Goal: Task Accomplishment & Management: Complete application form

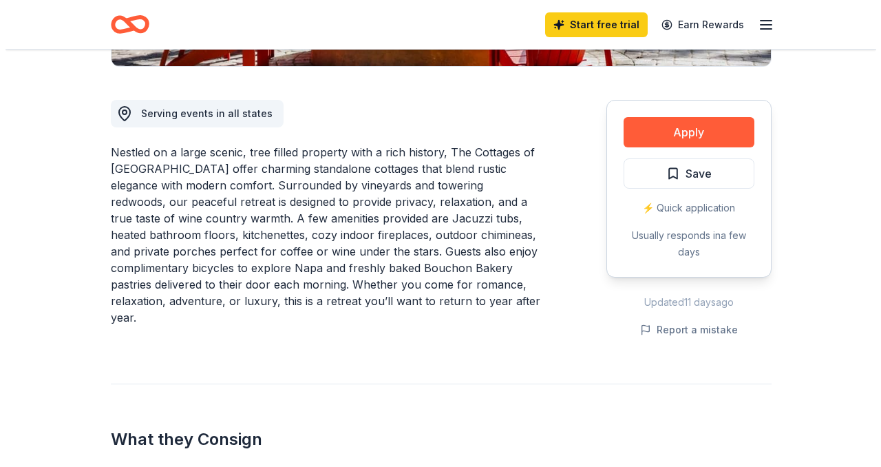
scroll to position [370, 0]
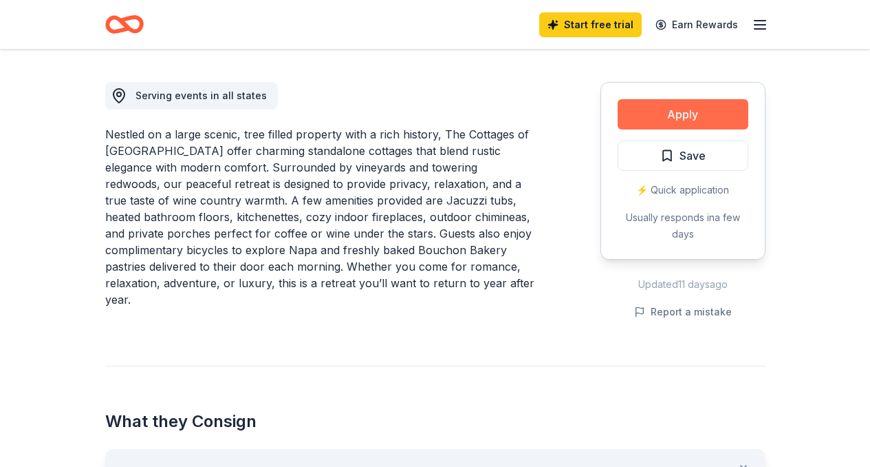
click at [710, 114] on button "Apply" at bounding box center [683, 114] width 131 height 30
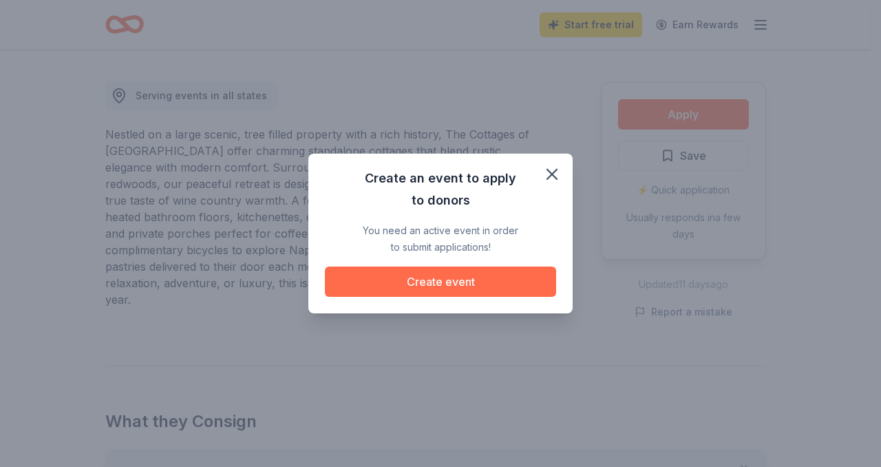
click at [486, 283] on button "Create event" at bounding box center [440, 281] width 231 height 30
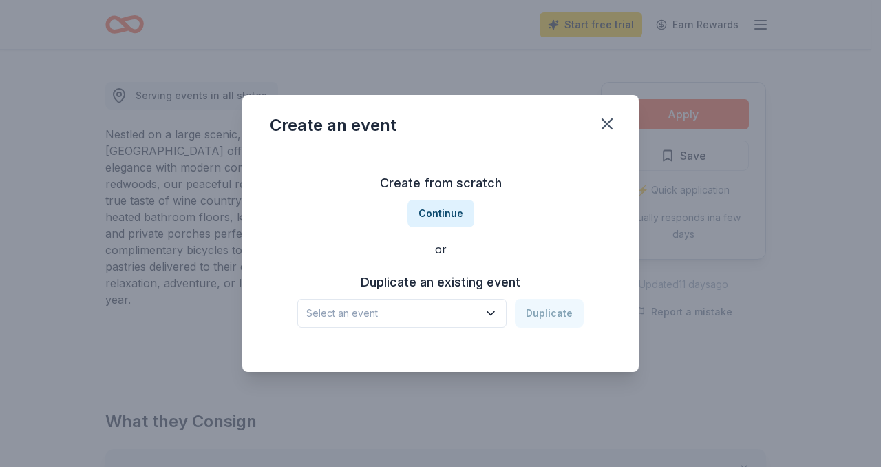
click at [450, 286] on h3 "Duplicate an existing event" at bounding box center [440, 282] width 286 height 22
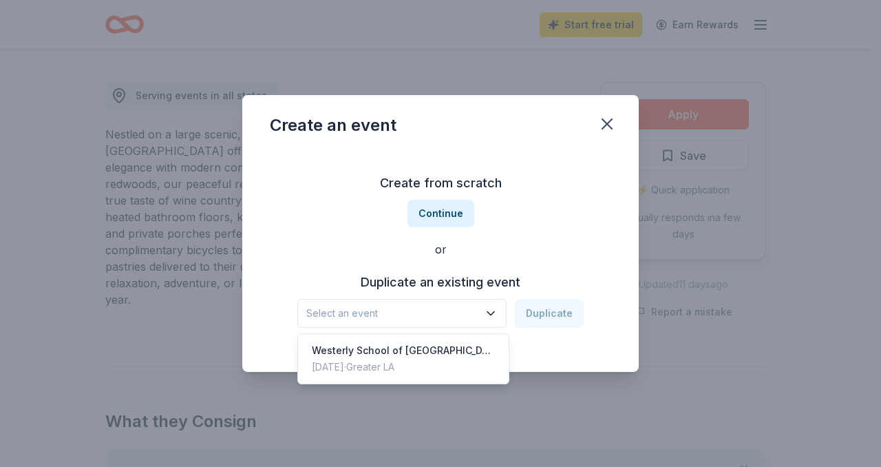
click at [487, 319] on icon "button" at bounding box center [491, 313] width 14 height 14
click at [466, 352] on div "Westerly School of Long Beach Annual Auction" at bounding box center [403, 350] width 183 height 17
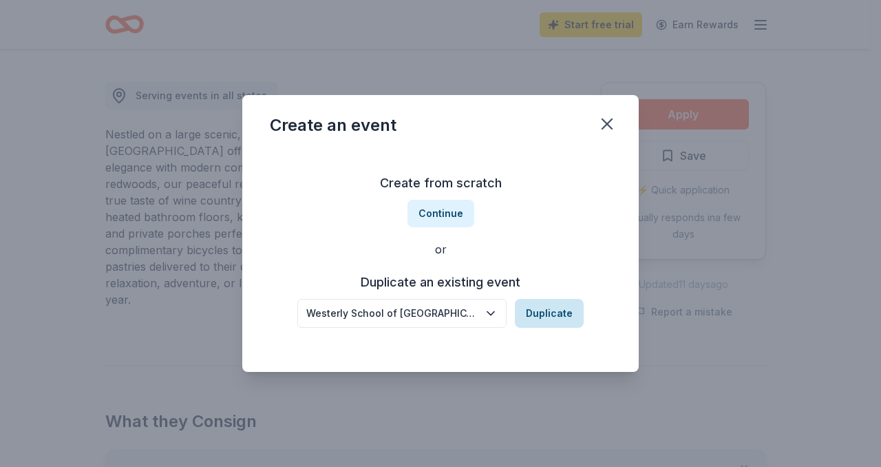
click at [545, 320] on button "Duplicate" at bounding box center [549, 313] width 69 height 29
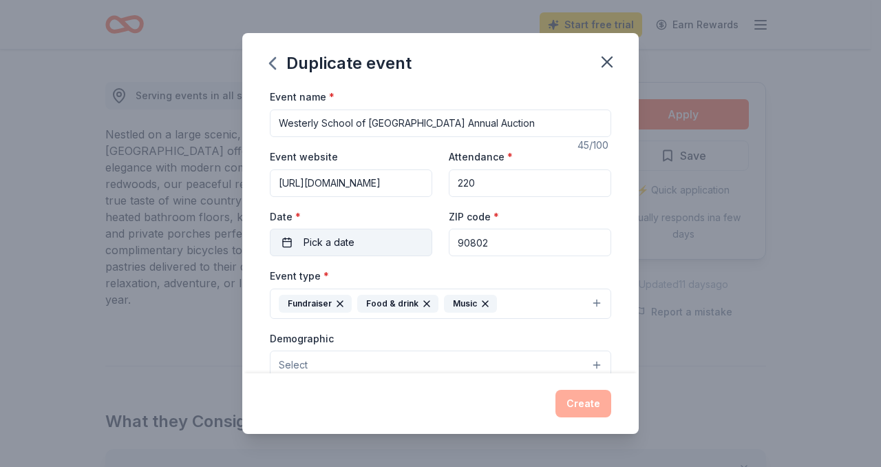
click at [355, 240] on button "Pick a date" at bounding box center [351, 242] width 162 height 28
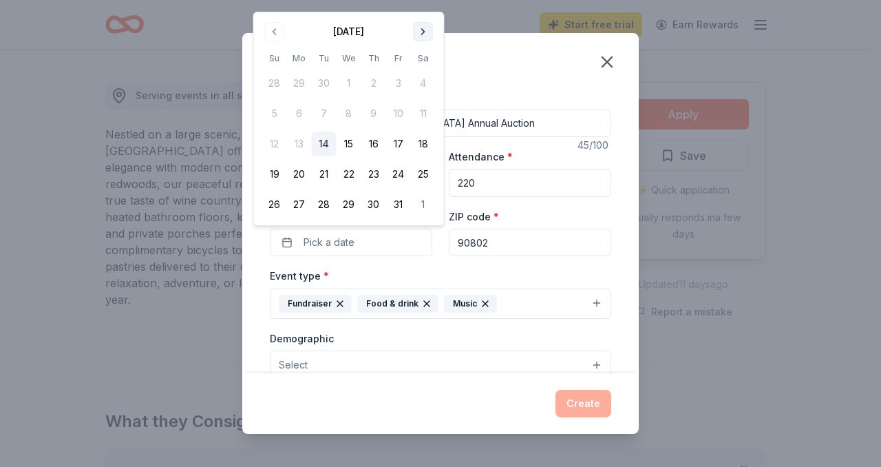
click at [427, 27] on button "Go to next month" at bounding box center [423, 31] width 19 height 19
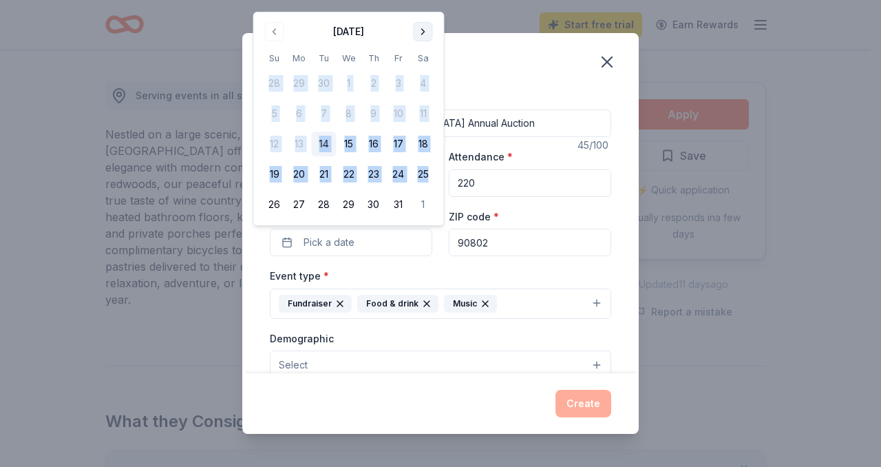
click at [427, 51] on th "Sa" at bounding box center [423, 58] width 25 height 14
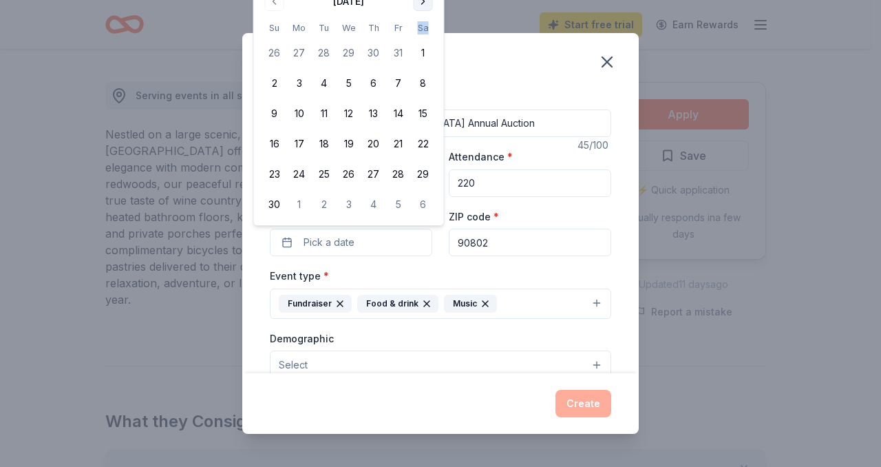
click at [427, 27] on th "Sa" at bounding box center [423, 28] width 25 height 14
click at [427, 3] on button "Go to next month" at bounding box center [423, 1] width 19 height 19
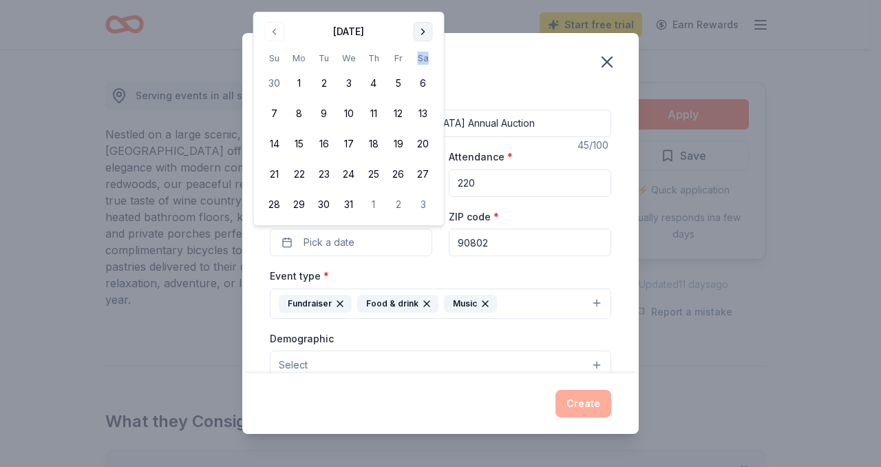
click at [423, 28] on button "Go to next month" at bounding box center [423, 31] width 19 height 19
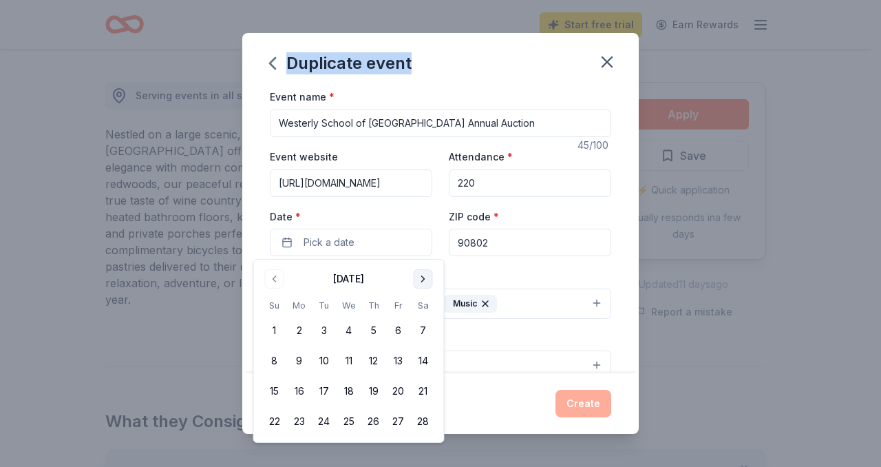
click at [423, 28] on div "Duplicate event Event name * Westerly School of Long Beach Annual Auction 45 /1…" at bounding box center [440, 233] width 881 height 467
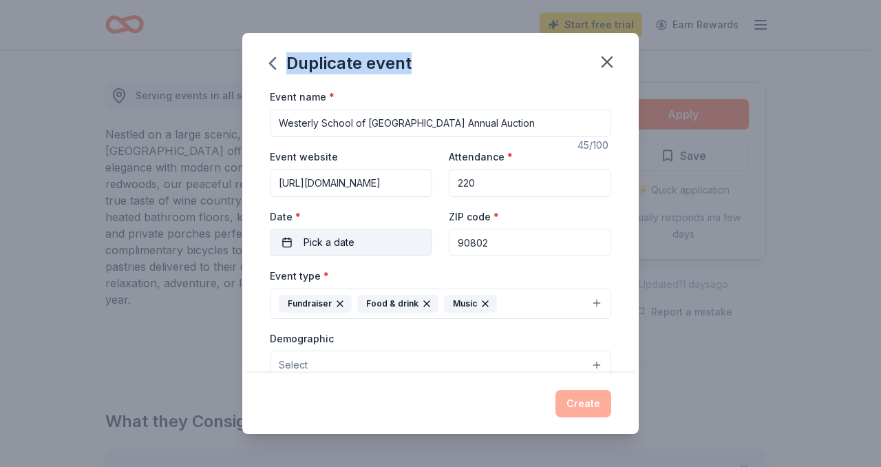
click at [359, 241] on button "Pick a date" at bounding box center [351, 242] width 162 height 28
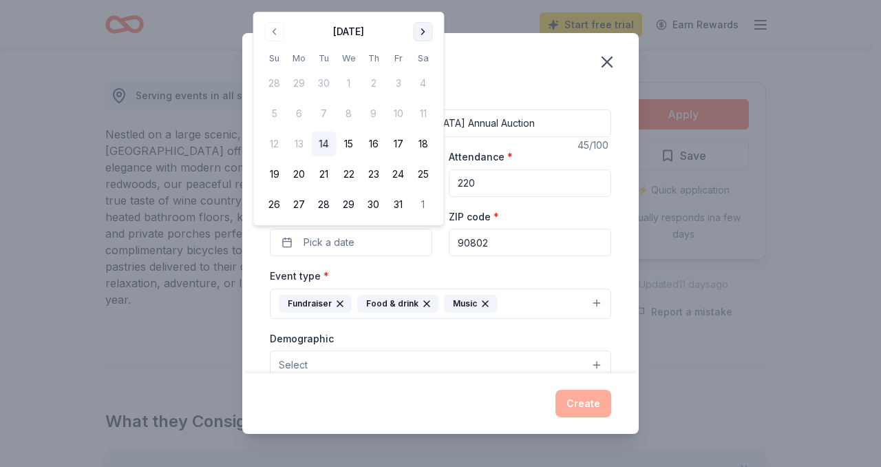
click at [423, 32] on button "Go to next month" at bounding box center [423, 31] width 19 height 19
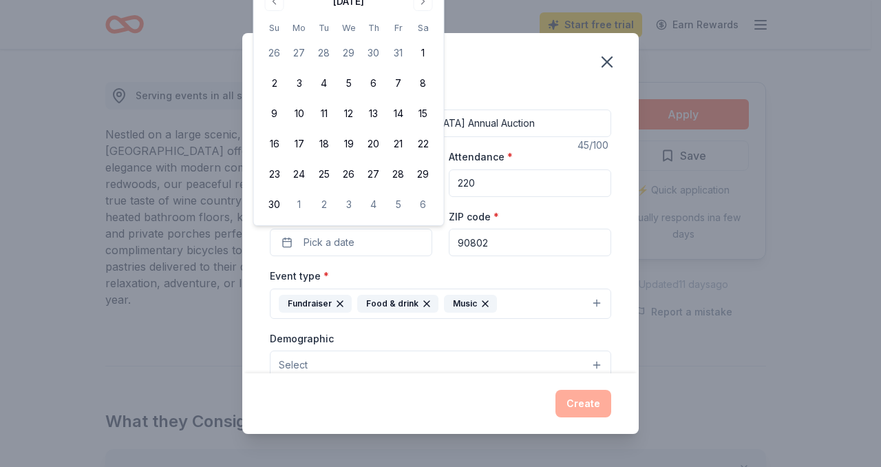
click at [422, 11] on div "November 2025 Su Mo Tu We Th Fr Sa 26 27 28 29 30 31 1 2 3 4 5 6 7 8 9 10 11 12…" at bounding box center [348, 103] width 173 height 226
click at [422, 8] on button "Go to next month" at bounding box center [423, 1] width 19 height 19
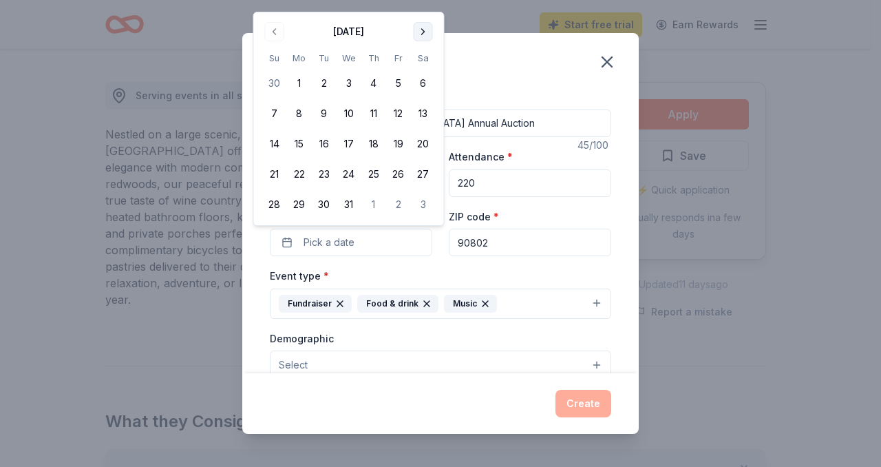
click at [421, 22] on button "Go to next month" at bounding box center [423, 31] width 19 height 19
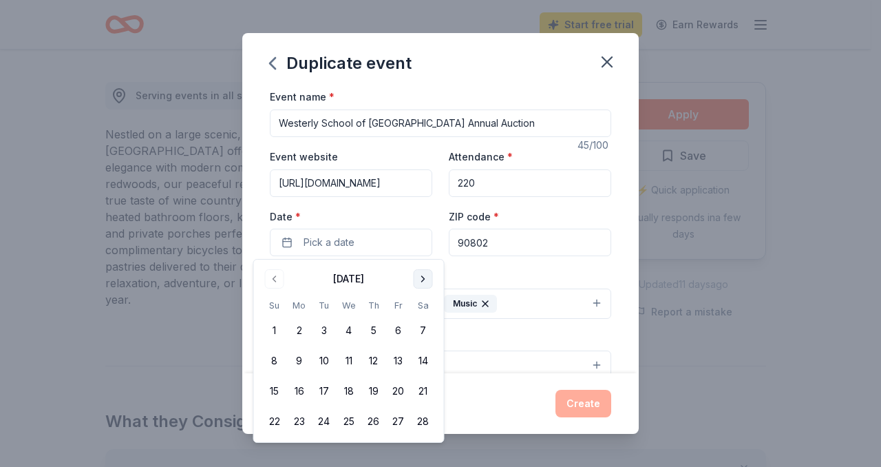
click at [420, 281] on button "Go to next month" at bounding box center [423, 278] width 19 height 19
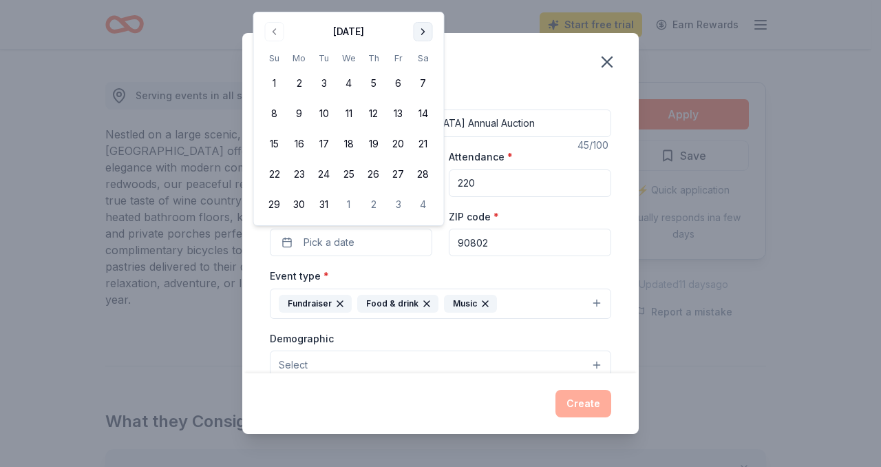
click at [420, 31] on button "Go to next month" at bounding box center [423, 31] width 19 height 19
click at [425, 35] on button "Go to next month" at bounding box center [423, 31] width 19 height 19
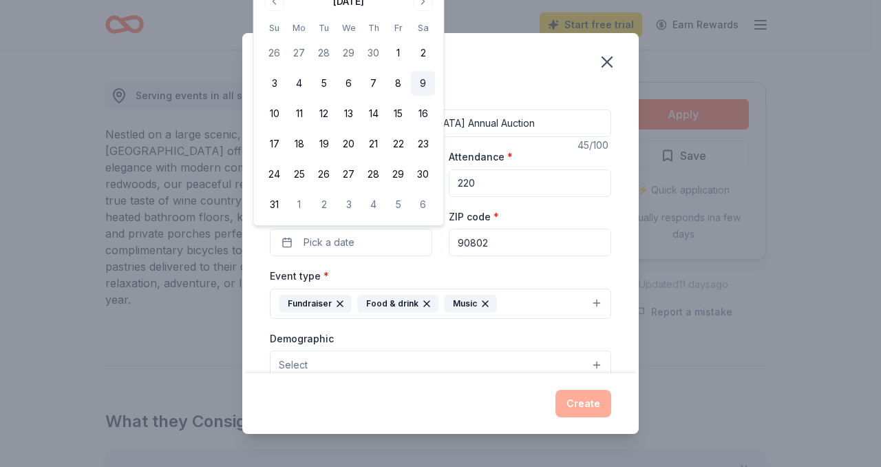
click at [419, 81] on button "9" at bounding box center [423, 83] width 25 height 25
click at [484, 52] on div "Duplicate event" at bounding box center [440, 60] width 396 height 55
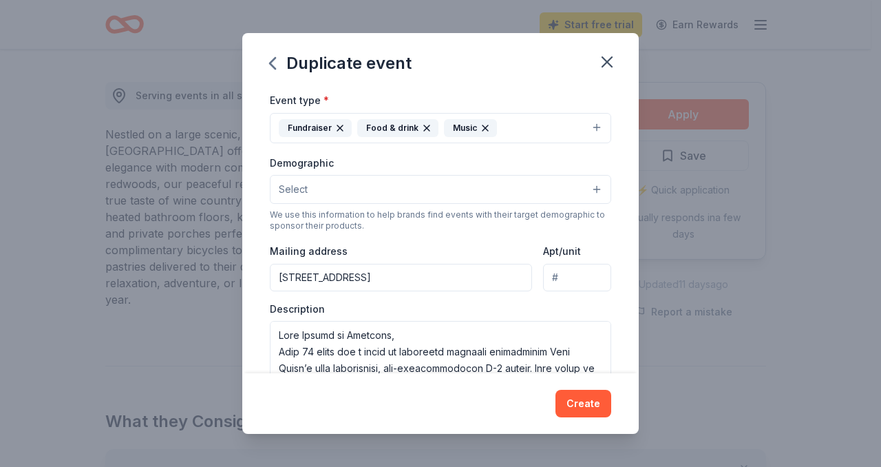
scroll to position [180, 0]
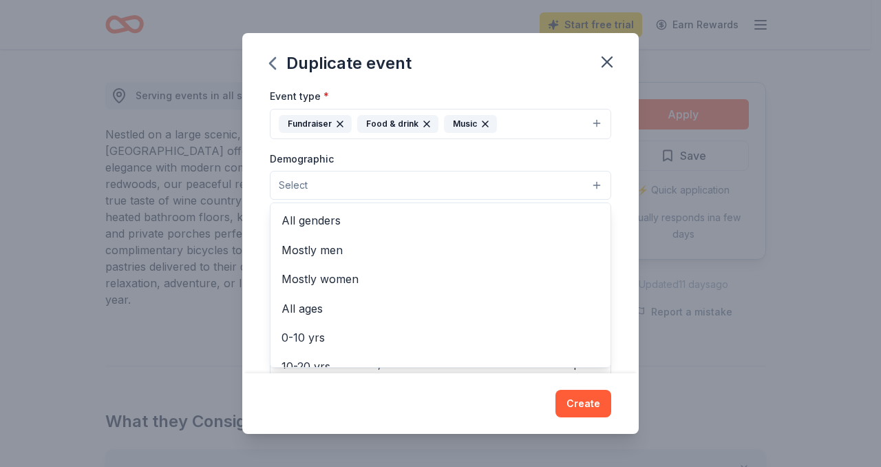
click at [559, 192] on button "Select" at bounding box center [440, 185] width 341 height 29
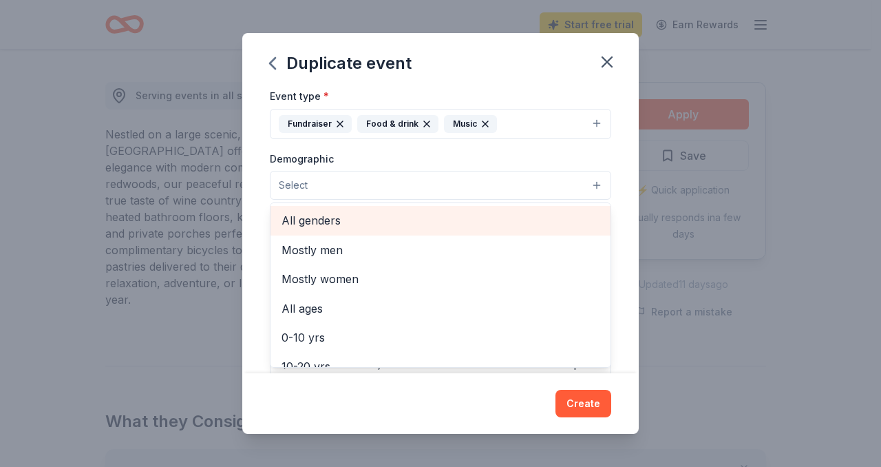
click at [531, 214] on span "All genders" at bounding box center [440, 220] width 318 height 18
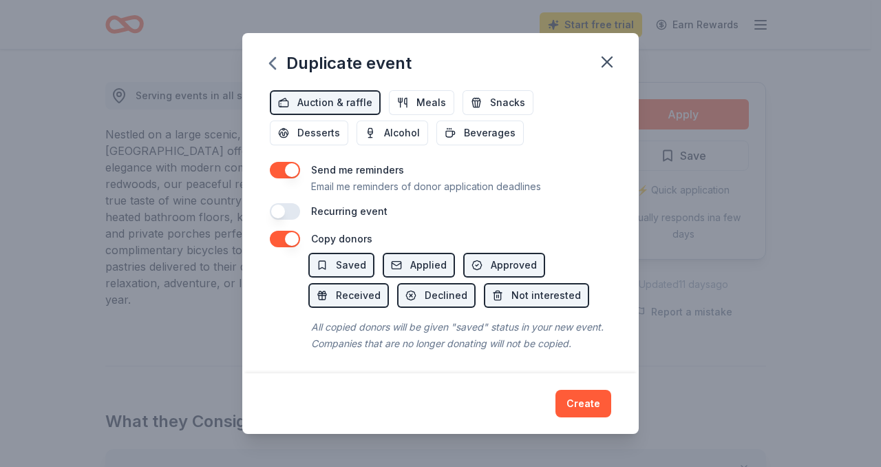
scroll to position [519, 0]
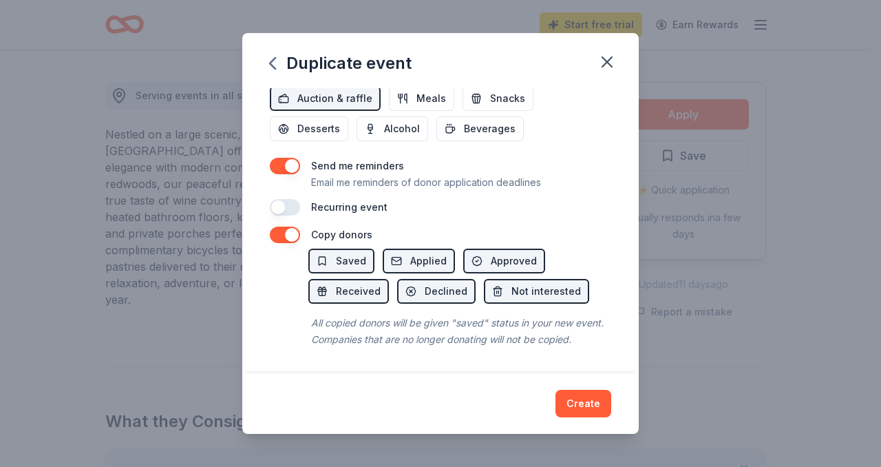
click at [279, 226] on div "Event name * Westerly School of Long Beach Annual Auction 45 /100 Event website…" at bounding box center [440, 230] width 396 height 284
click at [270, 226] on button "button" at bounding box center [285, 234] width 30 height 17
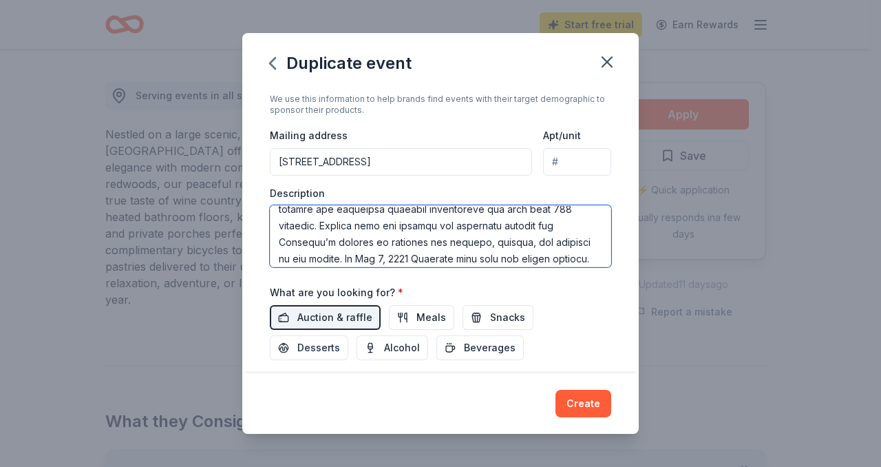
scroll to position [102, 0]
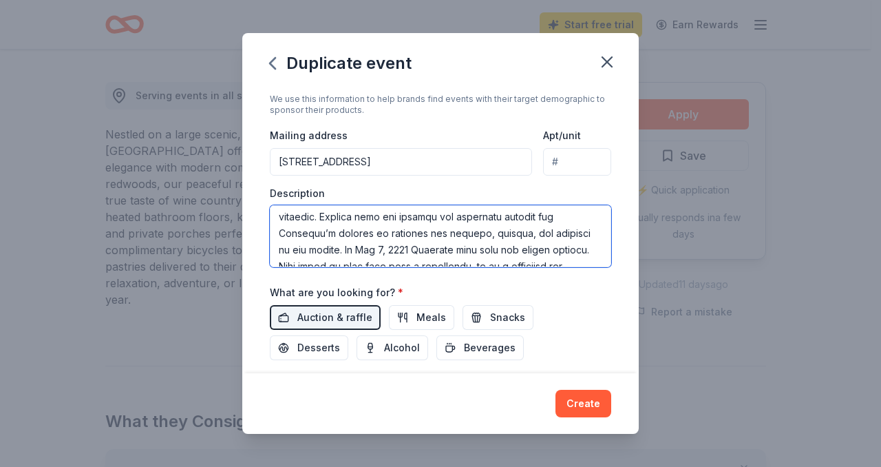
drag, startPoint x: 438, startPoint y: 252, endPoint x: 476, endPoint y: 252, distance: 38.5
click at [476, 252] on textarea at bounding box center [440, 236] width 341 height 62
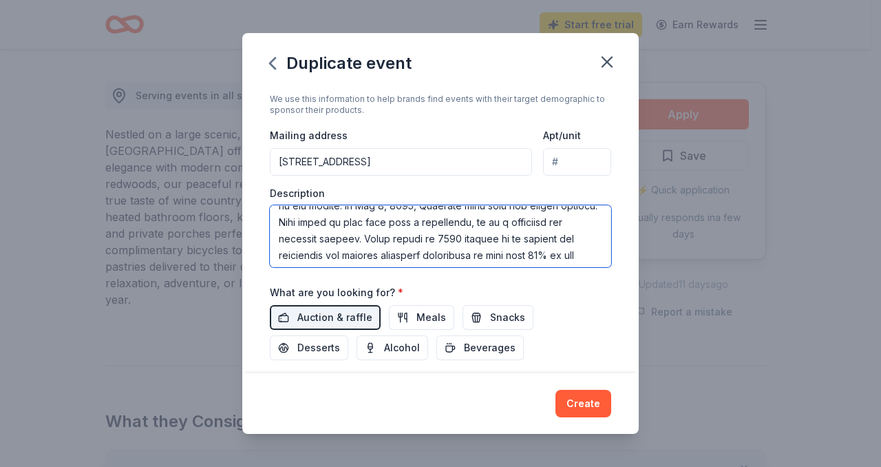
scroll to position [151, 0]
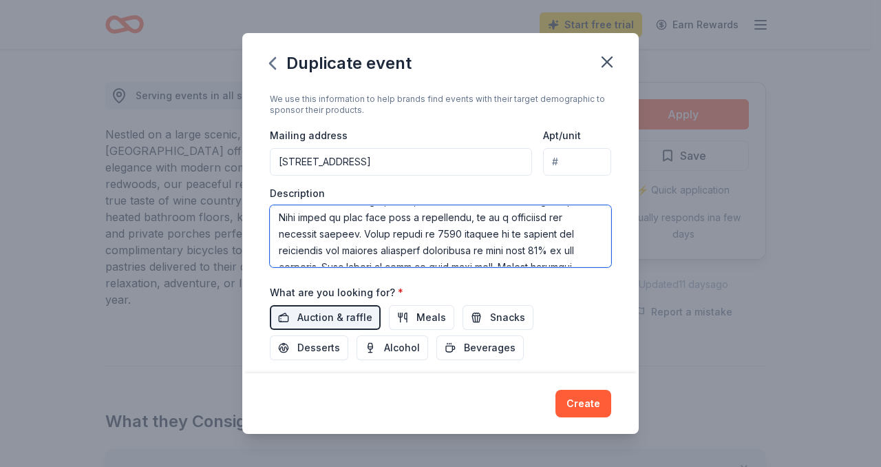
click at [513, 234] on textarea at bounding box center [440, 236] width 341 height 62
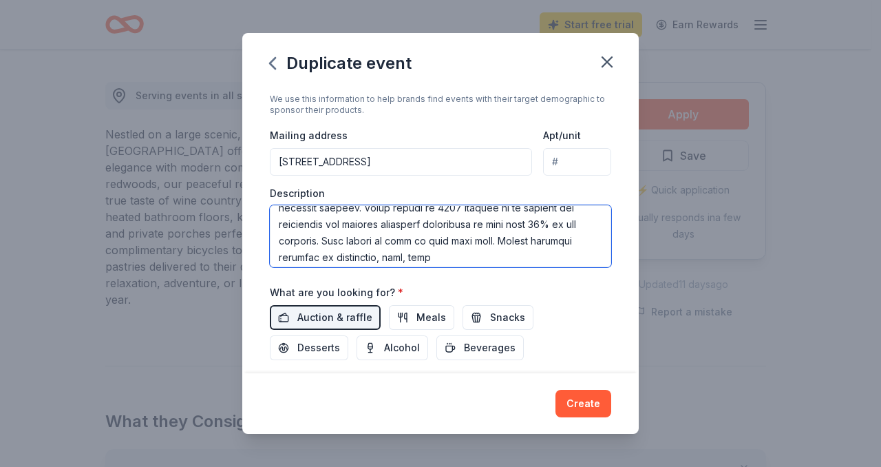
scroll to position [186, 0]
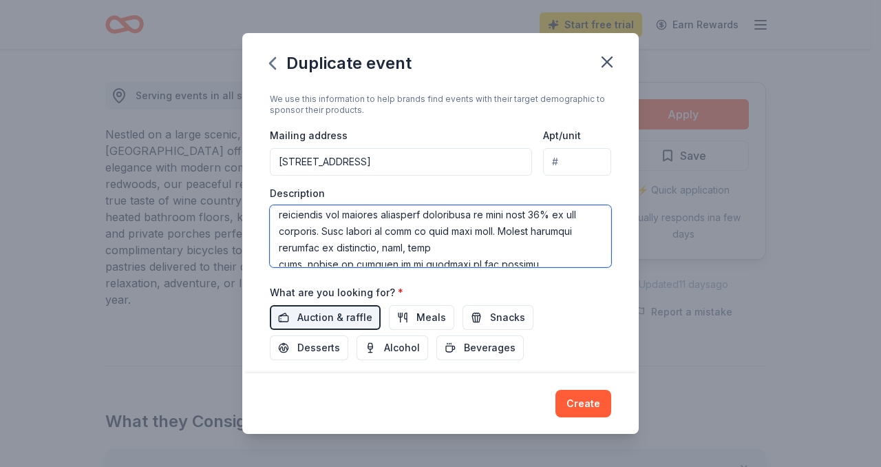
drag, startPoint x: 401, startPoint y: 232, endPoint x: 419, endPoint y: 233, distance: 17.9
click at [419, 233] on textarea at bounding box center [440, 236] width 341 height 62
click at [524, 246] on textarea at bounding box center [440, 236] width 341 height 62
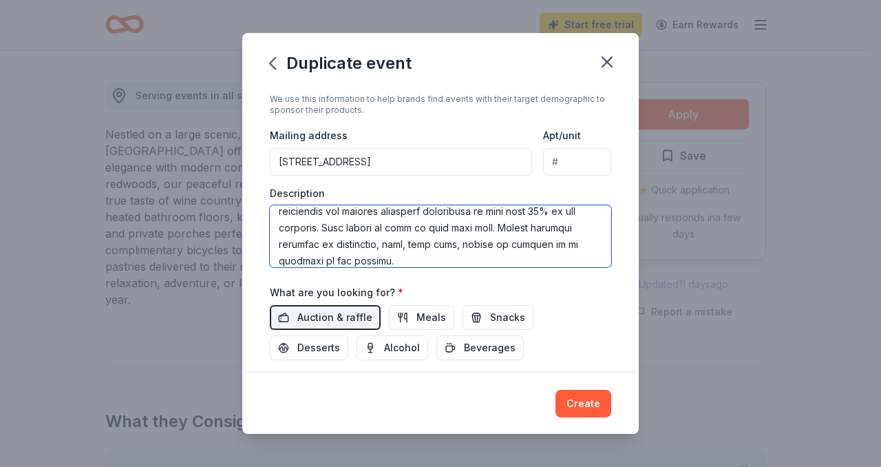
scroll to position [231, 0]
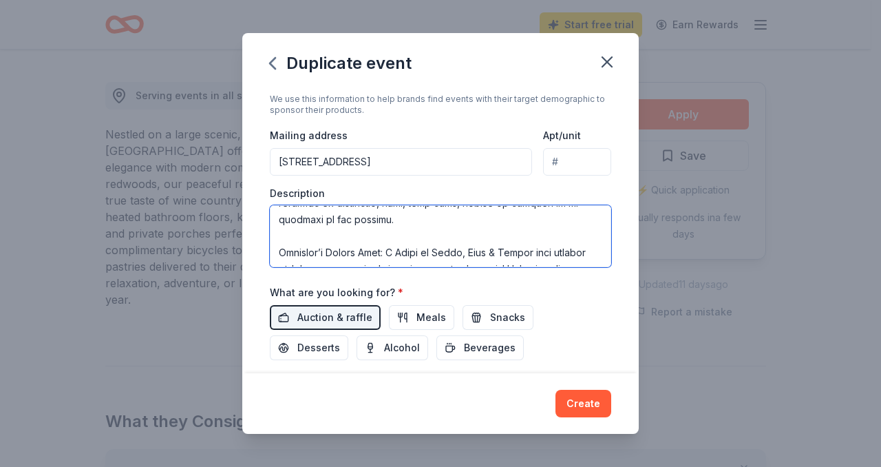
drag, startPoint x: 275, startPoint y: 254, endPoint x: 528, endPoint y: 252, distance: 252.6
click at [528, 252] on textarea at bounding box center [440, 236] width 341 height 62
click at [412, 221] on textarea at bounding box center [440, 236] width 341 height 62
drag, startPoint x: 323, startPoint y: 254, endPoint x: 291, endPoint y: 254, distance: 31.7
click at [291, 254] on textarea at bounding box center [440, 236] width 341 height 62
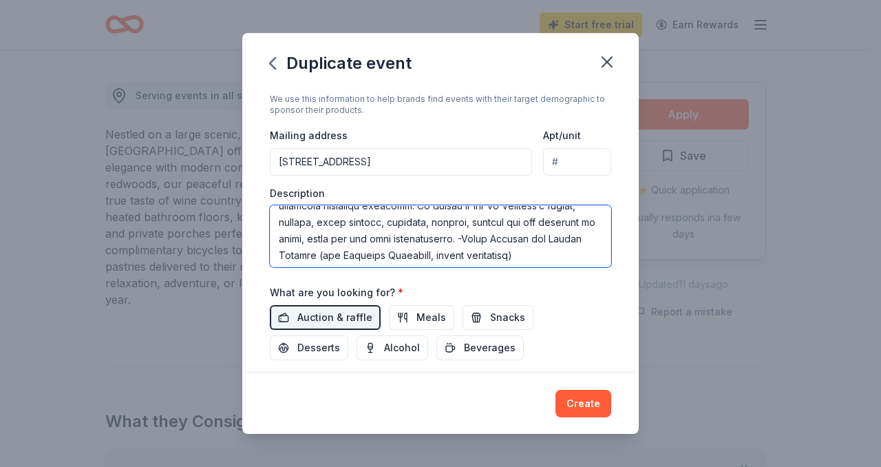
scroll to position [314, 0]
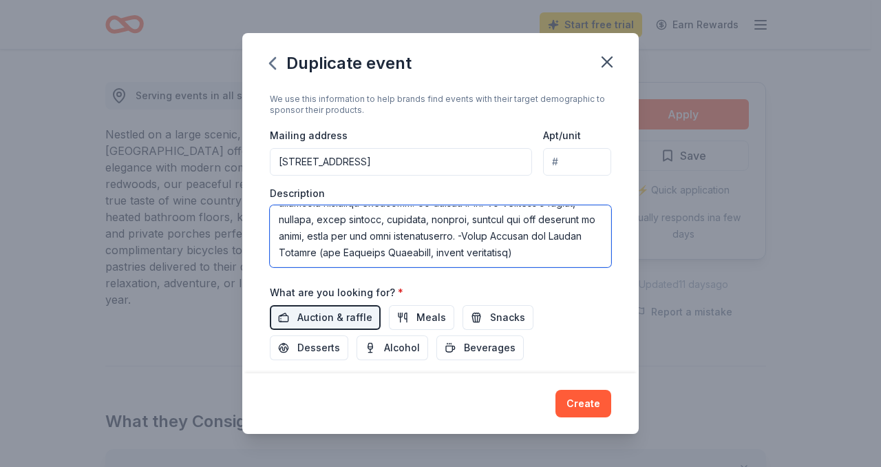
drag, startPoint x: 471, startPoint y: 235, endPoint x: 374, endPoint y: 252, distance: 98.4
click at [374, 252] on textarea at bounding box center [440, 236] width 341 height 62
drag, startPoint x: 476, startPoint y: 257, endPoint x: 277, endPoint y: 253, distance: 198.9
click at [277, 253] on textarea at bounding box center [440, 236] width 341 height 62
type textarea "Dear Friend of Westerly, Over 30 years ago a group of dedicated families establ…"
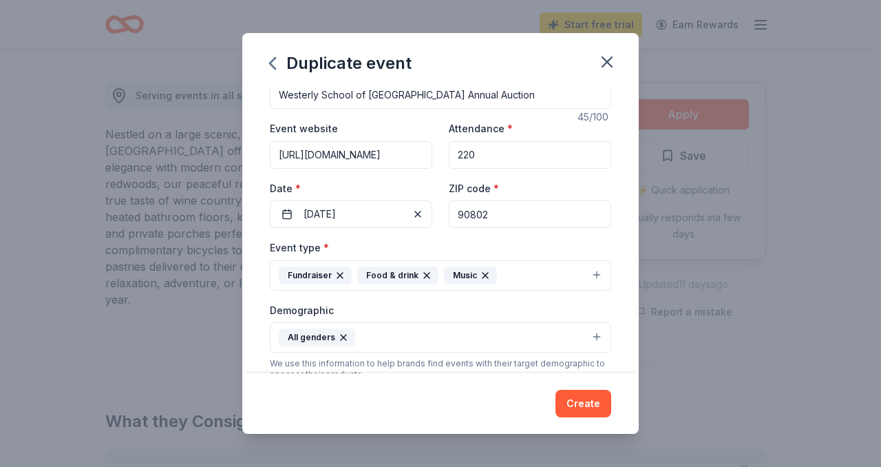
scroll to position [0, 0]
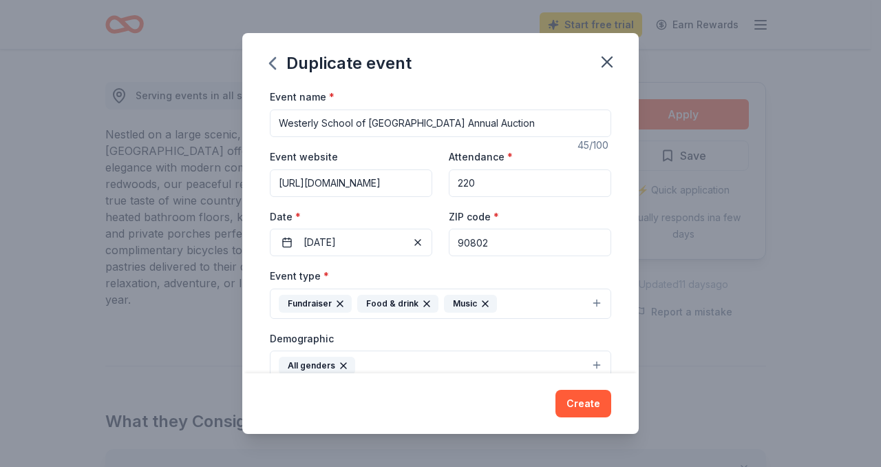
click at [459, 122] on input "Westerly School of Long Beach Annual Auction" at bounding box center [440, 123] width 341 height 28
type input "Westerly School of [GEOGRAPHIC_DATA] 2026 Auction"
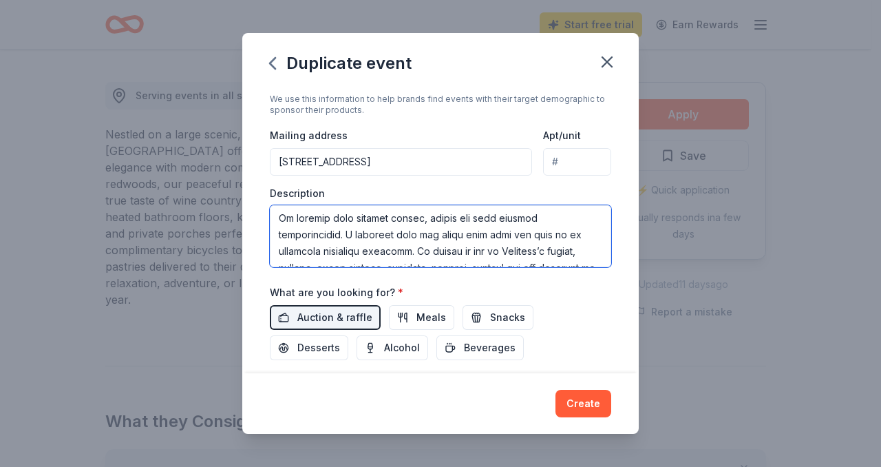
scroll to position [314, 0]
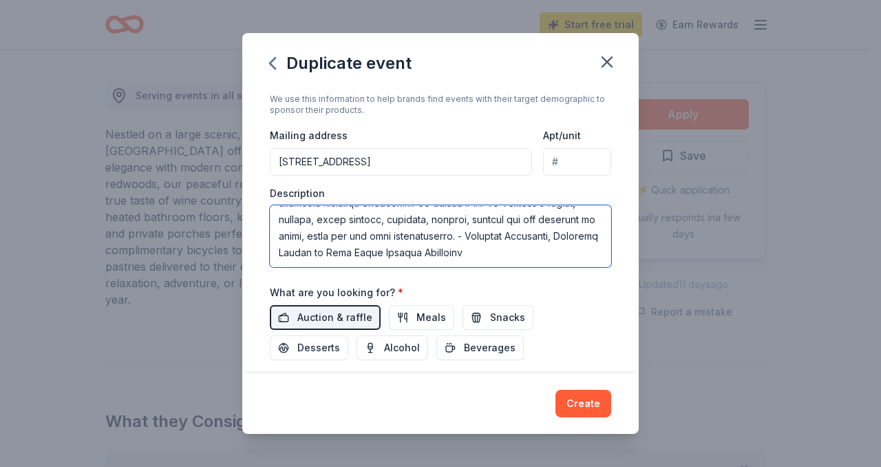
click at [461, 236] on textarea at bounding box center [440, 236] width 341 height 62
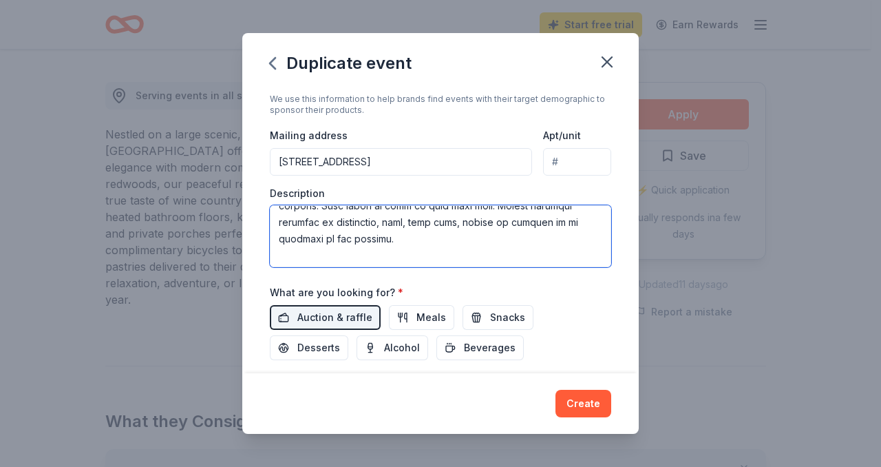
scroll to position [200, 0]
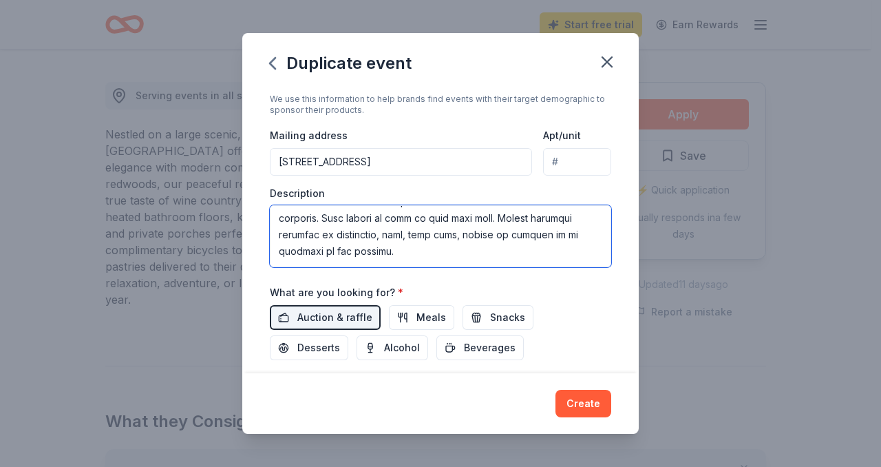
click at [555, 257] on textarea at bounding box center [440, 236] width 341 height 62
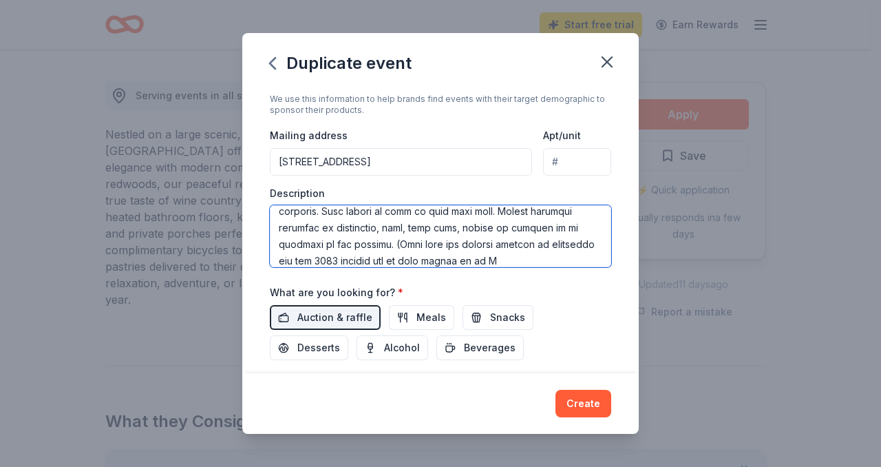
scroll to position [223, 0]
click at [561, 248] on textarea at bounding box center [440, 236] width 341 height 62
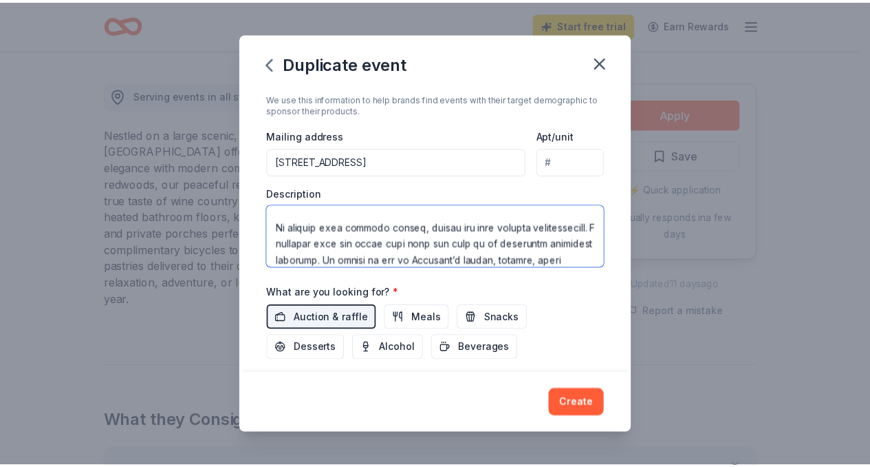
scroll to position [347, 0]
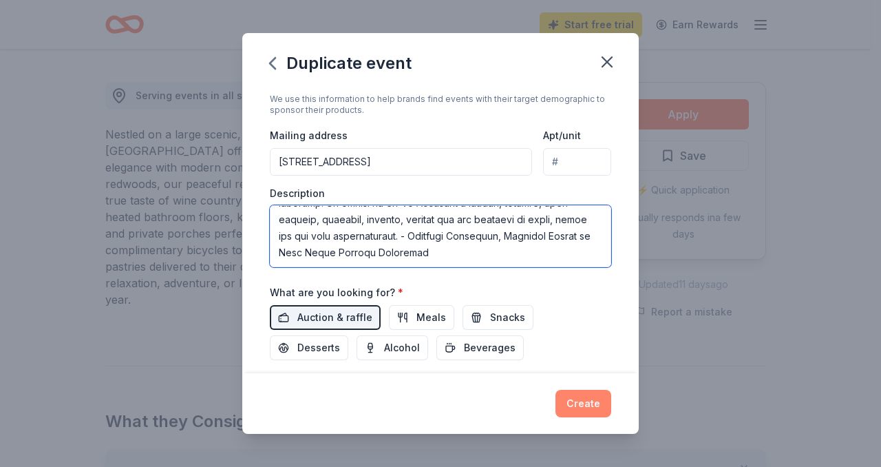
type textarea "Lore Ipsumd si Ametcons, Adip 81 elits doe t incid ut laboreetd magnaali enimad…"
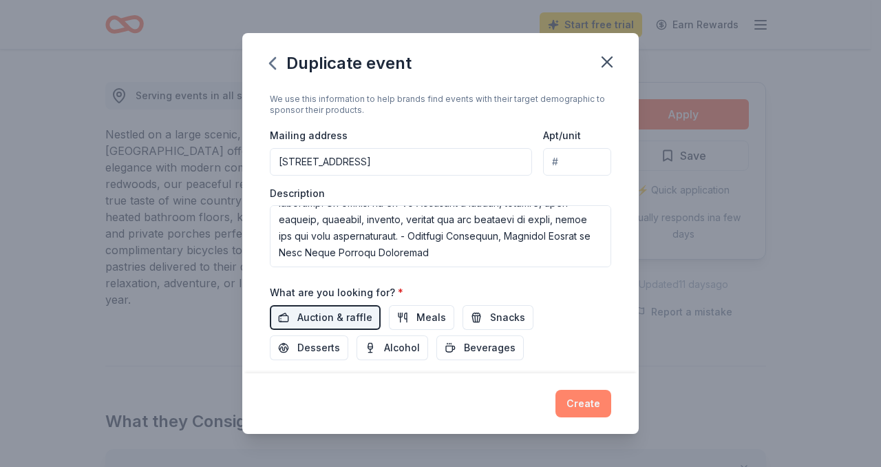
click at [575, 403] on button "Create" at bounding box center [583, 403] width 56 height 28
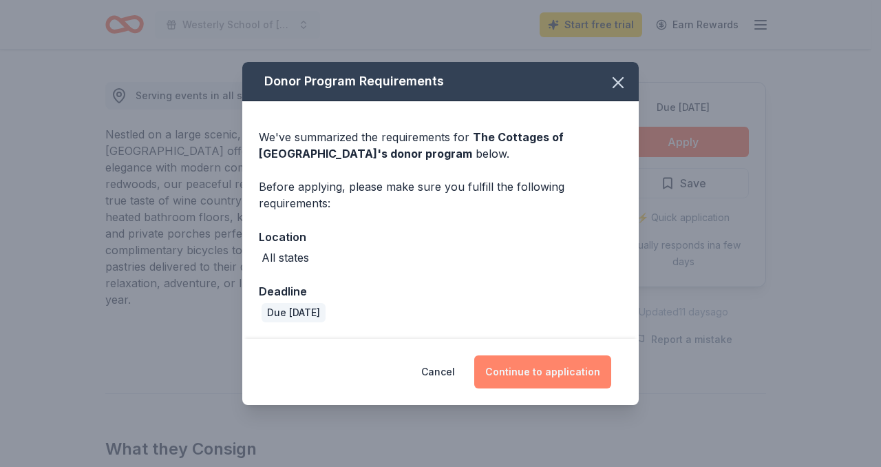
click at [551, 372] on button "Continue to application" at bounding box center [542, 371] width 137 height 33
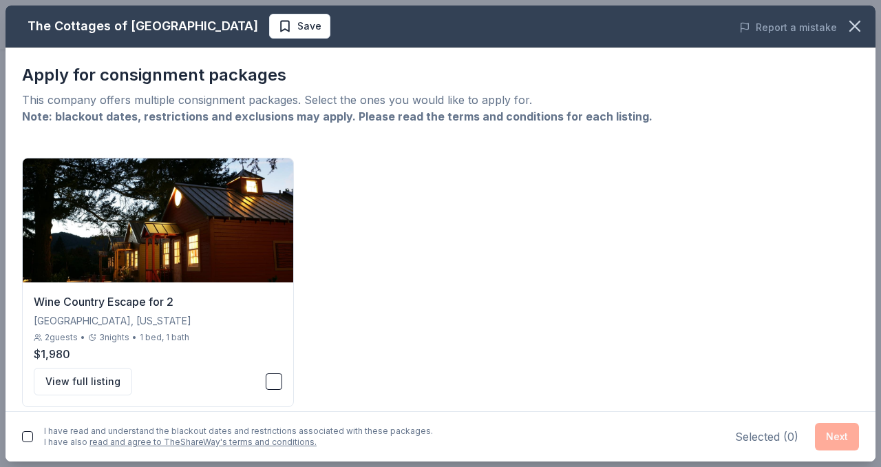
drag, startPoint x: 864, startPoint y: 143, endPoint x: 864, endPoint y: 198, distance: 55.1
click at [864, 198] on div "Apply for consignment packages This company offers multiple consignment package…" at bounding box center [441, 228] width 870 height 363
click at [72, 376] on button "View full listing" at bounding box center [83, 381] width 98 height 28
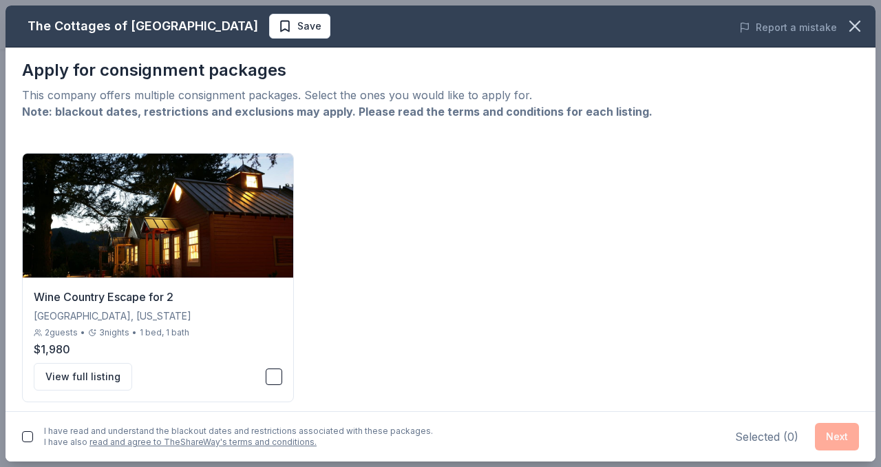
scroll to position [12, 0]
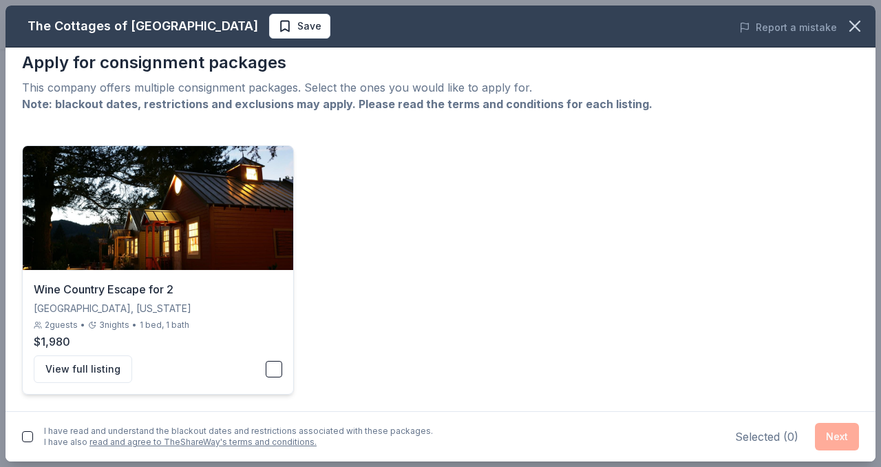
click at [274, 373] on button "button" at bounding box center [274, 369] width 17 height 17
click at [21, 445] on div "I have read and understand the blackout dates and restrictions associated with …" at bounding box center [441, 436] width 870 height 50
click at [26, 436] on button "button" at bounding box center [27, 436] width 11 height 11
click at [840, 436] on button "Next" at bounding box center [837, 437] width 44 height 28
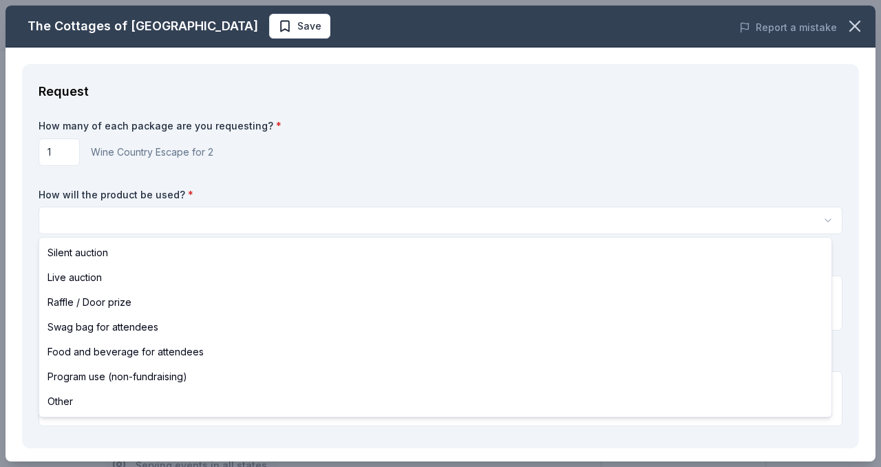
click at [300, 222] on html "Westerly School of Long Beach 2026 Auction Save Apply Due in 204 days Share The…" at bounding box center [440, 233] width 881 height 467
select select "liveAuction"
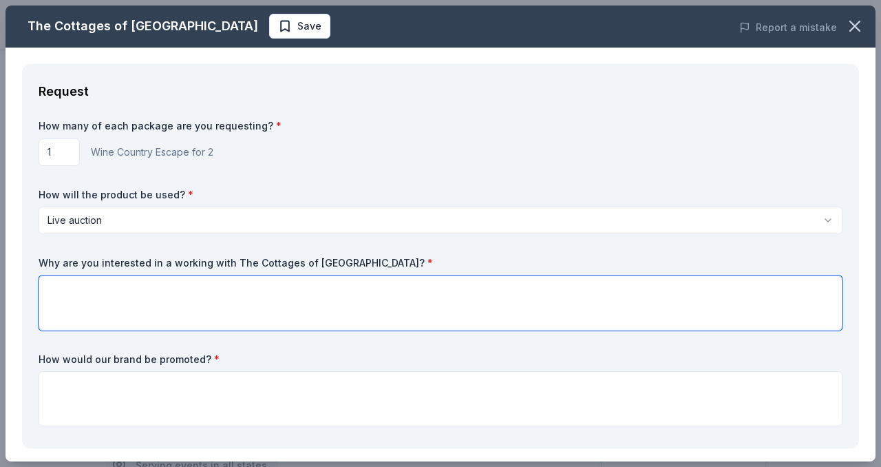
click at [222, 300] on textarea at bounding box center [441, 302] width 804 height 55
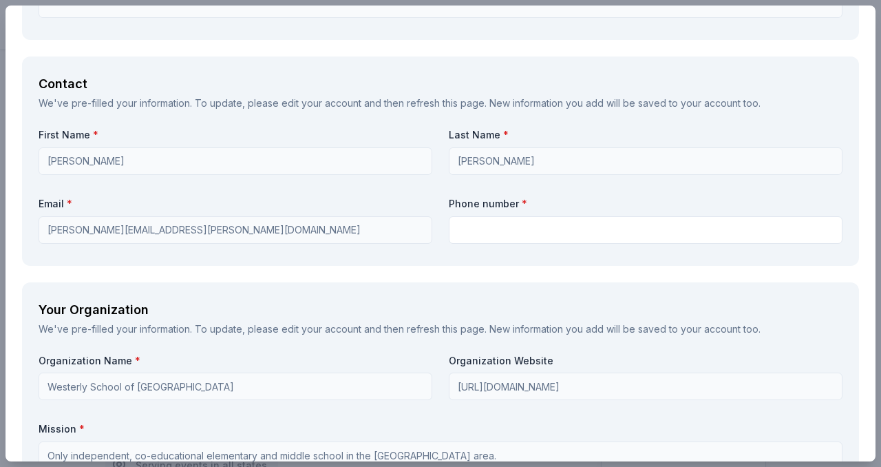
scroll to position [1027, 0]
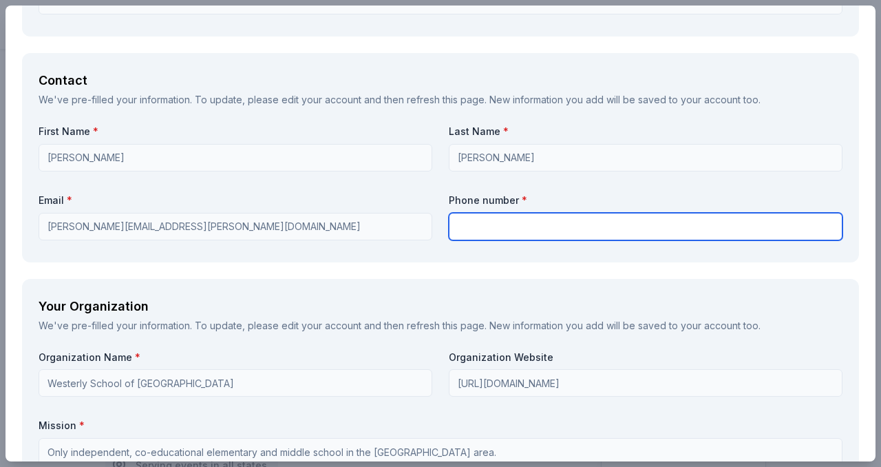
click at [581, 222] on input "text" at bounding box center [646, 227] width 394 height 28
type input "2023651726"
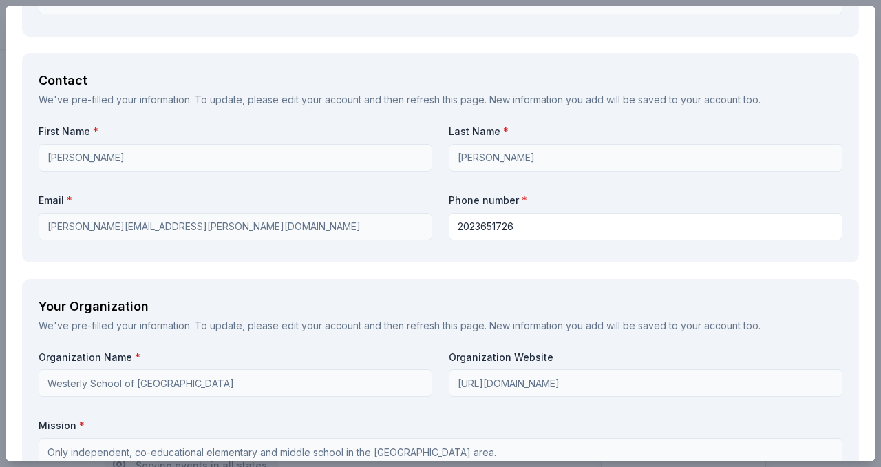
type input "2023651726"
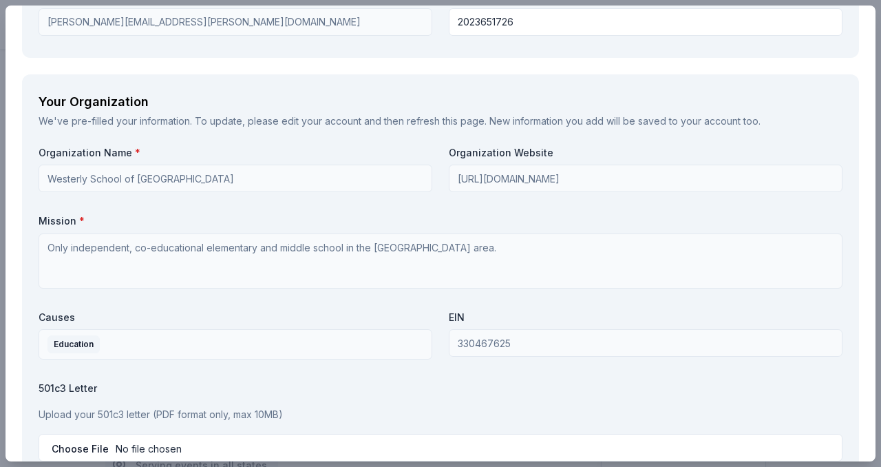
scroll to position [1226, 0]
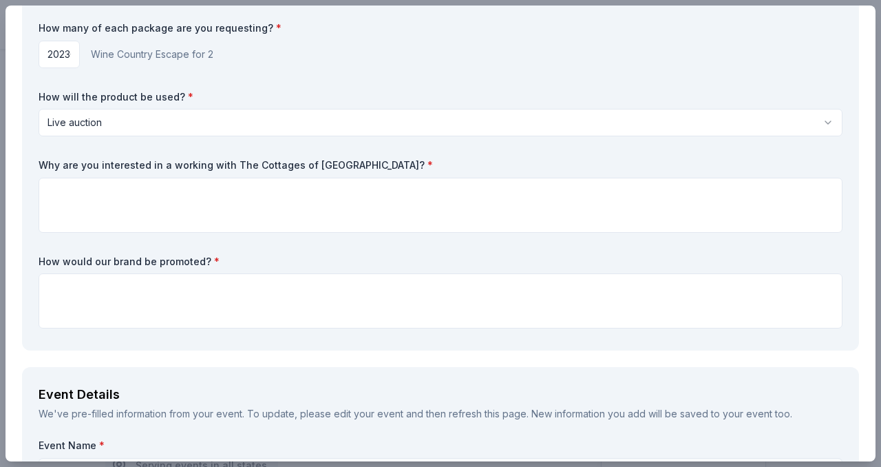
scroll to position [0, 0]
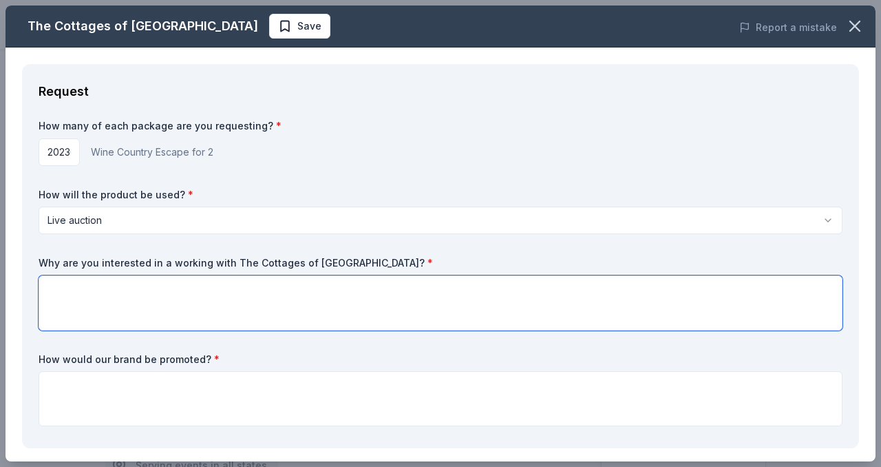
click at [299, 295] on textarea at bounding box center [441, 302] width 804 height 55
type textarea "H"
type textarea "C"
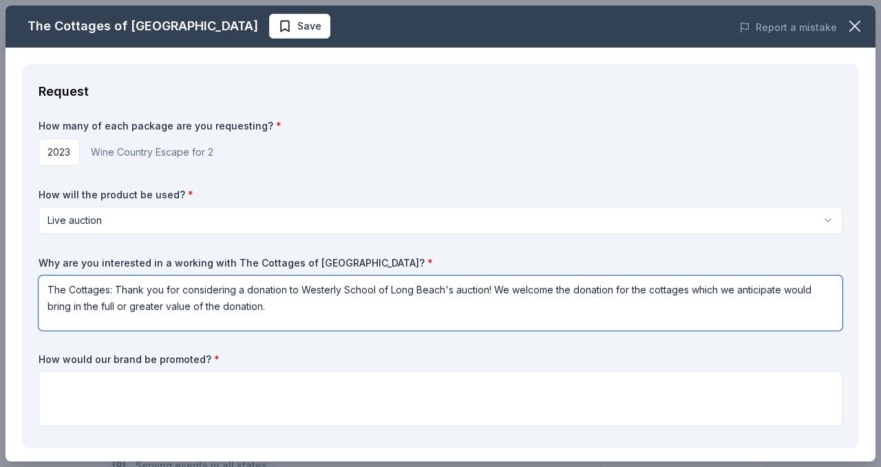
type textarea "The Cottages: Thank you for considering a donation to Westerly School of Long B…"
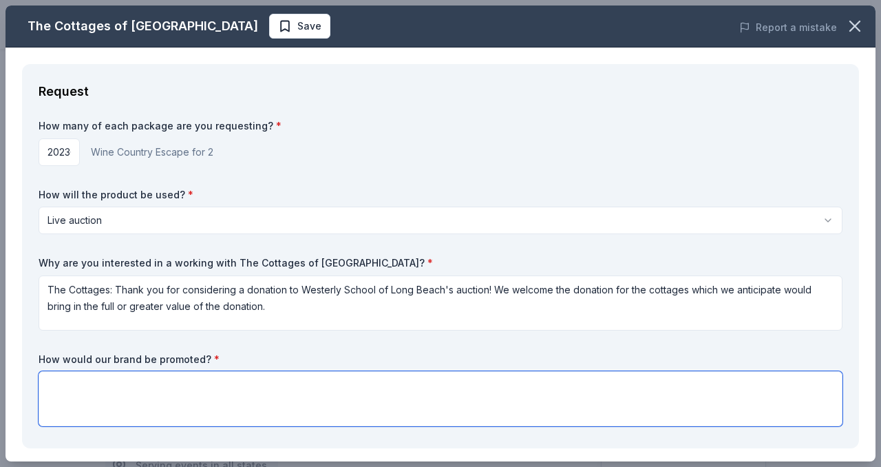
click at [75, 404] on textarea at bounding box center [441, 398] width 804 height 55
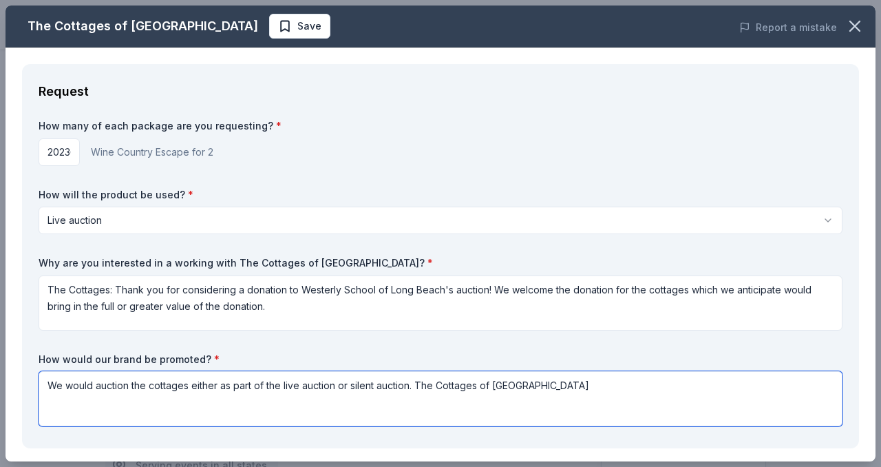
drag, startPoint x: 269, startPoint y: 382, endPoint x: 279, endPoint y: 385, distance: 10.0
click at [278, 385] on textarea "We would auction the cottages either as part of the live auction or silent auct…" at bounding box center [441, 398] width 804 height 55
click at [420, 385] on textarea "We would auction the cottages either as part of our live auction or silent auct…" at bounding box center [441, 398] width 804 height 55
click at [729, 389] on textarea "We would auction the cottages either as part of our live auction or silent auct…" at bounding box center [441, 398] width 804 height 55
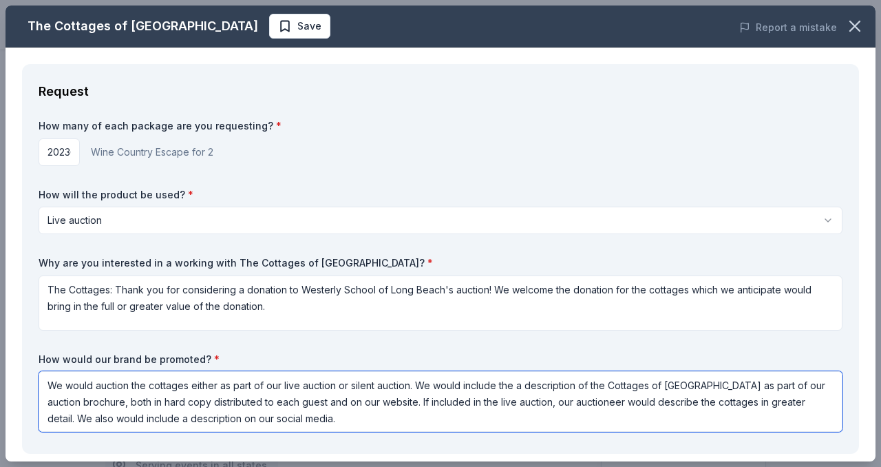
paste textarea "[URL][DOMAIN_NAME]"
click at [334, 419] on textarea "We would auction the cottages either as part of our live auction or silent auct…" at bounding box center [441, 401] width 804 height 61
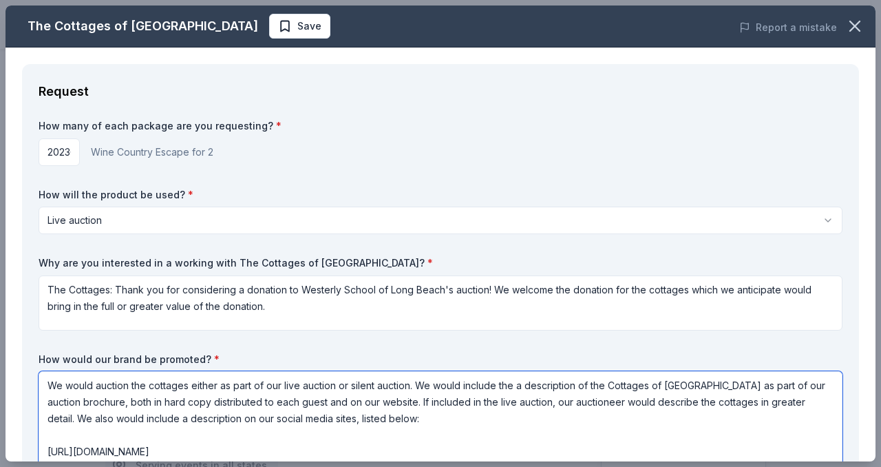
scroll to position [13, 0]
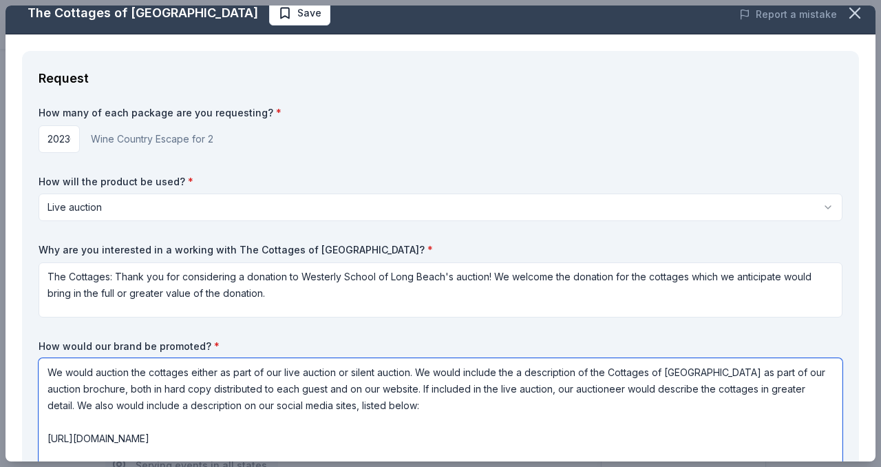
click at [305, 435] on textarea "We would auction the cottages either as part of our live auction or silent auct…" at bounding box center [441, 413] width 804 height 110
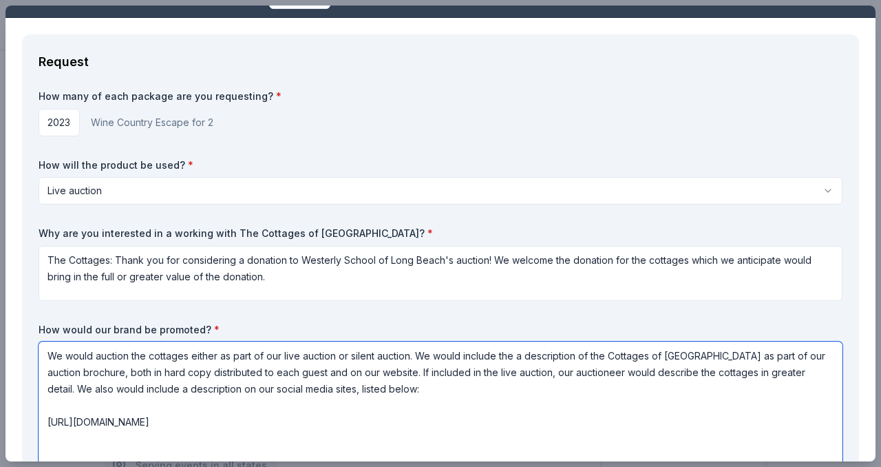
paste textarea "[URL][DOMAIN_NAME]"
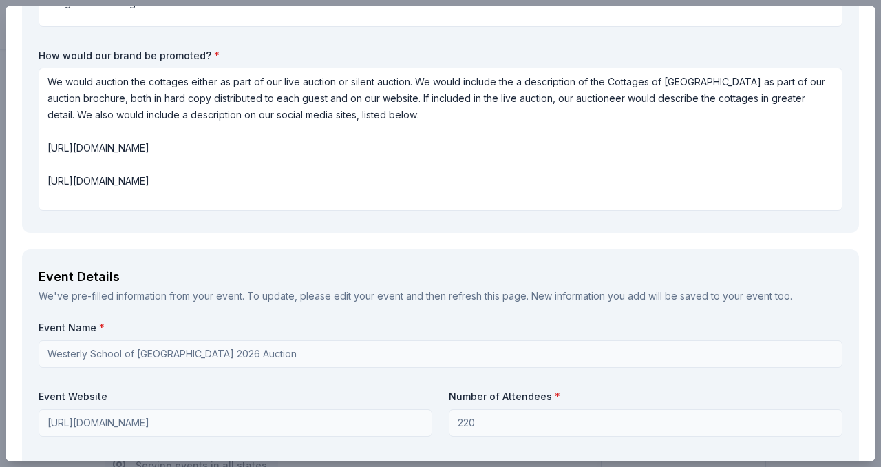
scroll to position [300, 0]
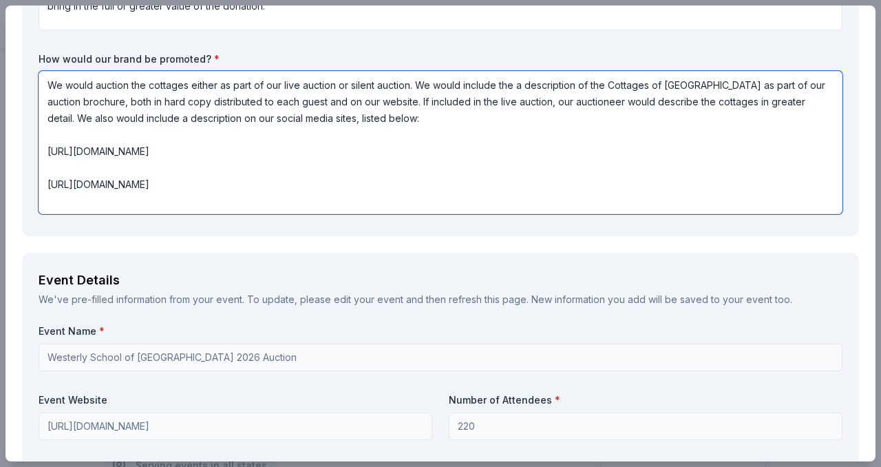
click at [149, 202] on textarea "We would auction the cottages either as part of our live auction or silent auct…" at bounding box center [441, 142] width 804 height 143
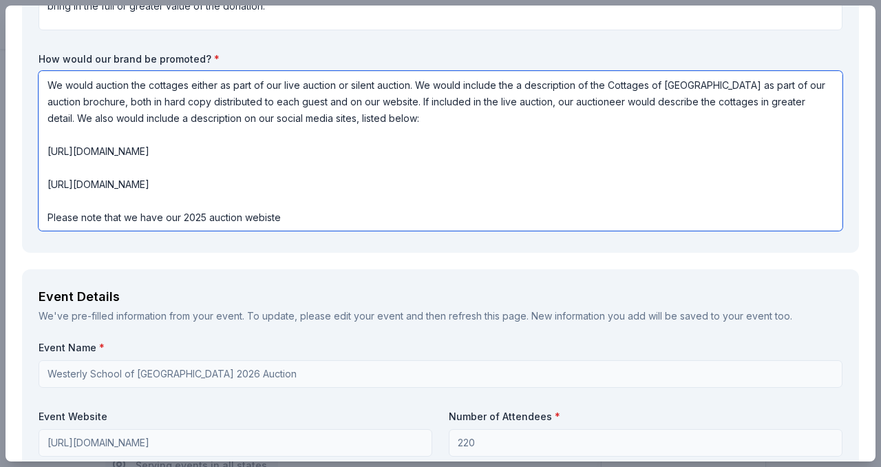
click at [140, 217] on textarea "We would auction the cottages either as part of our live auction or silent auct…" at bounding box center [441, 151] width 804 height 160
drag, startPoint x: 445, startPoint y: 217, endPoint x: 284, endPoint y: 217, distance: 161.7
click at [284, 217] on textarea "We would auction the cottages either as part of our live auction or silent auct…" at bounding box center [441, 151] width 804 height 160
click at [409, 215] on textarea "We would auction the cottages either as part of our live auction or silent auct…" at bounding box center [441, 151] width 804 height 160
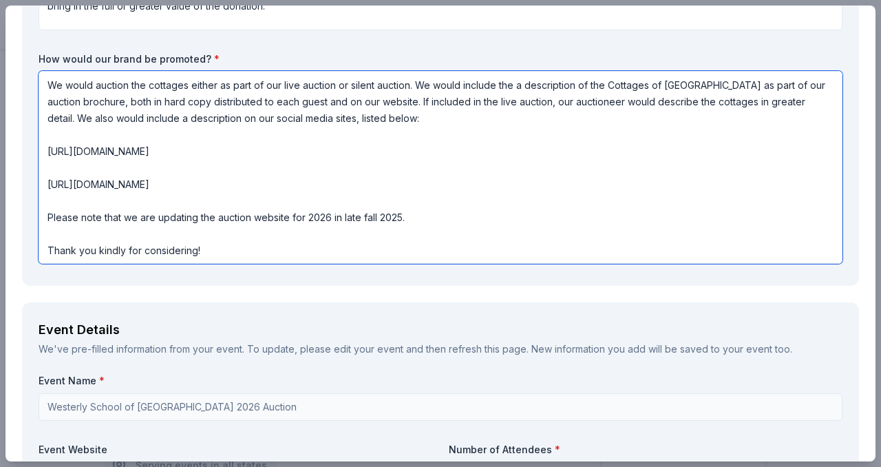
click at [304, 253] on textarea "We would auction the cottages either as part of our live auction or silent auct…" at bounding box center [441, 167] width 804 height 193
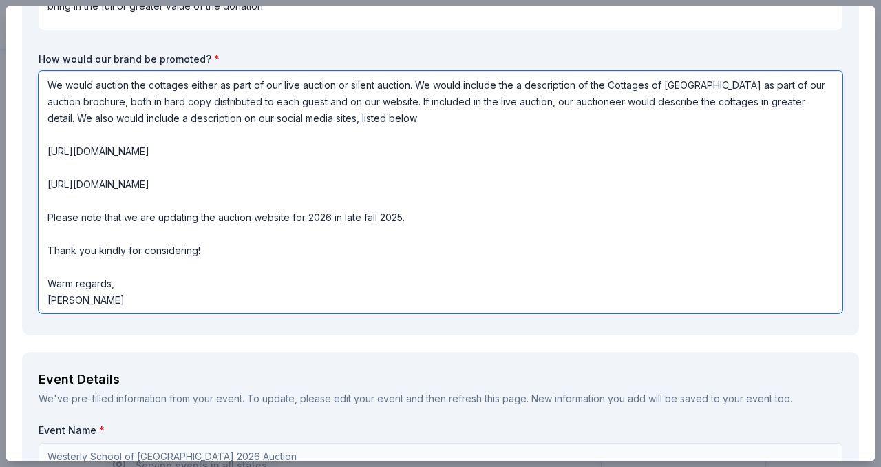
click at [198, 248] on textarea "We would auction the cottages either as part of our live auction or silent auct…" at bounding box center [441, 192] width 804 height 242
drag, startPoint x: 818, startPoint y: 120, endPoint x: 818, endPoint y: 132, distance: 11.7
click at [818, 132] on textarea "We would auction the cottages either as part of our live auction or silent auct…" at bounding box center [441, 192] width 804 height 242
click at [390, 182] on textarea "We would auction the cottages either as part of our live auction or silent auct…" at bounding box center [441, 192] width 804 height 242
drag, startPoint x: 111, startPoint y: 297, endPoint x: 30, endPoint y: 83, distance: 228.3
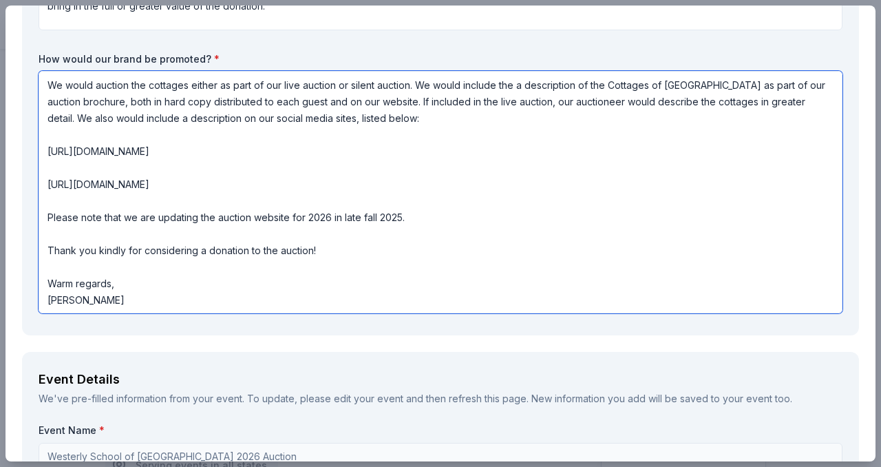
click at [30, 83] on div "Request How many of each package are you requesting? * 2023651726 Wine Country …" at bounding box center [440, 49] width 837 height 571
type textarea "We would auction the cottages either as part of our live auction or silent auct…"
click at [204, 180] on textarea "We would auction the cottages either as part of our live auction or silent auct…" at bounding box center [441, 192] width 804 height 242
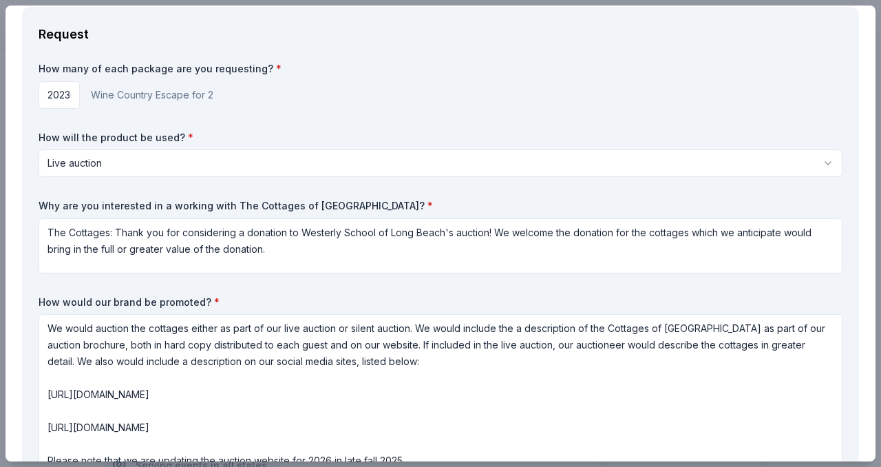
scroll to position [48, 0]
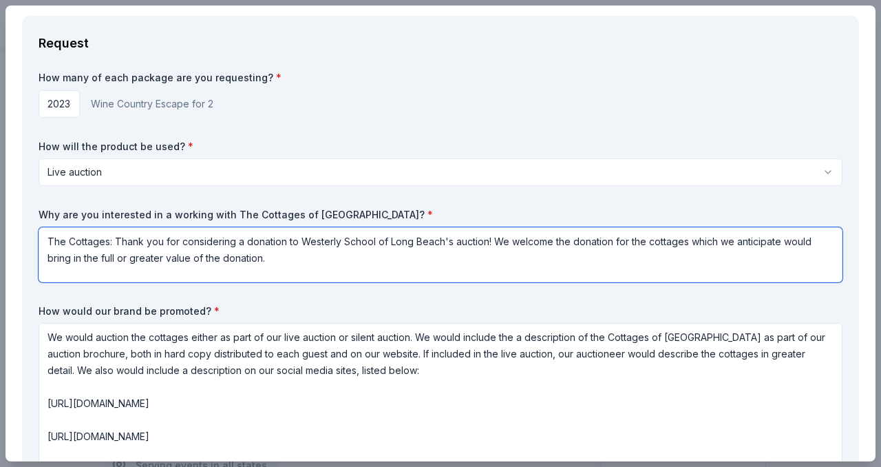
drag, startPoint x: 85, startPoint y: 242, endPoint x: 46, endPoint y: 239, distance: 39.4
click at [46, 239] on textarea "The Cottages: Thank you for considering a donation to Westerly School of Long B…" at bounding box center [441, 254] width 804 height 55
click at [405, 259] on textarea "Dear staff at the Cottages of Napa Valley, Thank you for considering a donation…" at bounding box center [441, 254] width 804 height 55
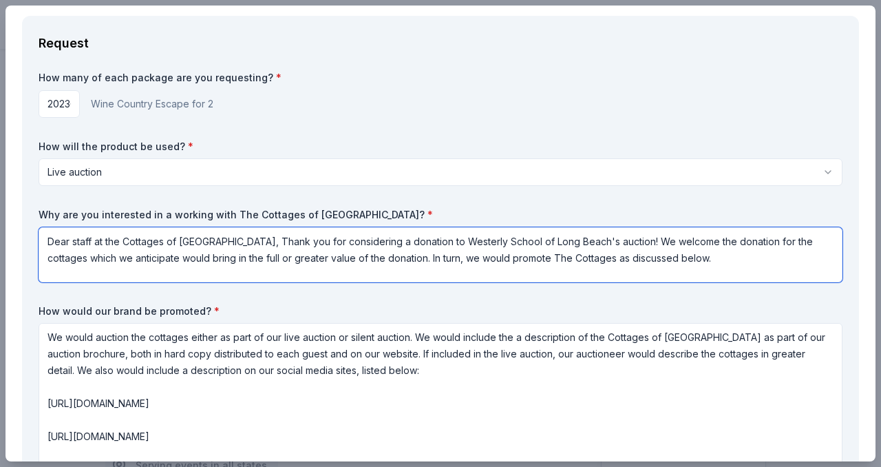
type textarea "Dear staff at the Cottages of Napa Valley, Thank you for considering a donation…"
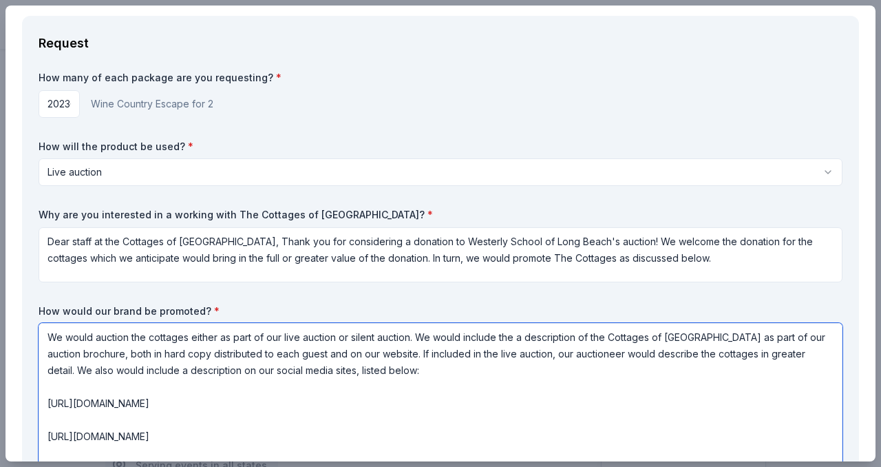
click at [151, 336] on textarea "We would auction the cottages either as part of our live auction or silent auct…" at bounding box center [441, 444] width 804 height 242
click at [190, 345] on textarea "We would auction the Cottages either as part of our live auction or silent auct…" at bounding box center [441, 444] width 804 height 242
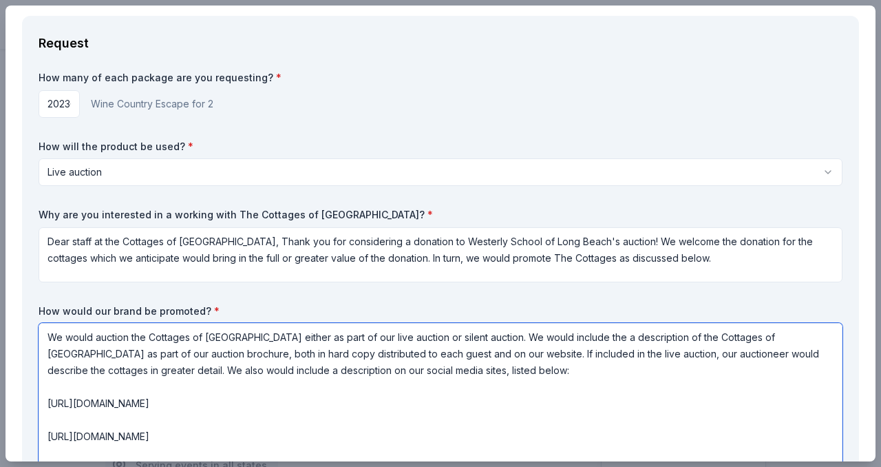
drag, startPoint x: 702, startPoint y: 337, endPoint x: 787, endPoint y: 336, distance: 84.7
click at [787, 336] on textarea "We would auction the Cottages of Napa Valley either as part of our live auction…" at bounding box center [441, 444] width 804 height 242
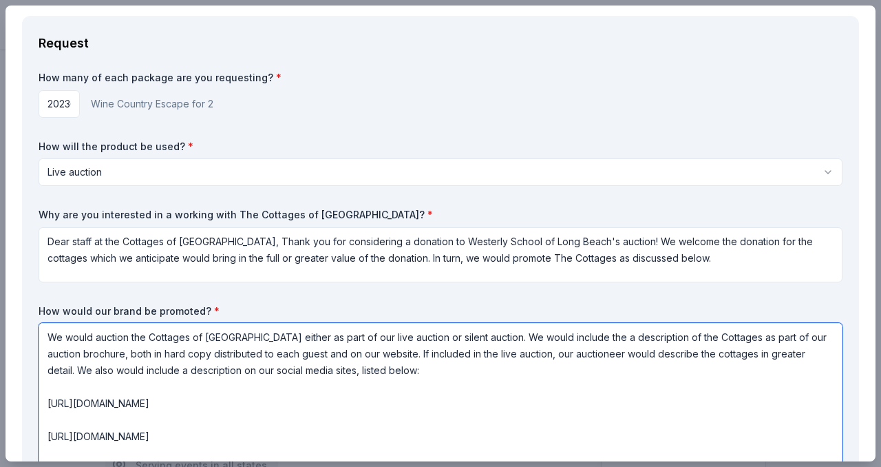
type textarea "We would auction the Cottages of Napa Valley either as part of our live auction…"
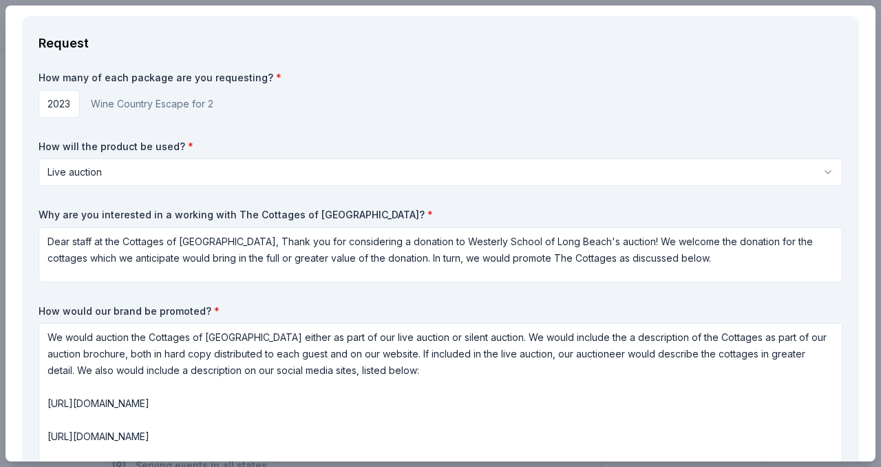
scroll to position [55, 0]
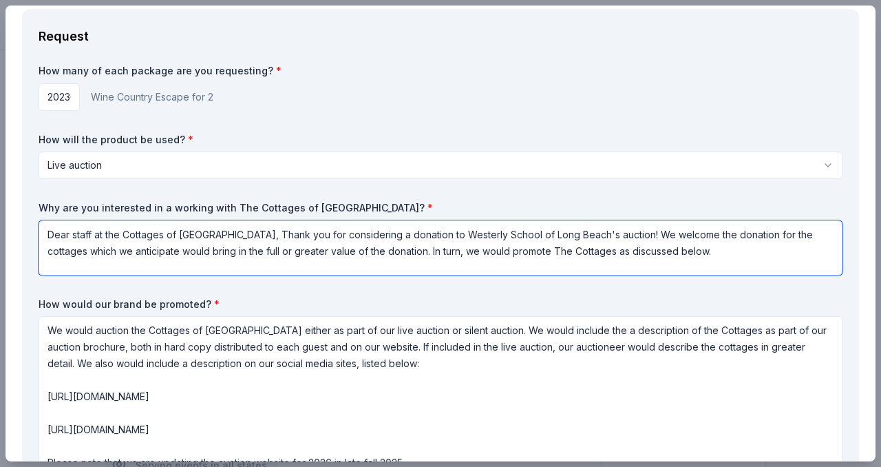
click at [772, 233] on textarea "Dear staff at the Cottages of Napa Valley, Thank you for considering a donation…" at bounding box center [441, 247] width 804 height 55
type textarea "Dear staff at the Cottages of Napa Valley, Thank you for considering a donation…"
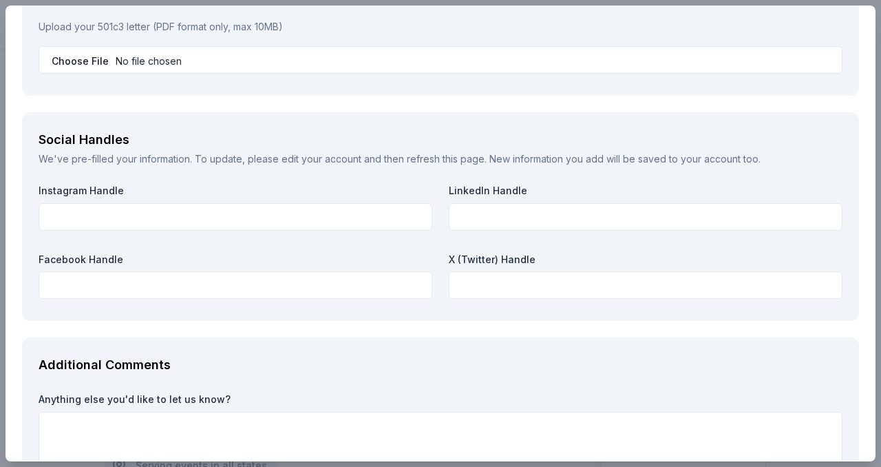
scroll to position [1904, 0]
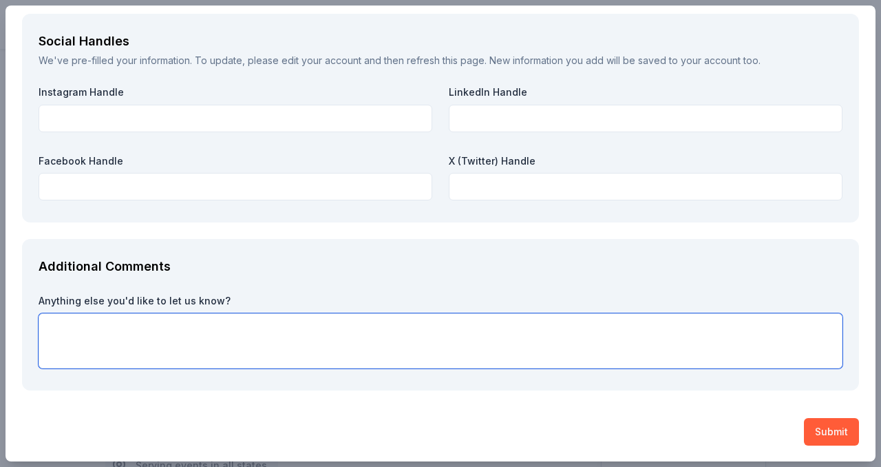
click at [632, 359] on textarea at bounding box center [441, 340] width 804 height 55
type textarea "T"
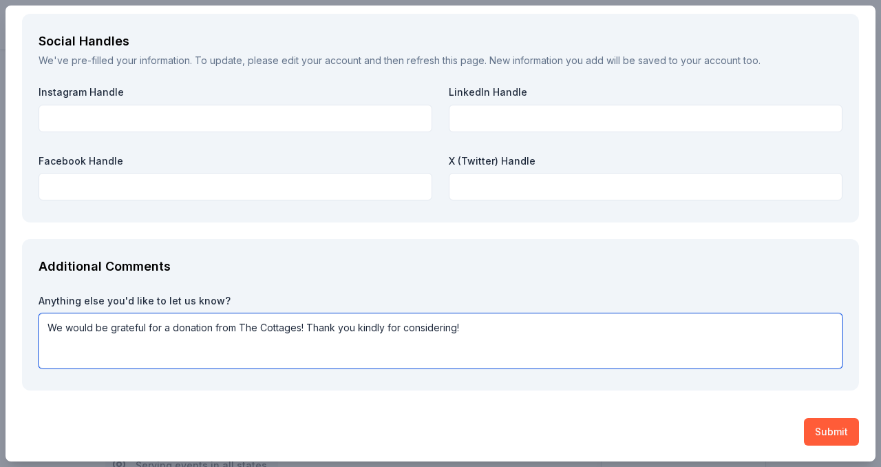
type textarea "We would be grateful for a donation from The Cottages! Thank you kindly for con…"
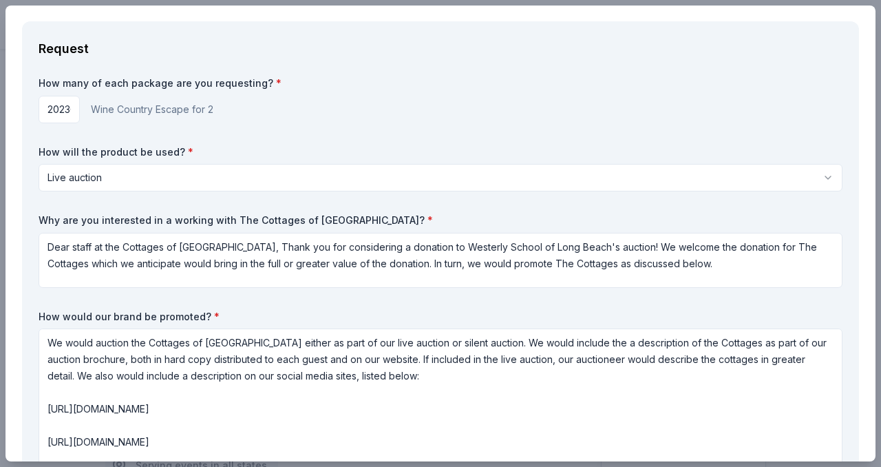
scroll to position [0, 0]
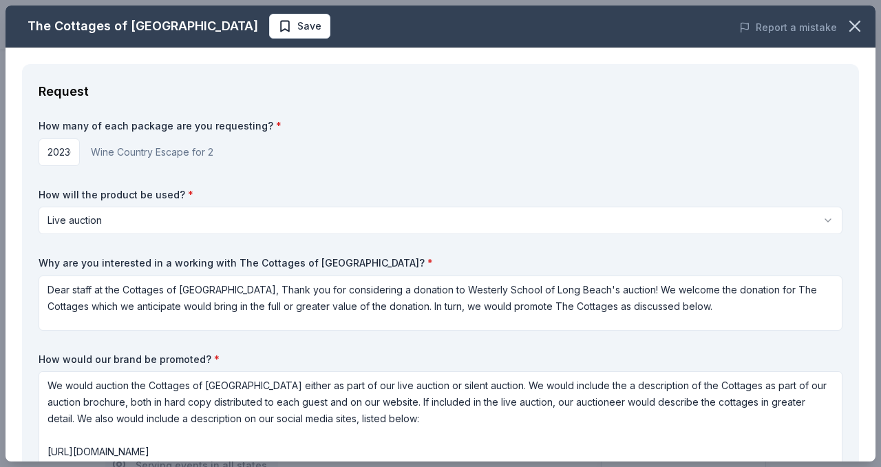
click at [66, 147] on input "2023651726" at bounding box center [59, 152] width 41 height 28
drag, startPoint x: 59, startPoint y: 151, endPoint x: 16, endPoint y: 149, distance: 43.4
type input "1651726"
click at [268, 170] on div "How many of each package are you requesting? * 1651726 Wine Country Escape for …" at bounding box center [441, 369] width 804 height 500
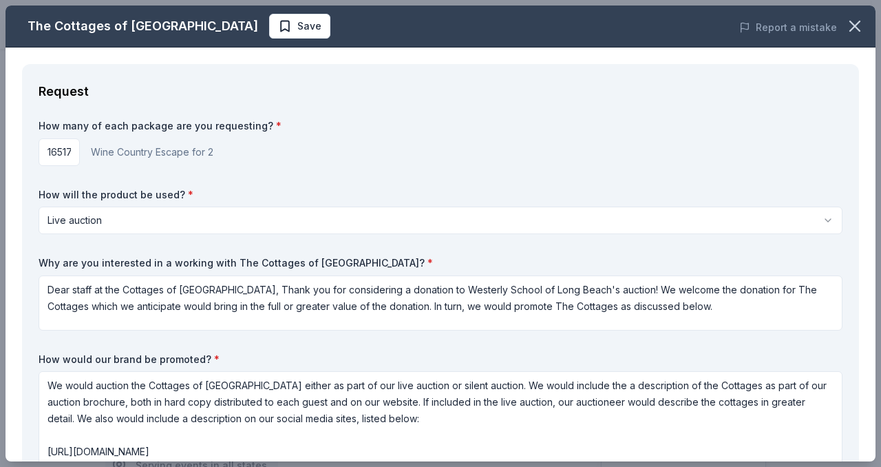
scroll to position [0, 13]
drag, startPoint x: 45, startPoint y: 156, endPoint x: 208, endPoint y: 179, distance: 164.1
click at [208, 179] on div "How many of each package are you requesting? * 1651726 Wine Country Escape for …" at bounding box center [441, 369] width 804 height 500
type input "1"
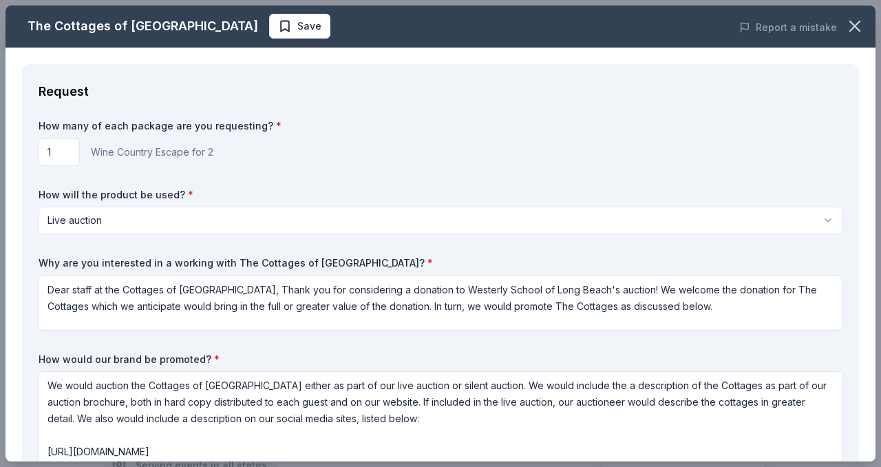
click at [288, 186] on div "How many of each package are you requesting? * 1 Wine Country Escape for 2 How …" at bounding box center [441, 369] width 804 height 500
click at [278, 26] on span "Save" at bounding box center [299, 26] width 43 height 17
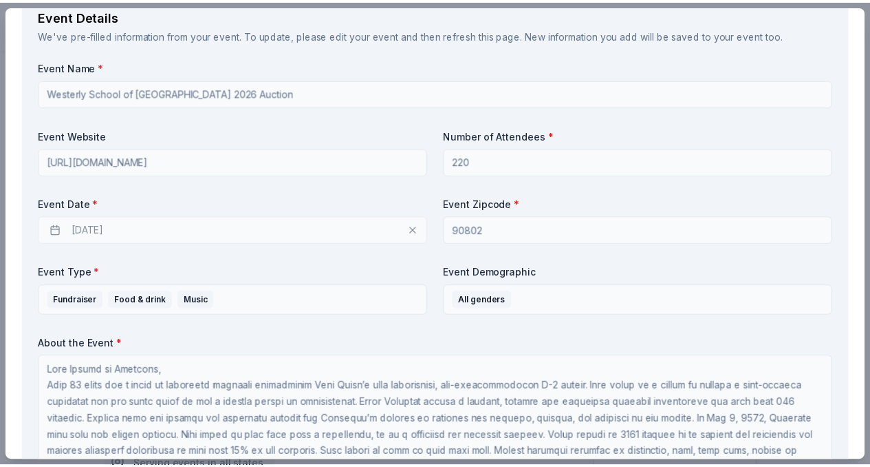
scroll to position [1904, 0]
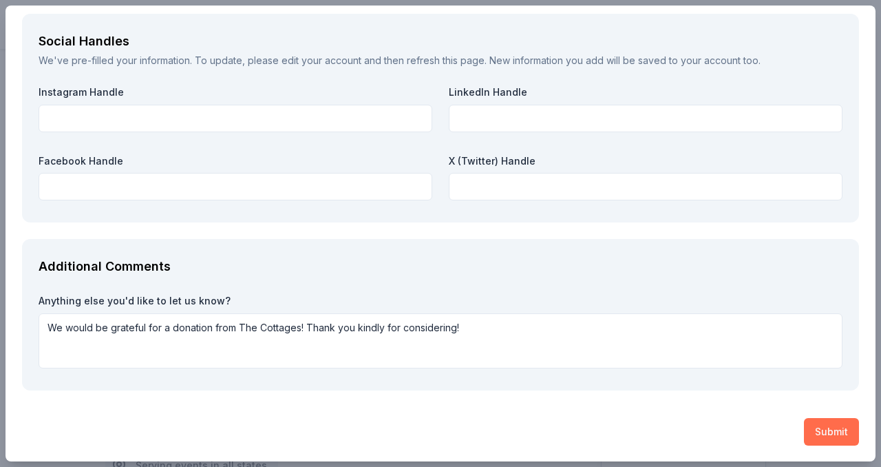
click at [811, 430] on button "Submit" at bounding box center [831, 432] width 55 height 28
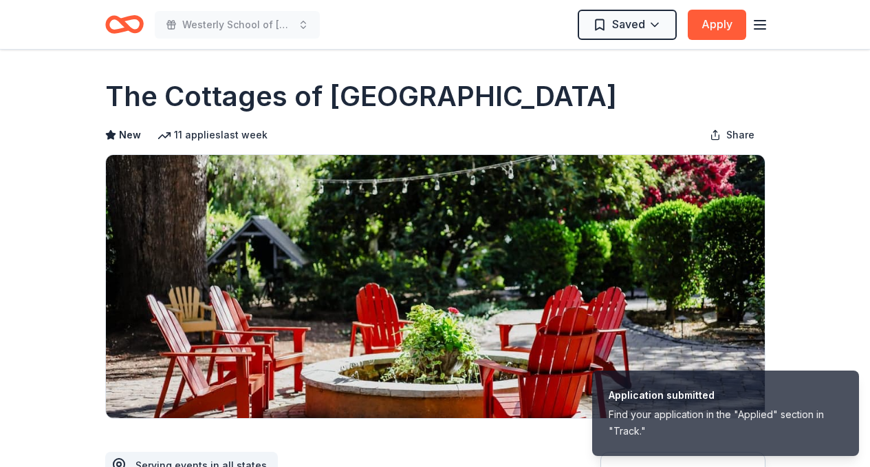
scroll to position [0, 0]
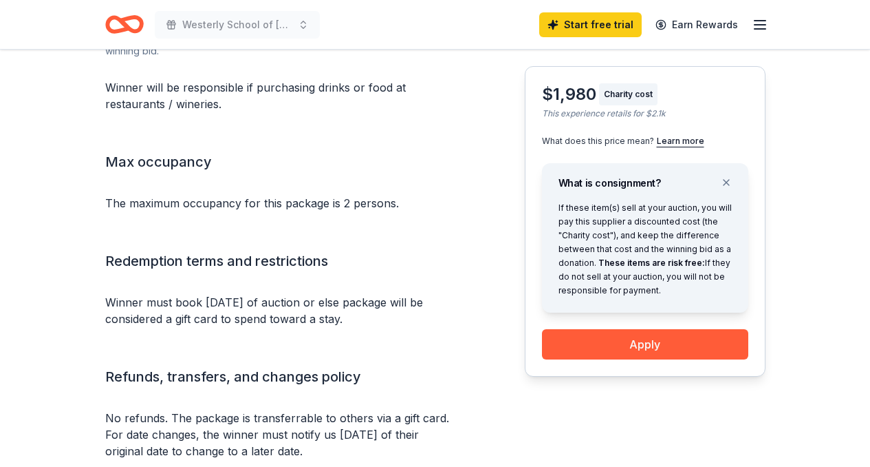
scroll to position [1321, 0]
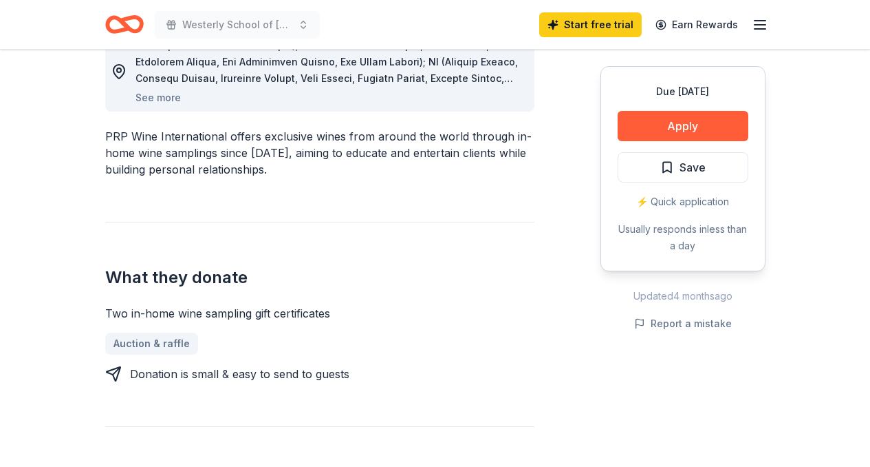
scroll to position [431, 0]
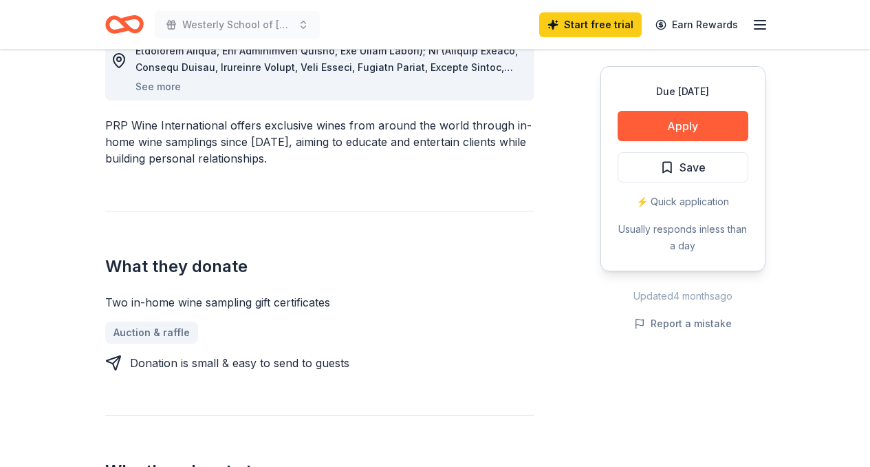
drag, startPoint x: 864, startPoint y: 140, endPoint x: 864, endPoint y: 148, distance: 7.6
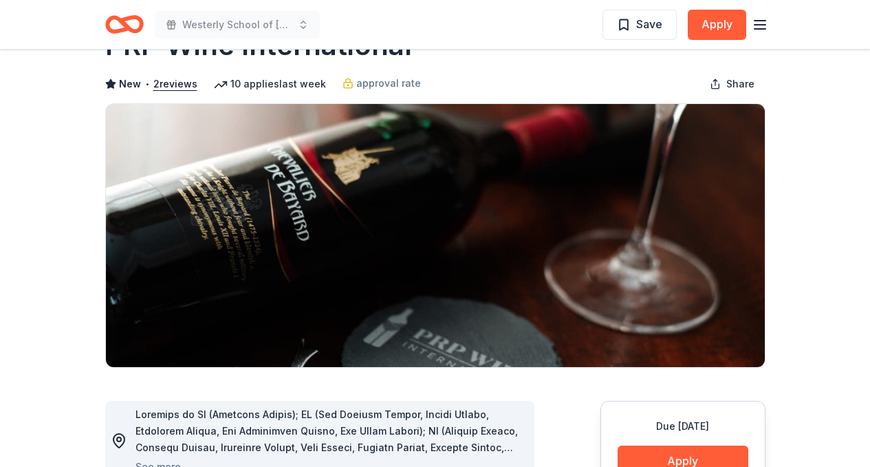
scroll to position [26, 0]
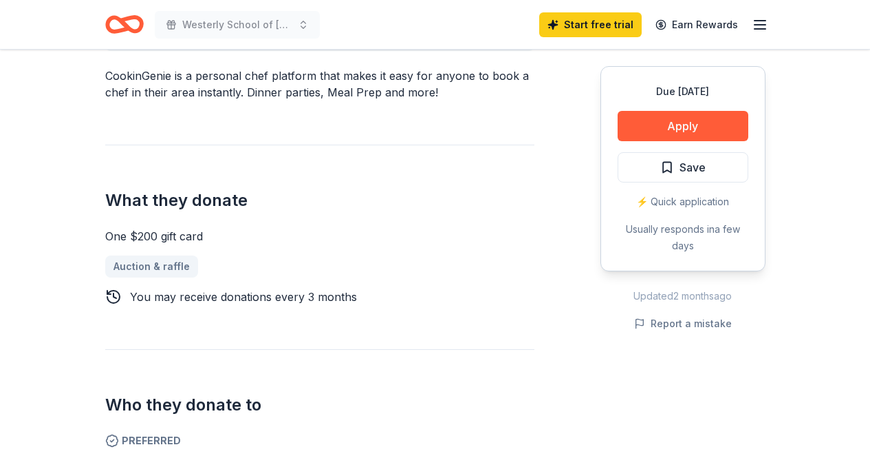
scroll to position [482, 0]
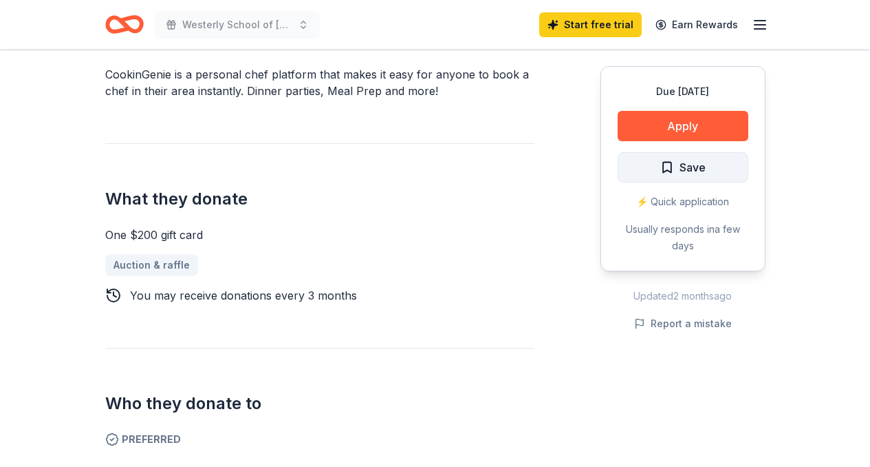
click at [668, 164] on span "Save" at bounding box center [683, 167] width 45 height 18
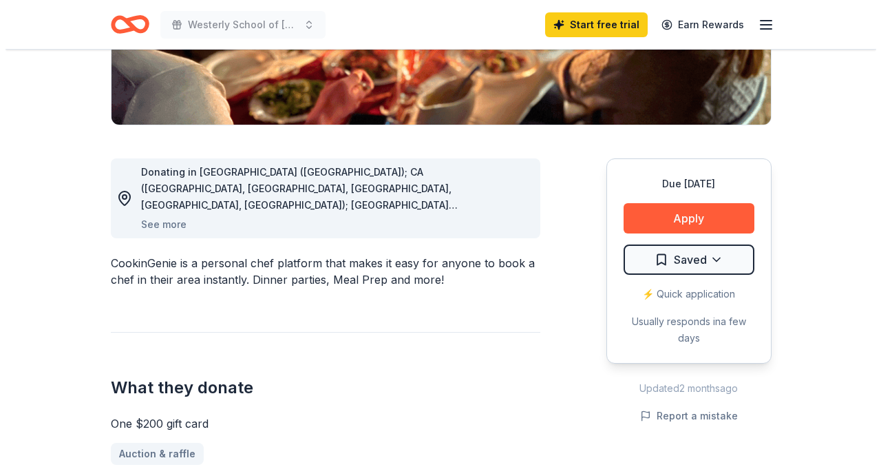
scroll to position [319, 0]
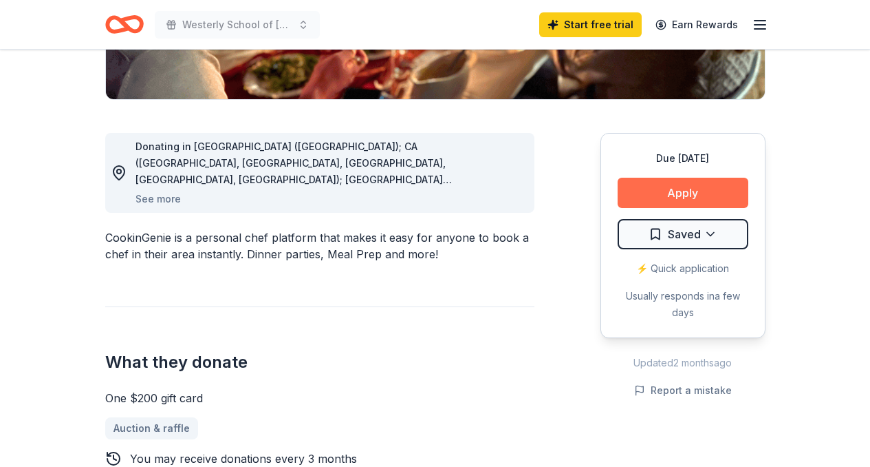
click at [669, 189] on button "Apply" at bounding box center [683, 193] width 131 height 30
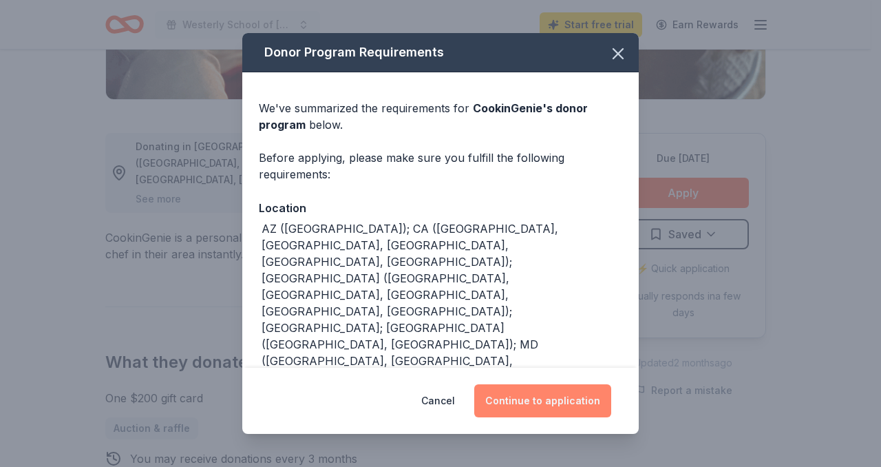
click at [544, 401] on button "Continue to application" at bounding box center [542, 400] width 137 height 33
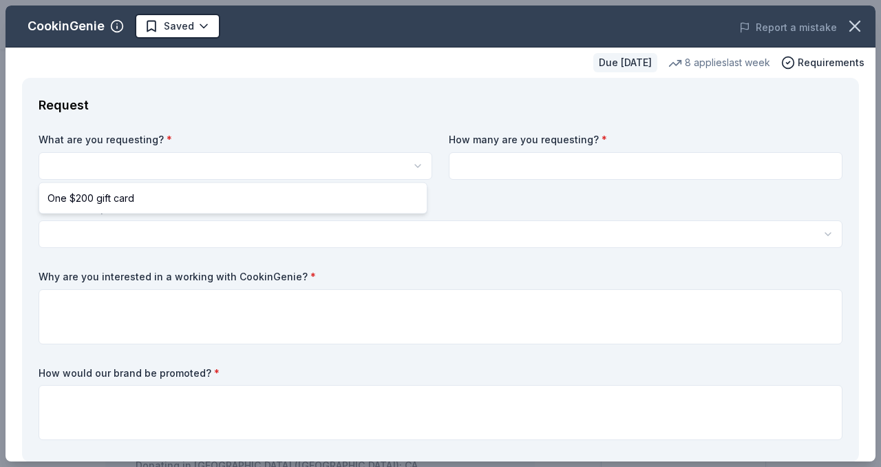
scroll to position [0, 0]
select select "One $200 gift card"
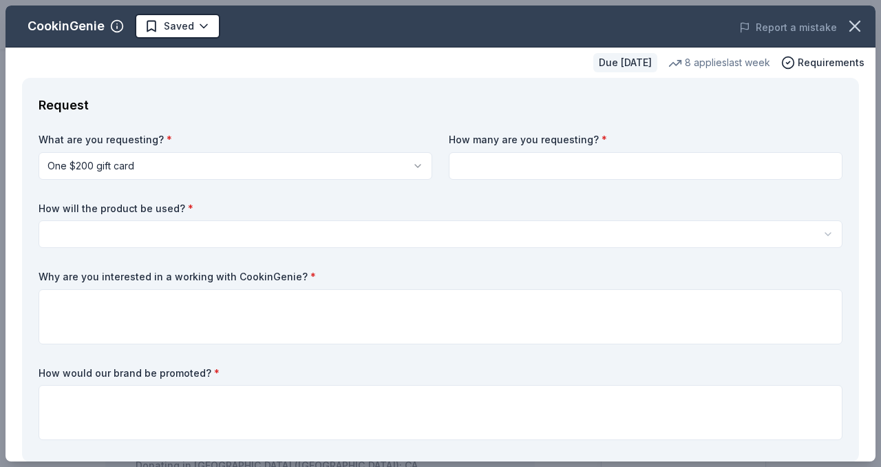
click at [501, 152] on input at bounding box center [646, 166] width 394 height 28
type input "1"
click at [435, 229] on html "Westerly School of Long Beach 2026 Auction Saved Apply Due in 200 days Share Co…" at bounding box center [440, 233] width 881 height 467
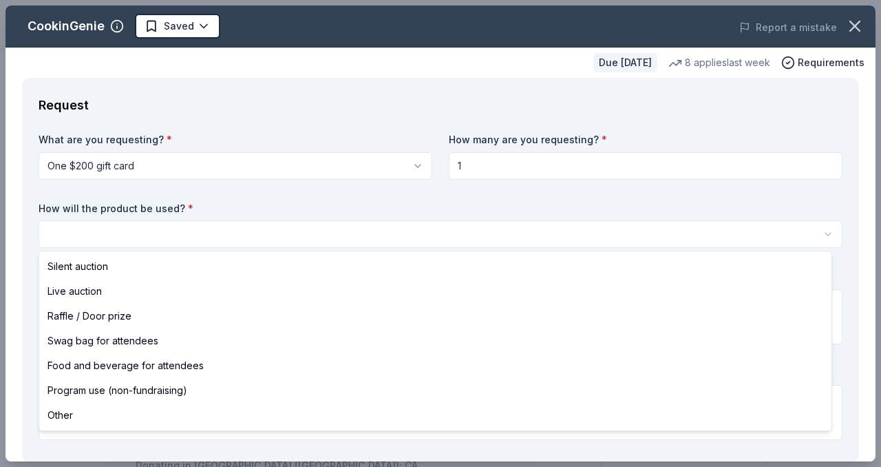
select select "silentAuction"
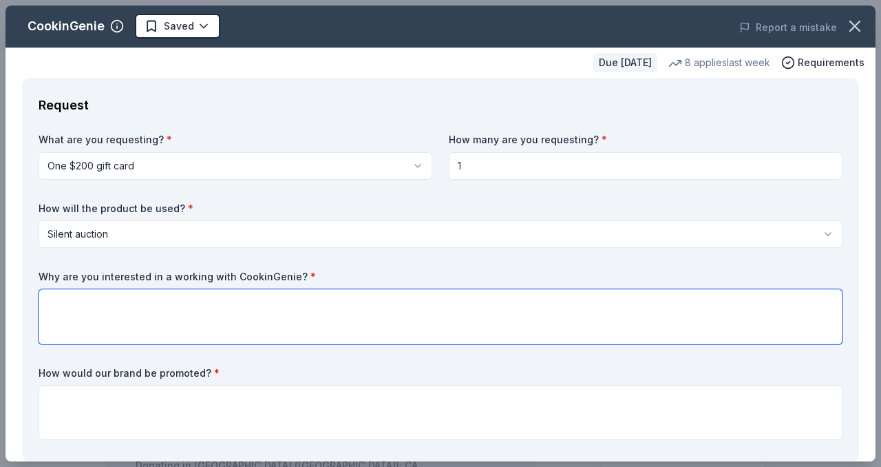
click at [366, 322] on textarea at bounding box center [441, 316] width 804 height 55
paste textarea "We would auction the cottages either as part of our live auction or silent auct…"
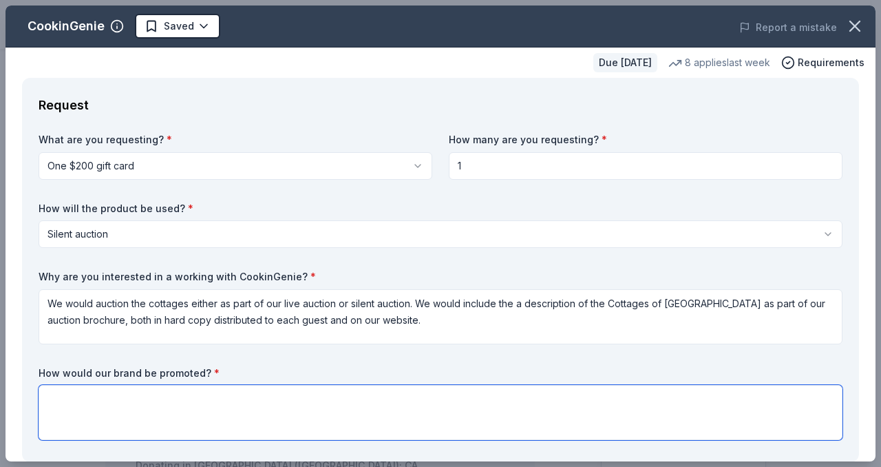
click at [359, 403] on textarea at bounding box center [441, 412] width 804 height 55
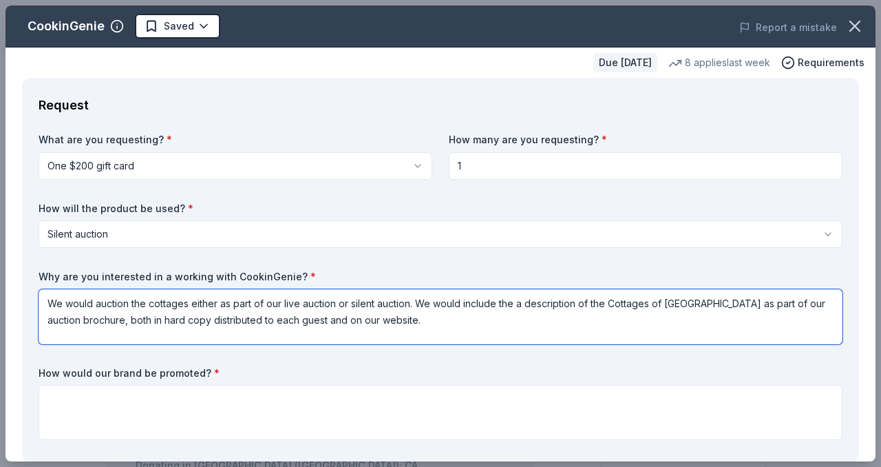
drag, startPoint x: 150, startPoint y: 303, endPoint x: 193, endPoint y: 303, distance: 42.7
click at [193, 303] on textarea "We would auction the cottages either as part of our live auction or silent auct…" at bounding box center [441, 316] width 804 height 55
drag, startPoint x: 194, startPoint y: 304, endPoint x: 217, endPoint y: 304, distance: 23.4
click at [217, 304] on textarea "We would auction the gift card either as part of our live auction or silent auc…" at bounding box center [441, 316] width 804 height 55
drag, startPoint x: 253, startPoint y: 301, endPoint x: 316, endPoint y: 305, distance: 62.8
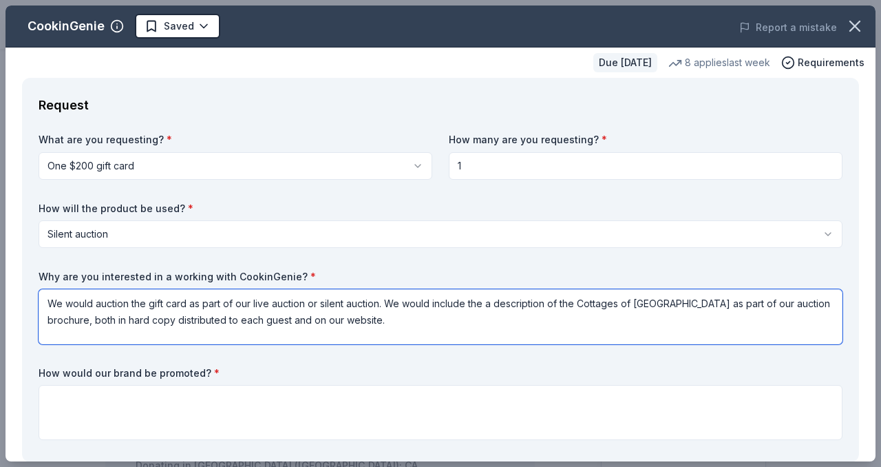
click at [316, 305] on textarea "We would auction the gift card as part of our live auction or silent auction. W…" at bounding box center [441, 316] width 804 height 55
drag, startPoint x: 510, startPoint y: 305, endPoint x: 621, endPoint y: 304, distance: 111.5
click at [621, 304] on textarea "We would auction the gift card as part of our silent auction. We would include …" at bounding box center [441, 316] width 804 height 55
type textarea "We would auction the gift card as part of our silent auction. We would include …"
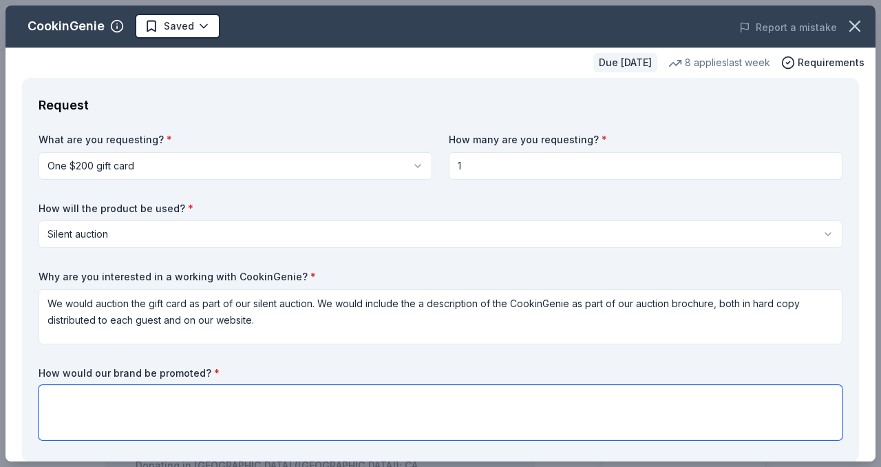
click at [180, 410] on textarea at bounding box center [441, 412] width 804 height 55
paste textarea "We would include the a description of the Cottages of Napa Valley as part of ou…"
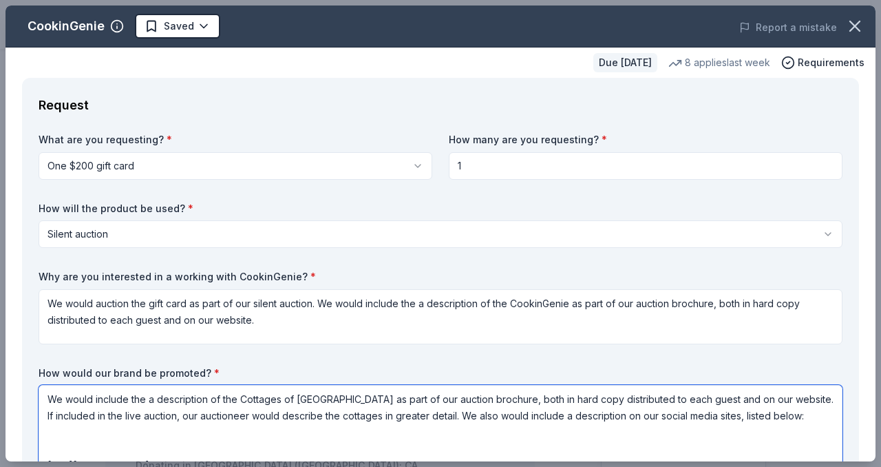
scroll to position [242, 0]
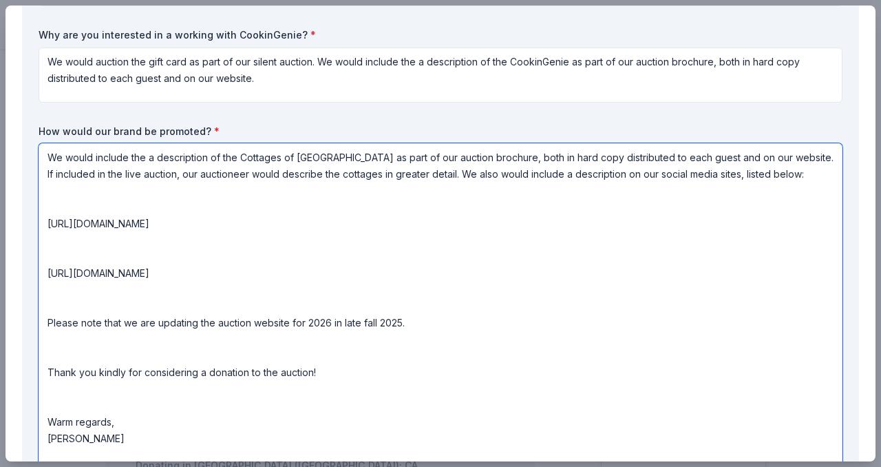
drag, startPoint x: 245, startPoint y: 158, endPoint x: 351, endPoint y: 159, distance: 106.0
click at [351, 159] on textarea "We would include the a description of the Cottages of Napa Valley as part of ou…" at bounding box center [441, 305] width 804 height 325
type textarea "We would include the a description of the CookinGenie as part of our auction br…"
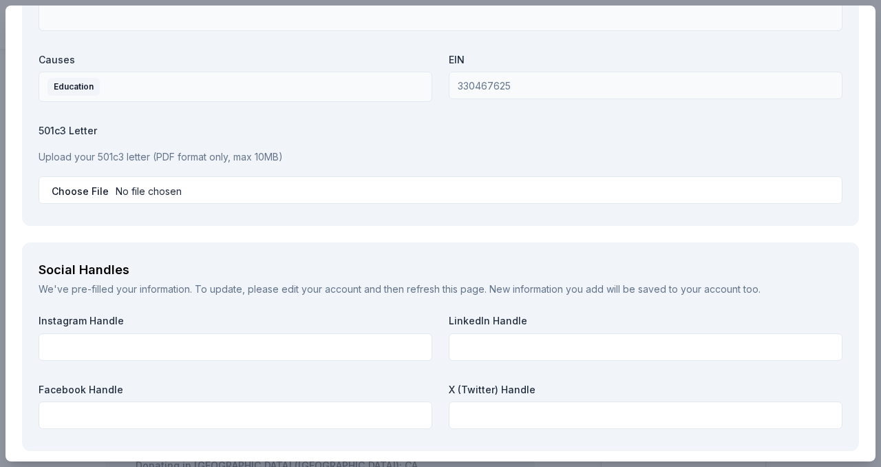
scroll to position [1777, 0]
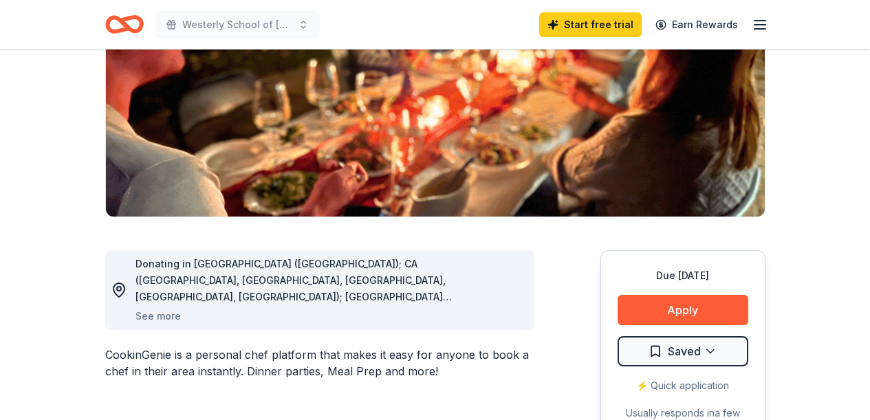
scroll to position [253, 0]
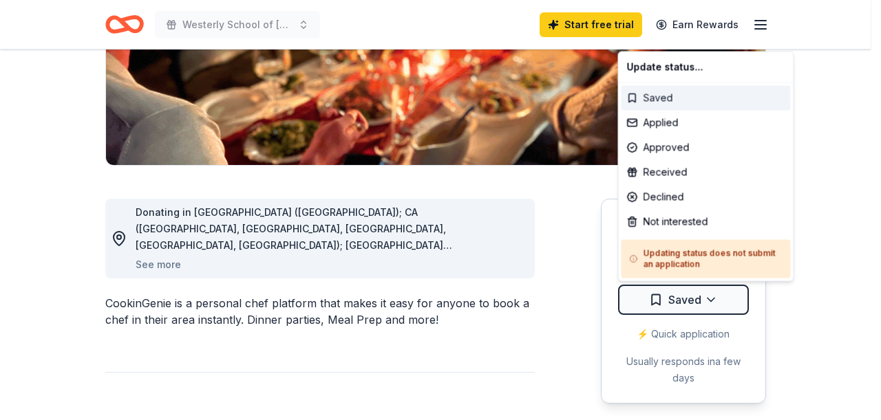
click at [668, 95] on div "Saved" at bounding box center [705, 98] width 169 height 25
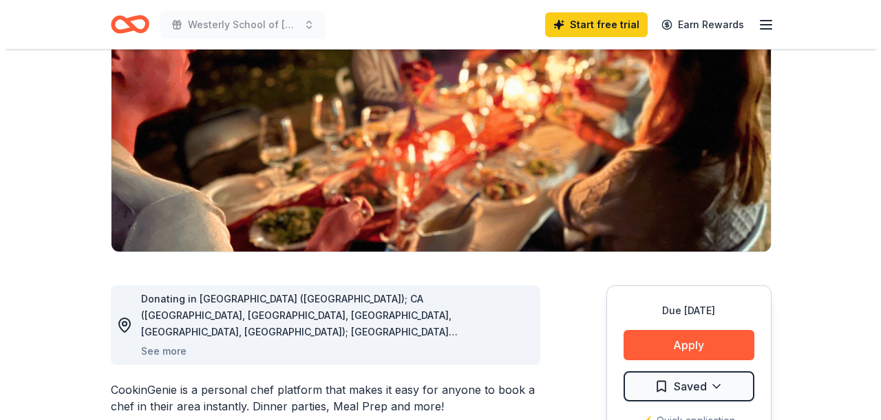
scroll to position [173, 0]
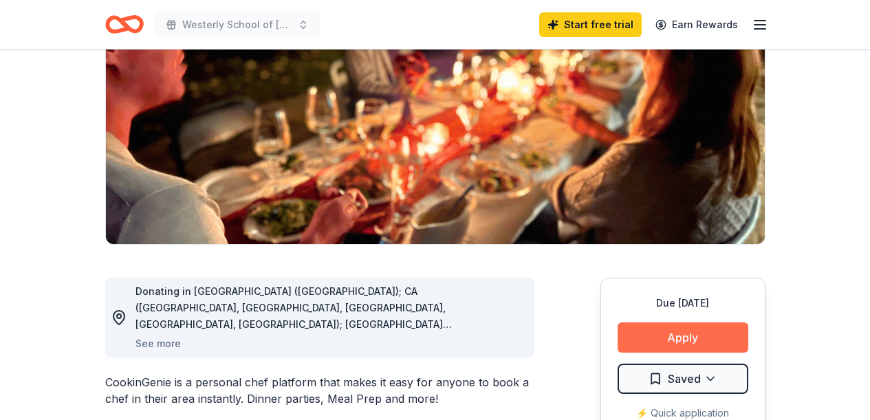
click at [692, 336] on button "Apply" at bounding box center [683, 338] width 131 height 30
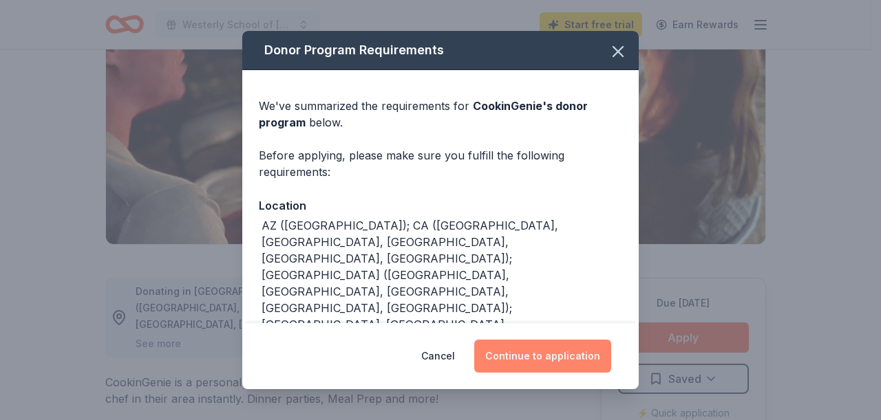
click at [562, 352] on button "Continue to application" at bounding box center [542, 356] width 137 height 33
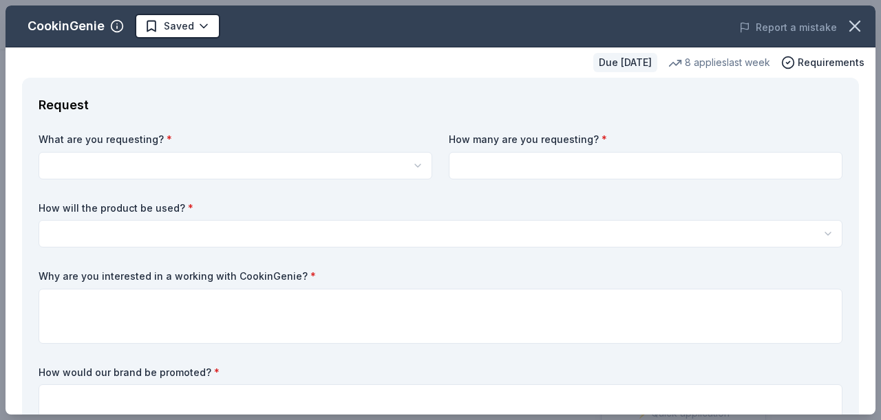
click at [368, 149] on div "What are you requesting? * One $200 gift card" at bounding box center [236, 156] width 394 height 47
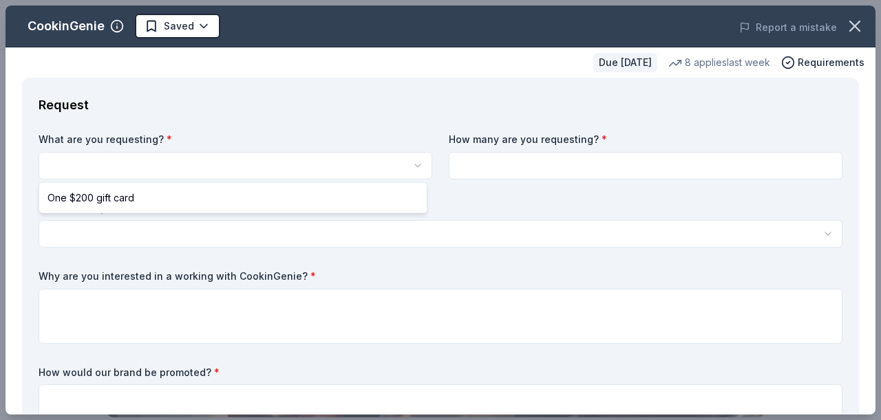
click at [359, 169] on html "Westerly School of Long Beach 2026 Auction Saved Apply Due in 200 days Share Co…" at bounding box center [440, 210] width 881 height 420
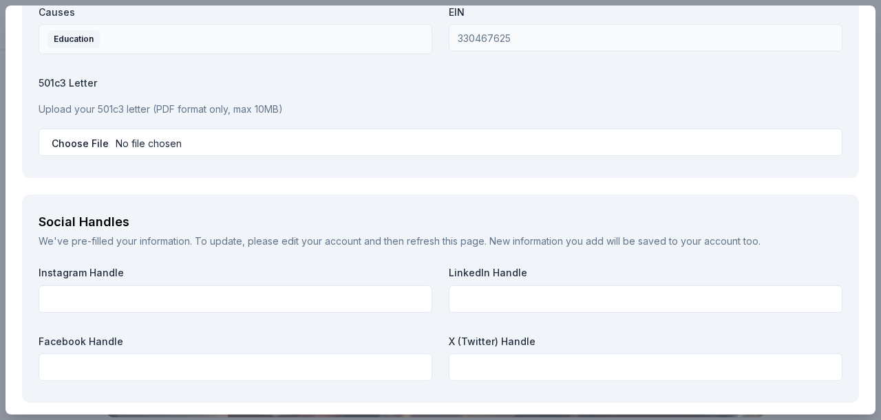
scroll to position [1551, 0]
drag, startPoint x: 868, startPoint y: 53, endPoint x: 855, endPoint y: 344, distance: 291.4
click at [855, 344] on html "Westerly School of Long Beach 2026 Auction Saved Apply Due in 200 days Share Co…" at bounding box center [440, 210] width 881 height 420
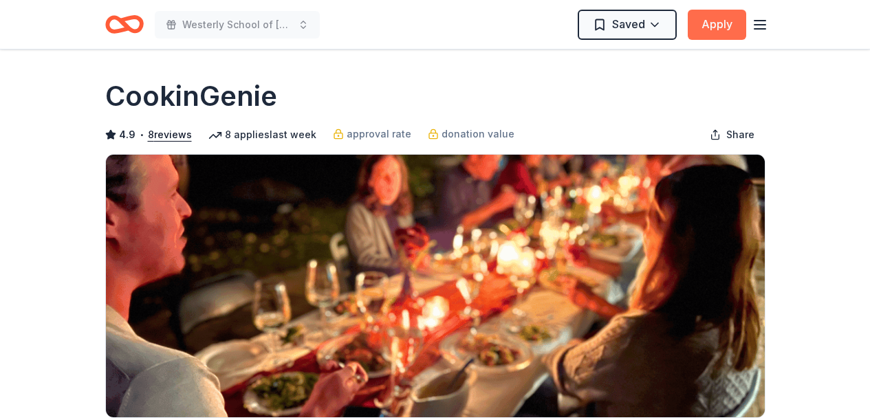
click at [716, 26] on button "Apply" at bounding box center [717, 25] width 58 height 30
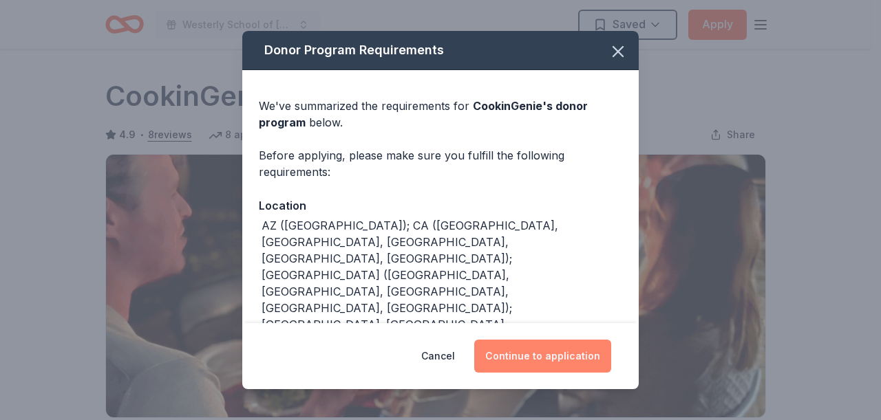
click at [530, 354] on button "Continue to application" at bounding box center [542, 356] width 137 height 33
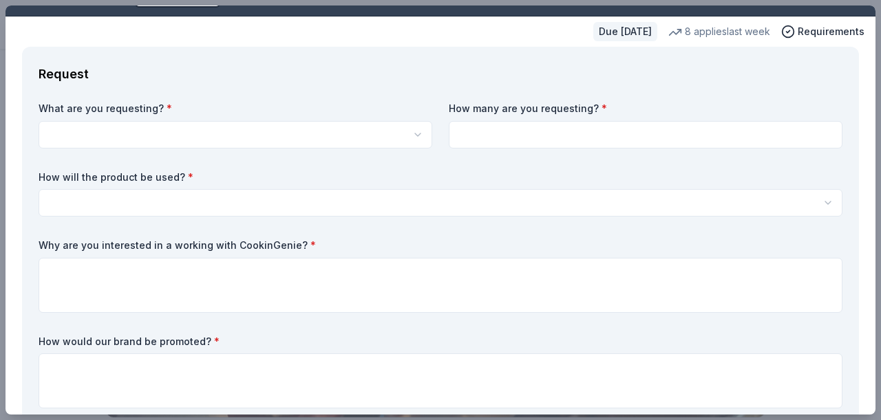
scroll to position [27, 0]
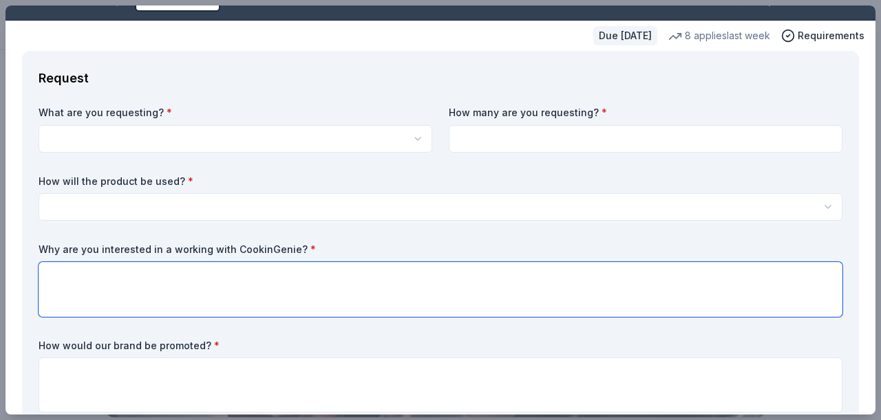
click at [203, 297] on textarea at bounding box center [441, 289] width 804 height 55
paste textarea "33-0467625"
type textarea "33-0467625"
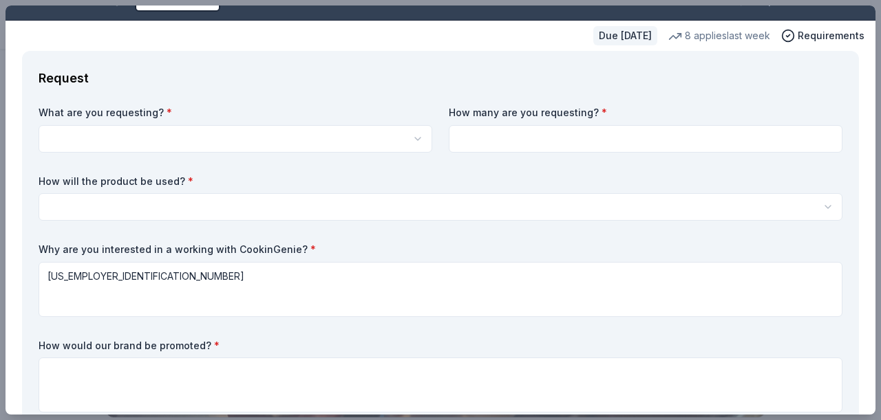
click at [137, 132] on html "Westerly School of Long Beach 2026 Auction Saved Apply Due in 200 days Share Co…" at bounding box center [440, 210] width 881 height 420
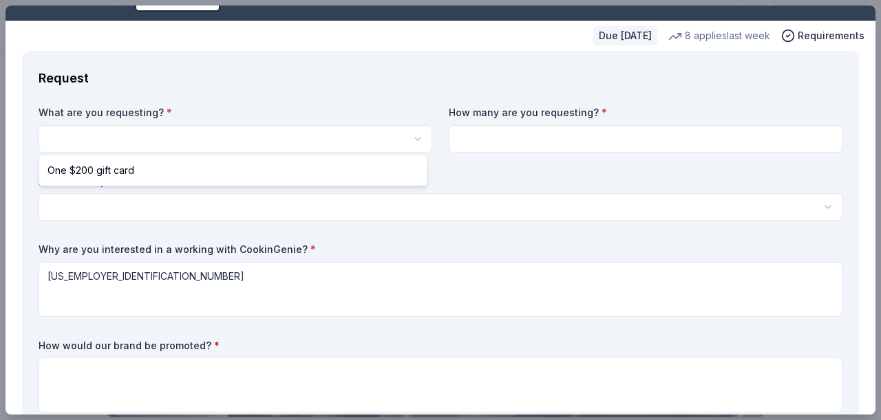
select select "One $200 gift card"
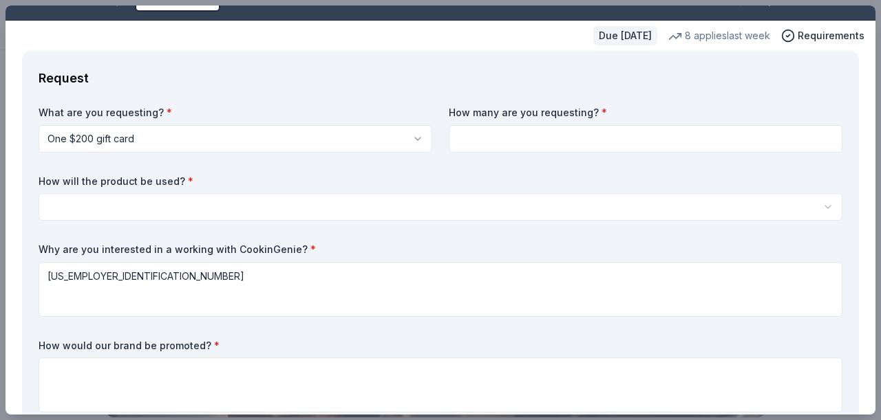
click at [502, 129] on input at bounding box center [646, 139] width 394 height 28
type input "1"
click at [449, 200] on html "Westerly School of Long Beach 2026 Auction Saved Apply Due in 200 days Share Co…" at bounding box center [440, 210] width 881 height 420
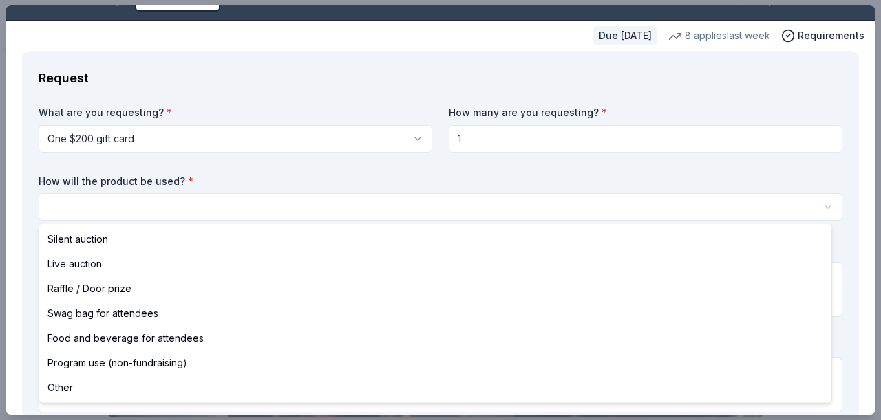
select select "silentAuction"
drag, startPoint x: 142, startPoint y: 245, endPoint x: 136, endPoint y: 249, distance: 8.0
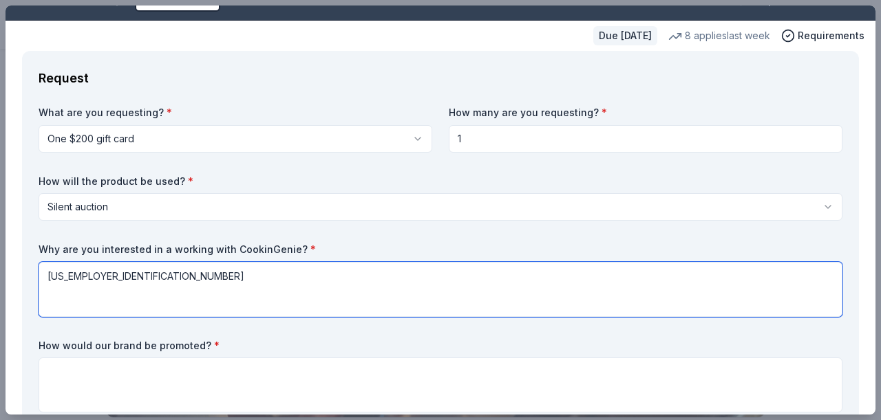
click at [124, 275] on textarea "33-0467625" at bounding box center [441, 289] width 804 height 55
paste textarea "We would auction the cottages either as part of our live auction or silent auct…"
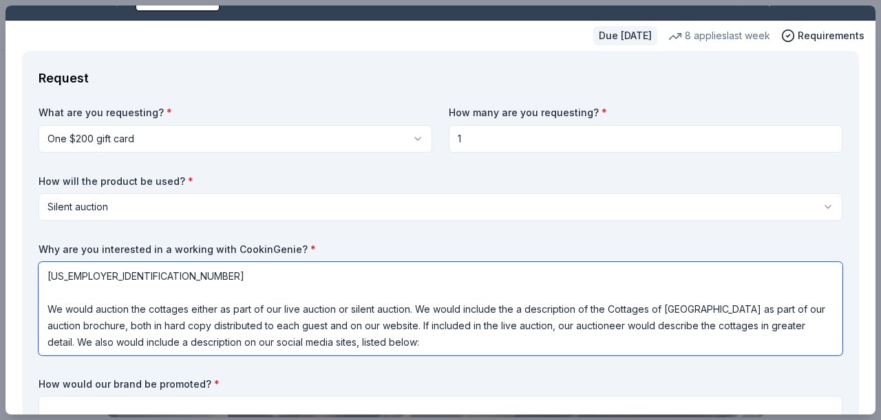
drag, startPoint x: 147, startPoint y: 308, endPoint x: 189, endPoint y: 309, distance: 42.0
click at [189, 309] on textarea "33-0467625 We would auction the cottages either as part of our live auction or …" at bounding box center [441, 309] width 804 height 94
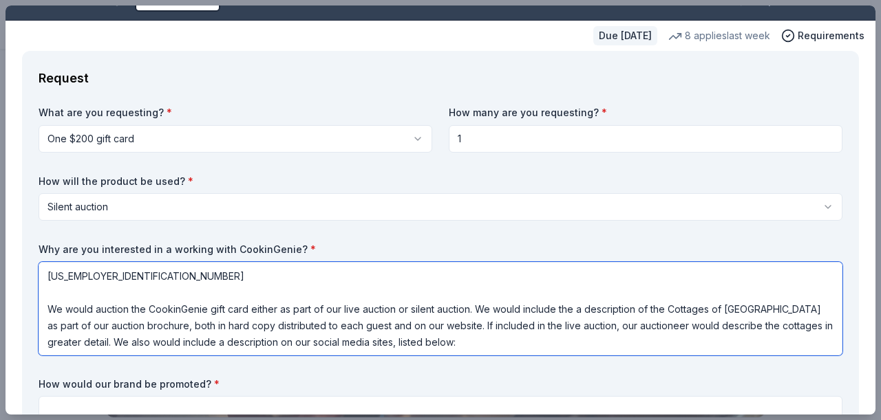
drag, startPoint x: 255, startPoint y: 306, endPoint x: 407, endPoint y: 307, distance: 151.4
click at [407, 307] on textarea "33-0467625 We would auction the CookinGenie gift card either as part of our liv…" at bounding box center [441, 309] width 804 height 94
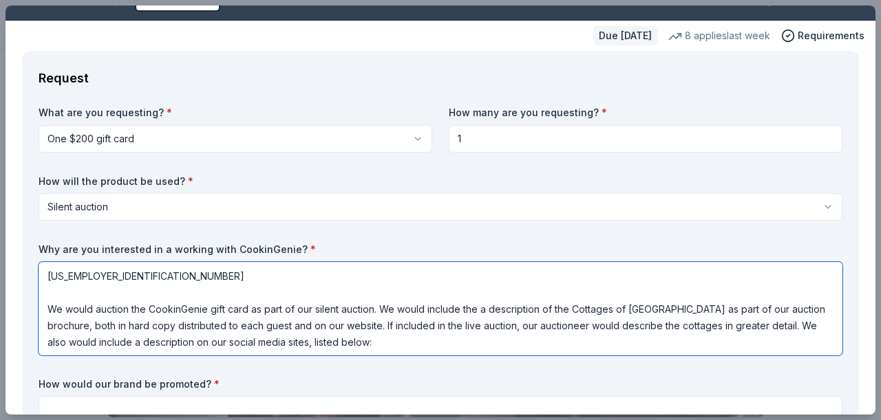
drag, startPoint x: 572, startPoint y: 306, endPoint x: 679, endPoint y: 306, distance: 107.4
click at [679, 306] on textarea "33-0467625 We would auction the CookinGenie gift card as part of our silent auc…" at bounding box center [441, 309] width 804 height 94
drag, startPoint x: 389, startPoint y: 322, endPoint x: 731, endPoint y: 323, distance: 342.0
click at [731, 323] on textarea "33-0467625 We would auction the CookinGenie gift card as part of our silent auc…" at bounding box center [441, 309] width 804 height 94
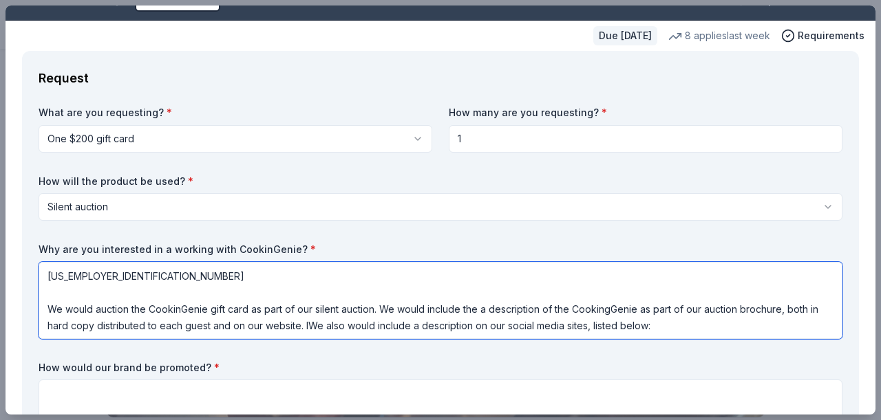
click at [730, 331] on textarea "33-0467625 We would auction the CookinGenie gift card as part of our silent auc…" at bounding box center [441, 300] width 804 height 77
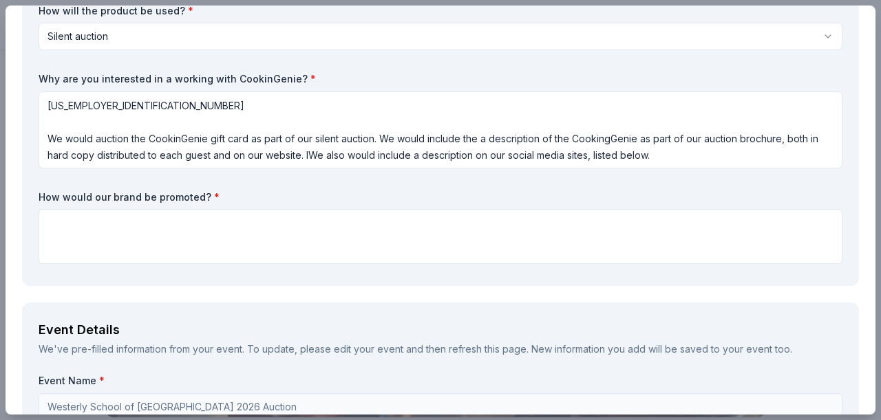
scroll to position [205, 0]
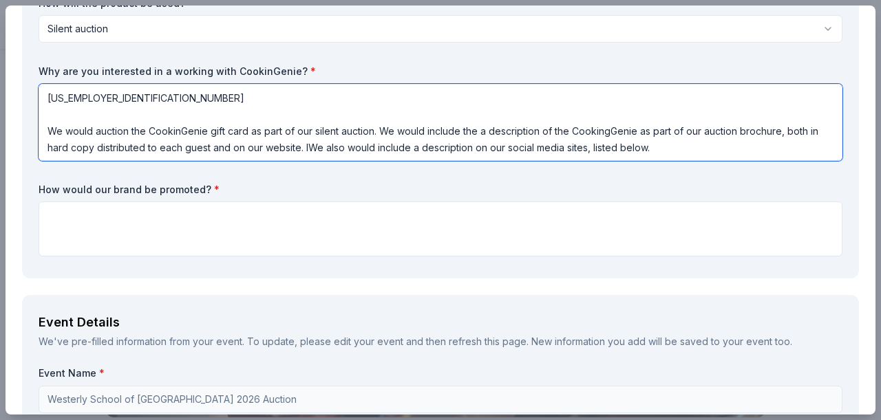
click at [736, 149] on textarea "33-0467625 We would auction the CookinGenie gift card as part of our silent auc…" at bounding box center [441, 122] width 804 height 77
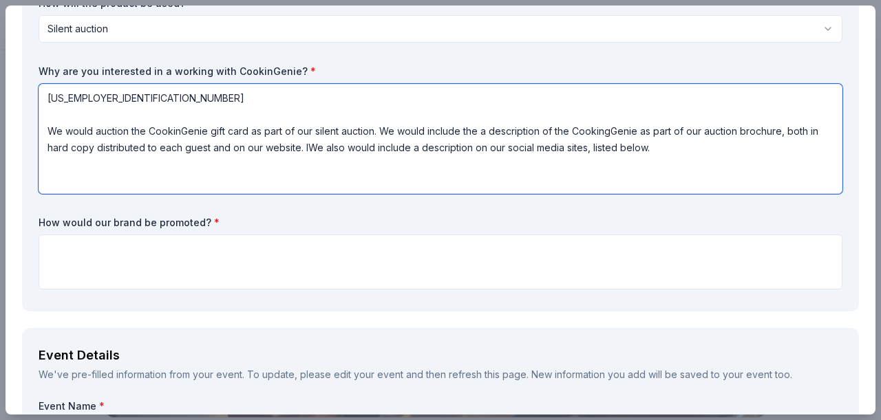
paste textarea "https://www.instagram.com/westerlywildcats/?hl=en https://www.facebook.com/West…"
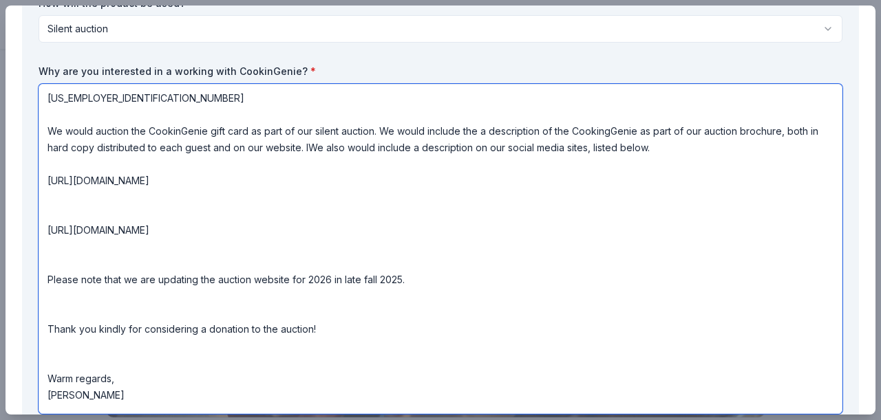
scroll to position [4, 0]
click at [89, 200] on textarea "33-0467625 We would auction the CookinGenie gift card as part of our silent auc…" at bounding box center [441, 249] width 804 height 330
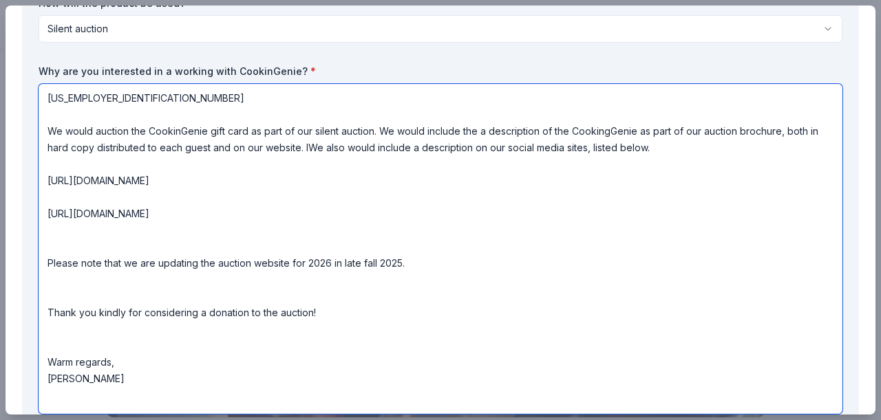
scroll to position [0, 0]
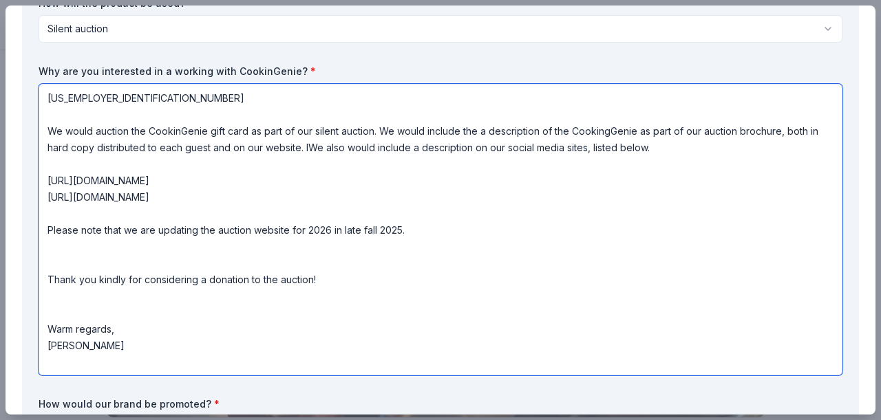
drag, startPoint x: 108, startPoint y: 100, endPoint x: 36, endPoint y: 92, distance: 72.7
click at [36, 92] on div "Request What are you requesting? * One $200 gift card One $200 gift card How ma…" at bounding box center [440, 183] width 837 height 621
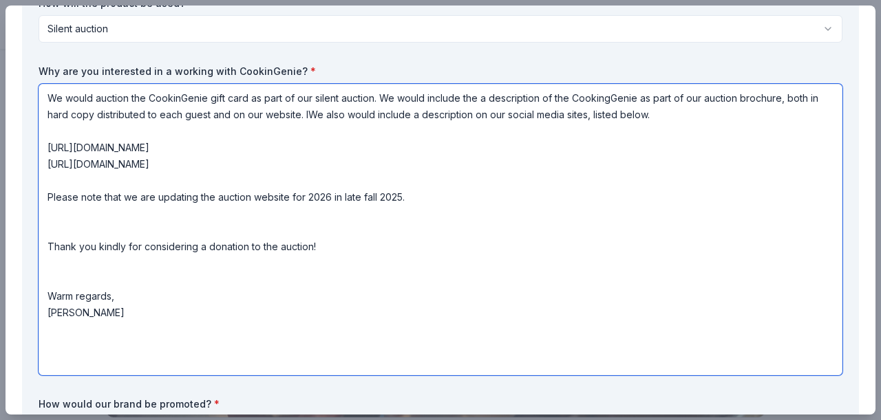
click at [436, 232] on textarea "We would auction the CookinGenie gift card as part of our silent auction. We wo…" at bounding box center [441, 230] width 804 height 292
paste textarea "33-0467625"
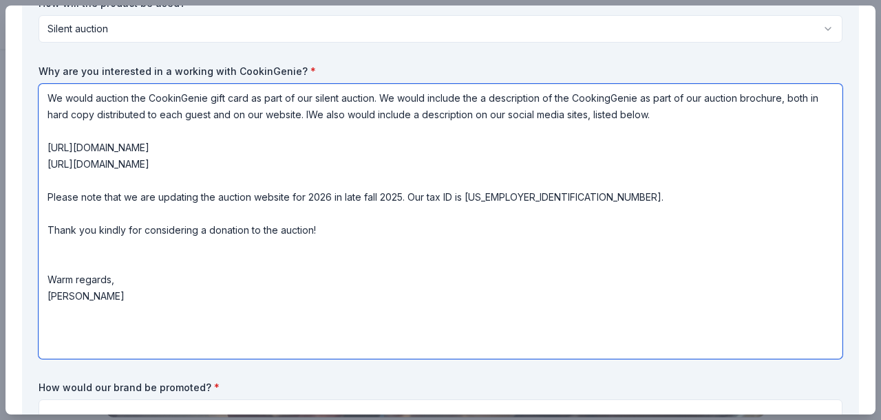
click at [65, 289] on textarea "We would auction the CookinGenie gift card as part of our silent auction. We wo…" at bounding box center [441, 221] width 804 height 275
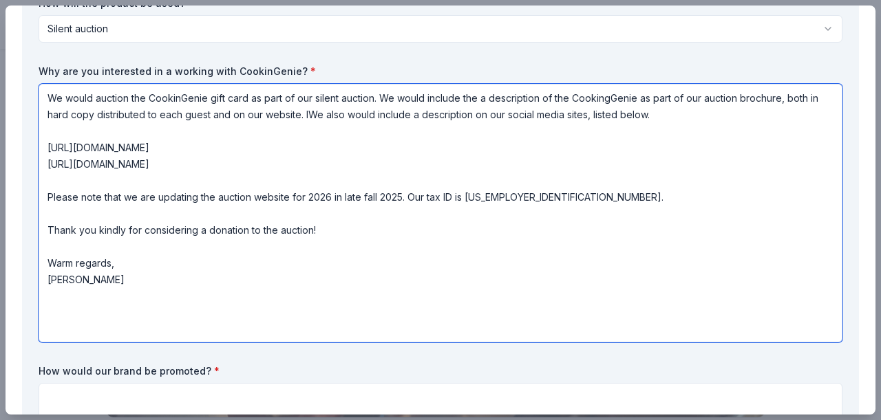
click at [42, 127] on textarea "We would auction the CookinGenie gift card as part of our silent auction. We wo…" at bounding box center [441, 213] width 804 height 259
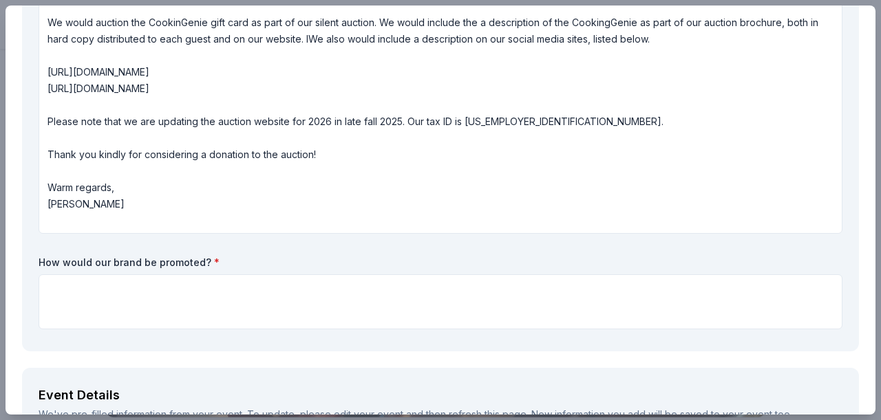
scroll to position [253, 0]
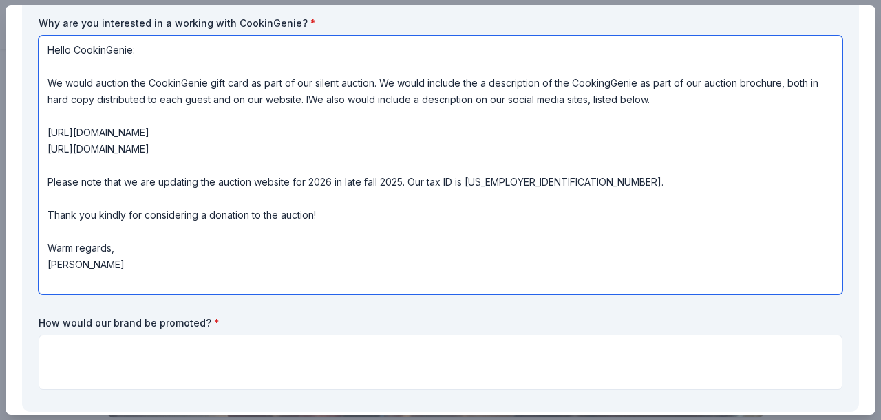
drag, startPoint x: 381, startPoint y: 80, endPoint x: 374, endPoint y: 138, distance: 58.8
click at [374, 138] on textarea "Hello CookinGenie: We would auction the CookinGenie gift card as part of our si…" at bounding box center [441, 165] width 804 height 259
click at [50, 78] on textarea "Hello CookinGenie: We would auction the CookinGenie gift card as part of our si…" at bounding box center [441, 165] width 804 height 259
click at [372, 83] on textarea "Hello CookinGenie: We would auction the CookinGenie gift card as part of our si…" at bounding box center [441, 165] width 804 height 259
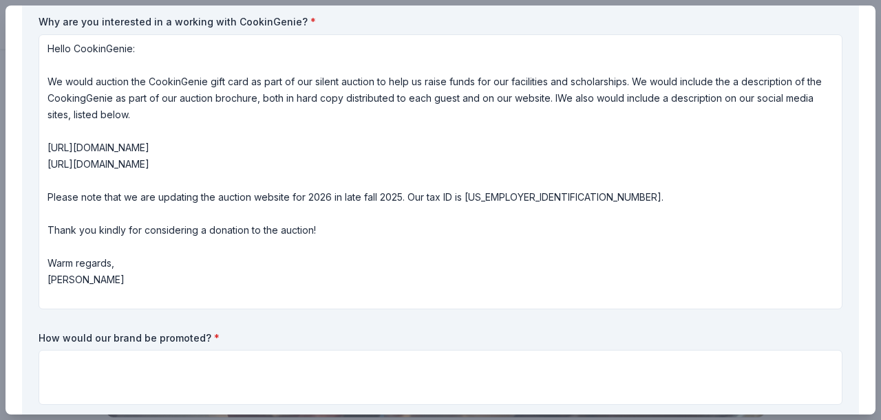
scroll to position [149, 0]
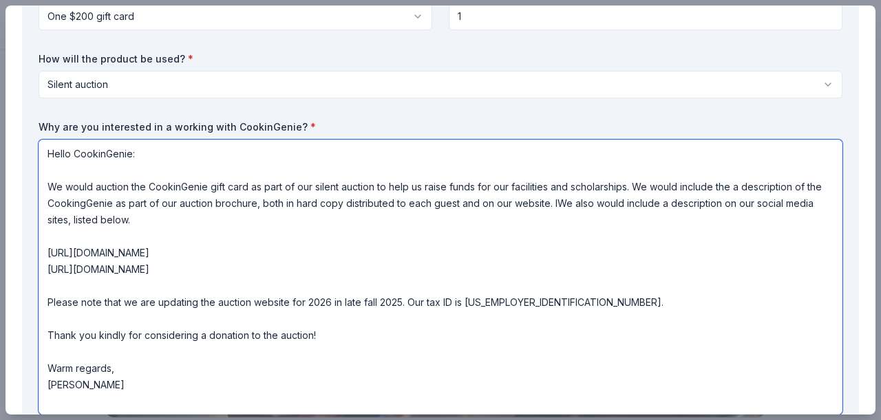
click at [571, 204] on textarea "Hello CookinGenie: We would auction the CookinGenie gift card as part of our si…" at bounding box center [441, 277] width 804 height 275
click at [548, 184] on textarea "Hello CookinGenie: We would auction the CookinGenie gift card as part of our si…" at bounding box center [441, 277] width 804 height 275
drag, startPoint x: 739, startPoint y: 184, endPoint x: 738, endPoint y: 265, distance: 81.2
click at [738, 265] on textarea "Hello CookinGenie: We would auction the CookinGenie gift card as part of our si…" at bounding box center [441, 277] width 804 height 275
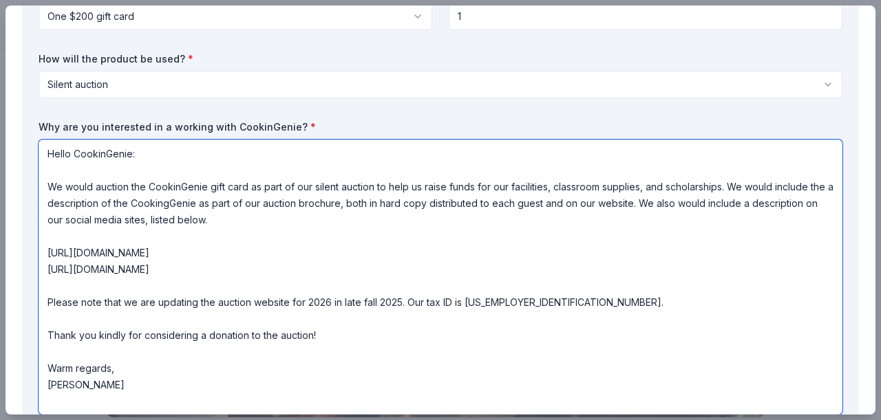
drag, startPoint x: 729, startPoint y: 190, endPoint x: 727, endPoint y: 274, distance: 84.0
click at [727, 274] on textarea "Hello CookinGenie: We would auction the CookinGenie gift card as part of our si…" at bounding box center [441, 277] width 804 height 275
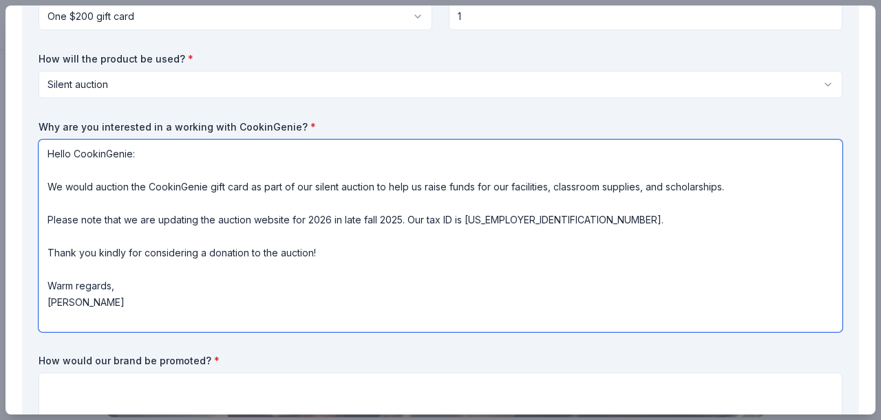
type textarea "Hello CookinGenie: We would auction the CookinGenie gift card as part of our si…"
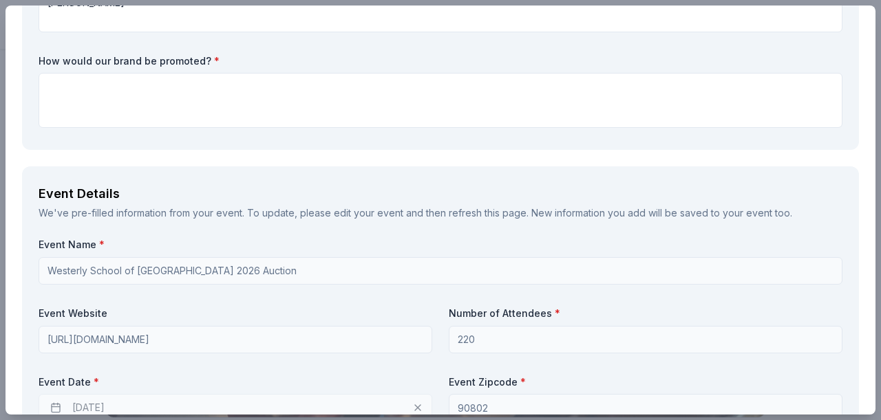
scroll to position [453, 0]
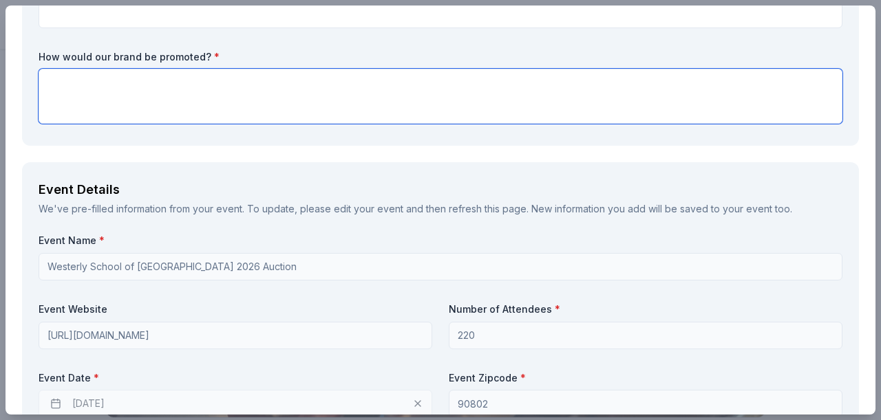
click at [577, 116] on textarea at bounding box center [441, 96] width 804 height 55
paste textarea "We would include the a description of the CookingGenie as part of our auction b…"
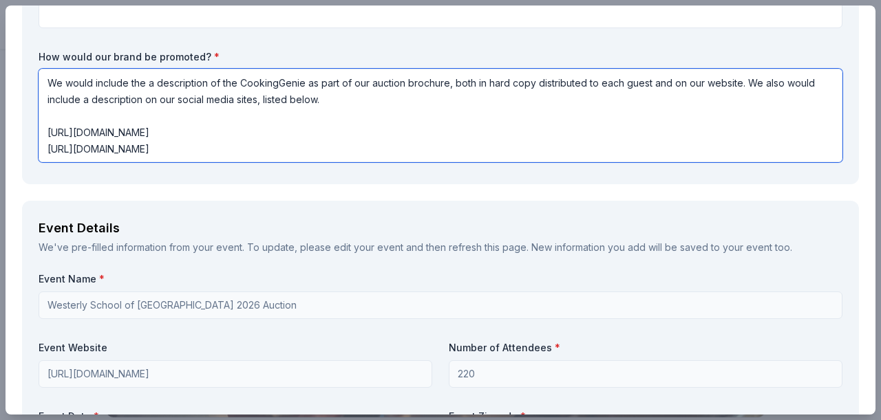
type textarea "We would include the a description of the CookingGenie as part of our auction b…"
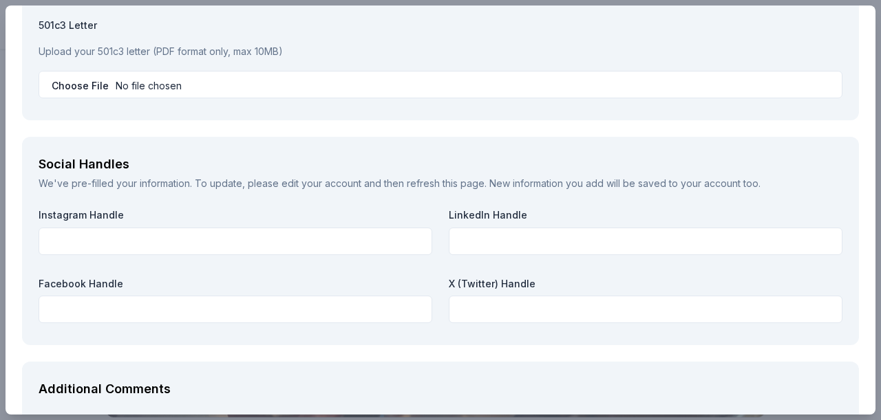
scroll to position [1790, 0]
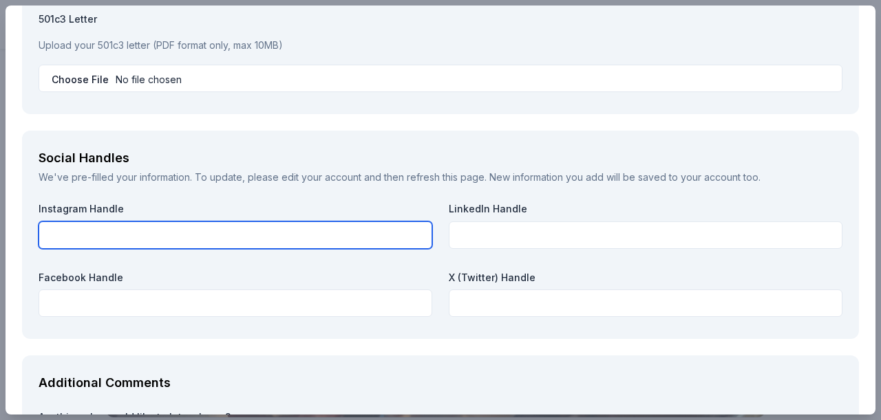
click at [237, 233] on input "text" at bounding box center [236, 236] width 394 height 28
paste input "[URL][DOMAIN_NAME]"
type input "[URL][DOMAIN_NAME]"
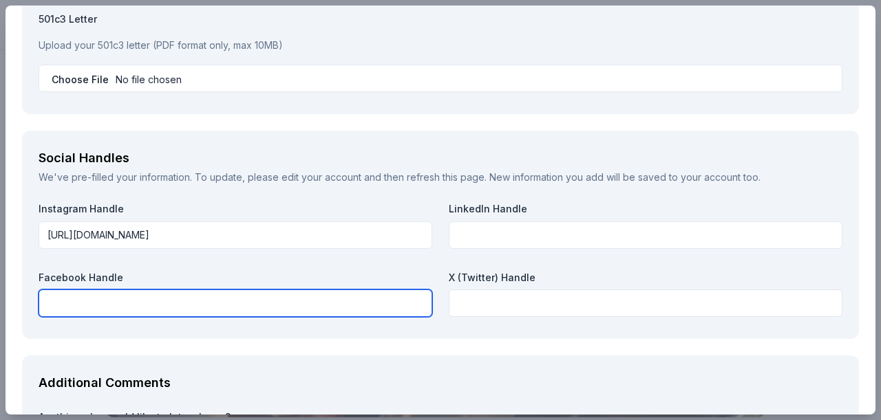
click at [329, 301] on input "text" at bounding box center [236, 304] width 394 height 28
paste input "[URL][DOMAIN_NAME]"
type input "[URL][DOMAIN_NAME]"
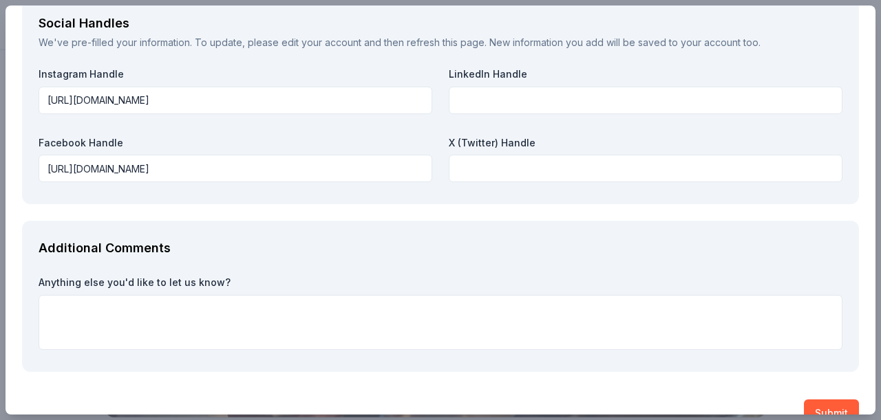
scroll to position [1953, 0]
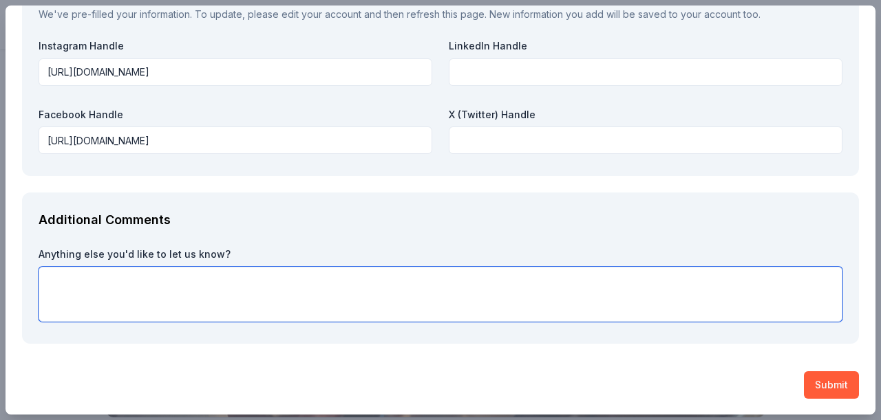
click at [237, 269] on textarea at bounding box center [441, 294] width 804 height 55
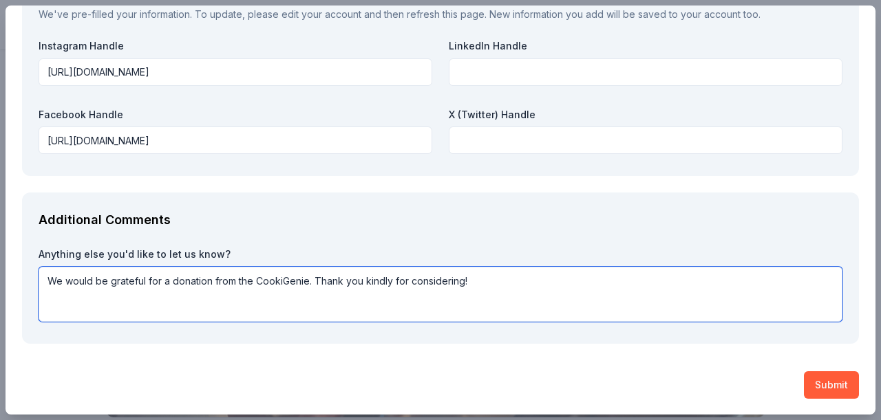
type textarea "We would be grateful for a donation from the CookiGenie. Thank you kindly for c…"
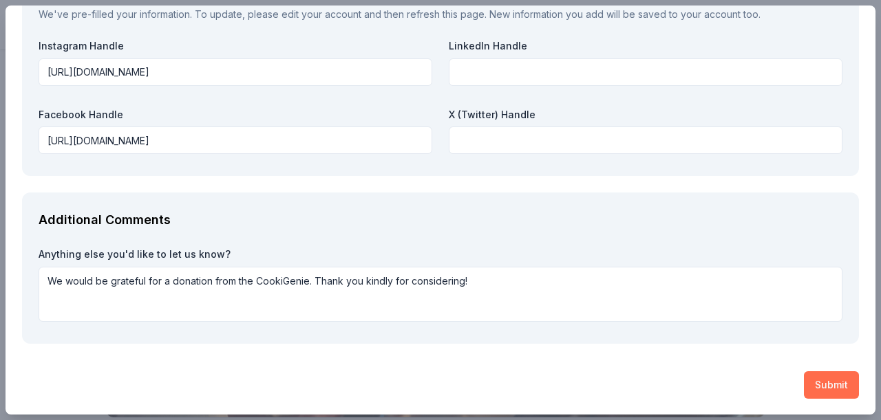
click at [826, 374] on button "Submit" at bounding box center [831, 386] width 55 height 28
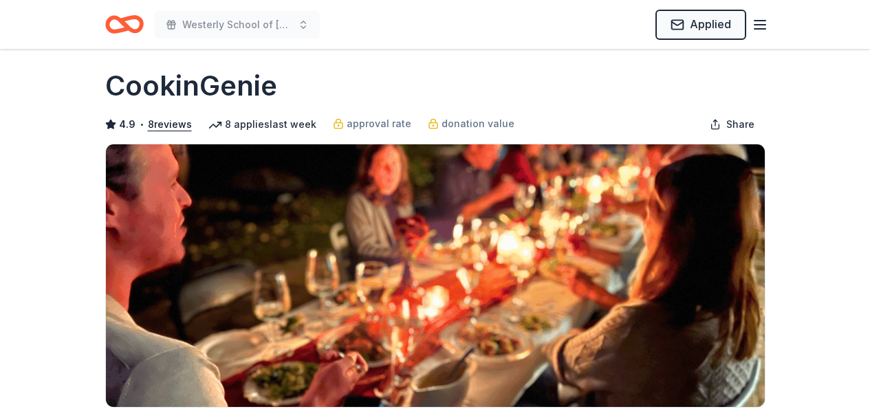
scroll to position [0, 0]
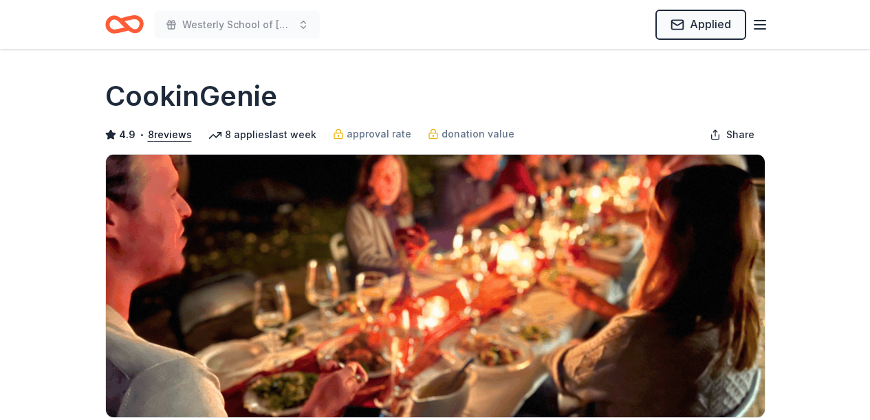
click at [762, 25] on icon "button" at bounding box center [760, 25] width 17 height 17
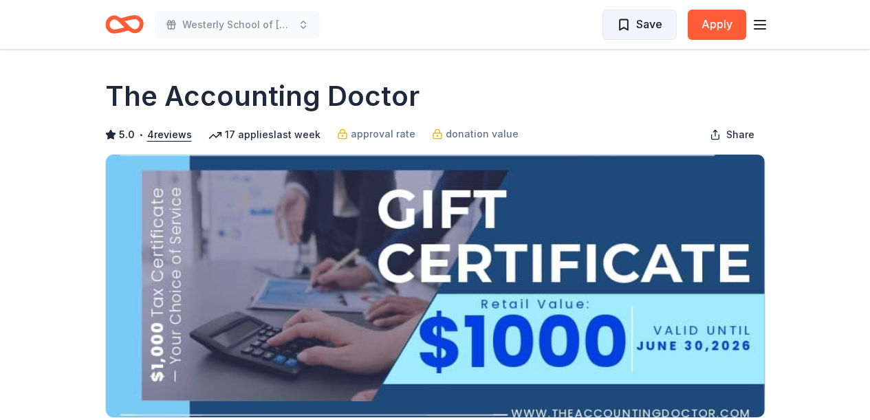
click at [639, 22] on span "Save" at bounding box center [650, 24] width 26 height 18
click at [756, 29] on icon "button" at bounding box center [760, 25] width 17 height 17
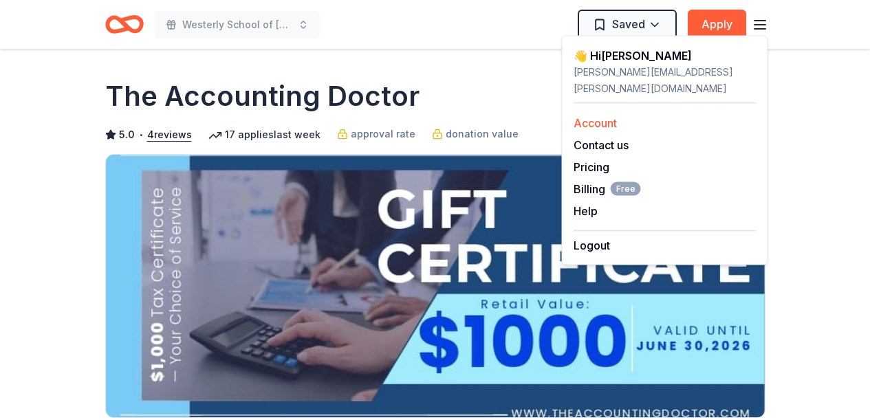
click at [592, 116] on link "Account" at bounding box center [595, 123] width 43 height 14
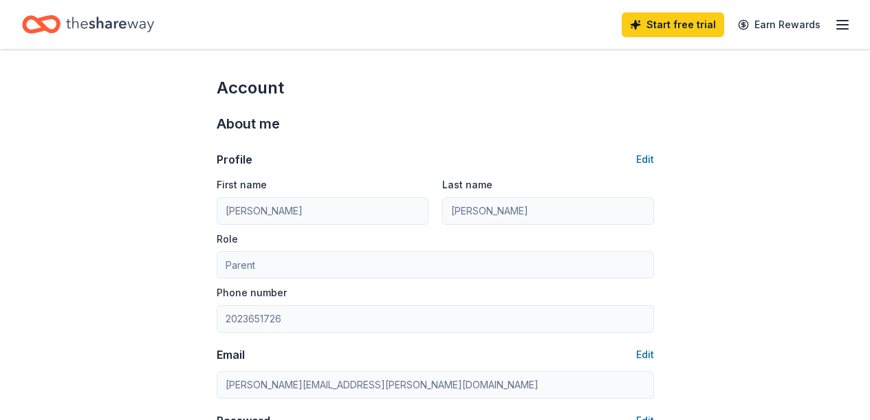
click at [92, 23] on icon "Home" at bounding box center [110, 24] width 88 height 28
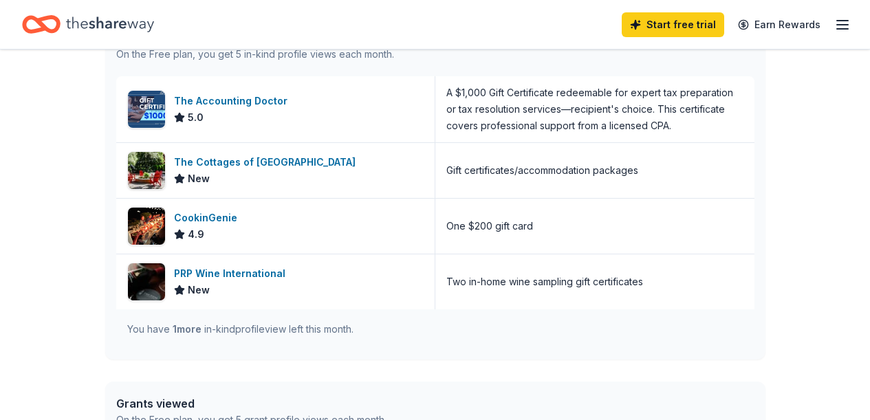
scroll to position [390, 0]
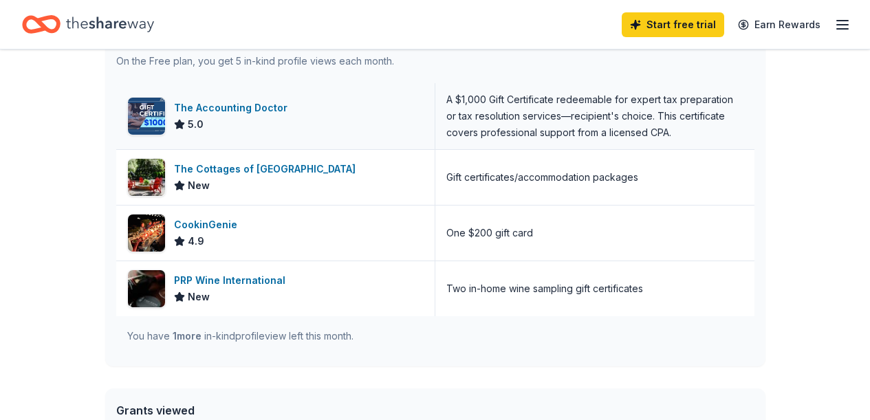
click at [267, 108] on div "The Accounting Doctor" at bounding box center [233, 108] width 119 height 17
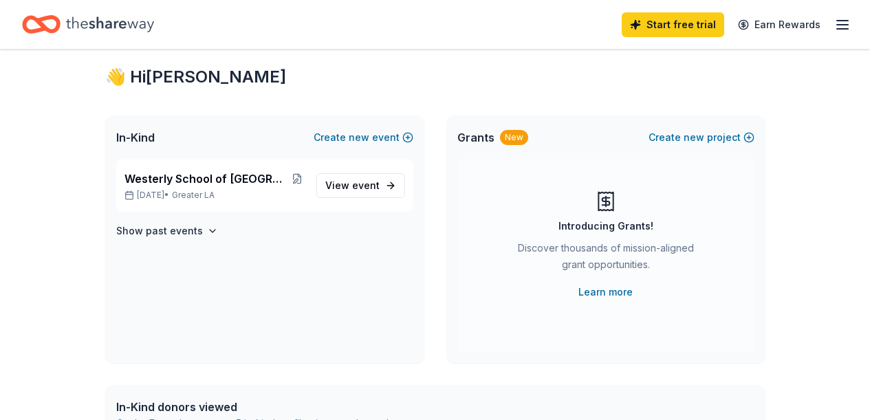
scroll to position [0, 0]
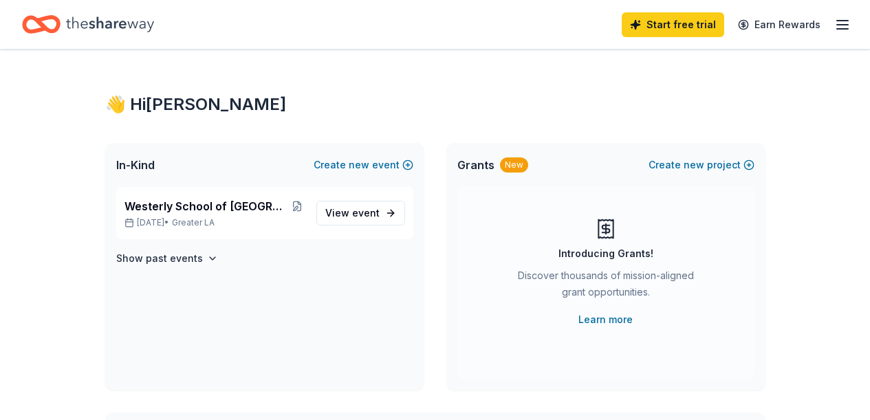
click at [837, 29] on line "button" at bounding box center [842, 29] width 11 height 0
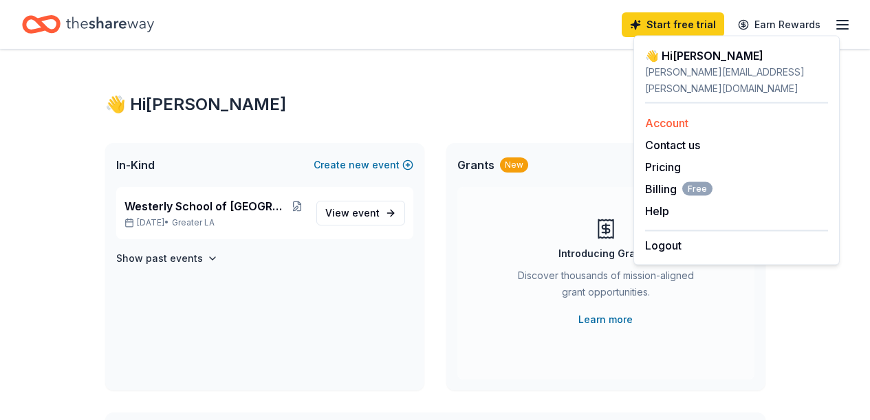
click at [677, 116] on link "Account" at bounding box center [666, 123] width 43 height 14
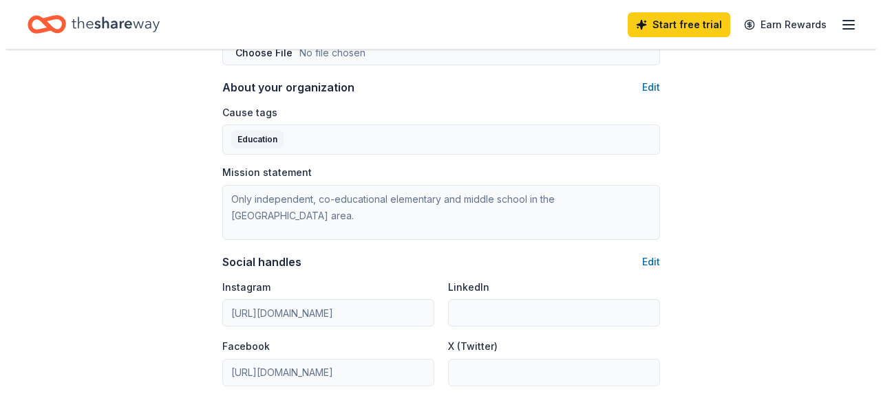
scroll to position [798, 0]
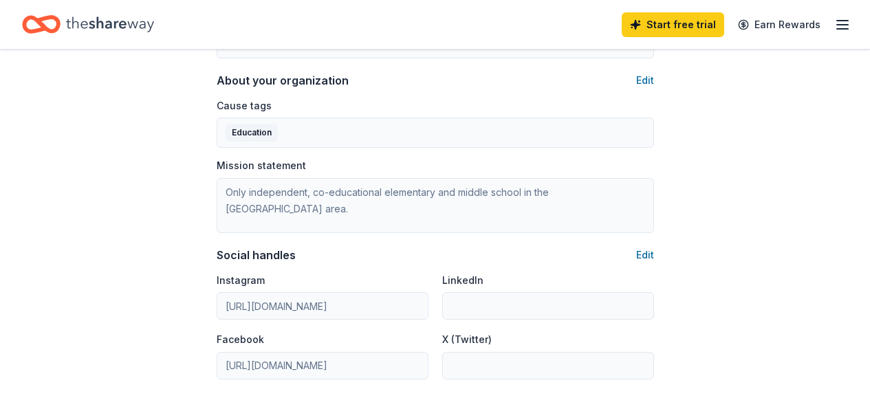
click at [577, 176] on div "Mission statement Only independent, co-educational elementary and middle school…" at bounding box center [436, 196] width 438 height 74
click at [645, 254] on button "Edit" at bounding box center [646, 255] width 18 height 17
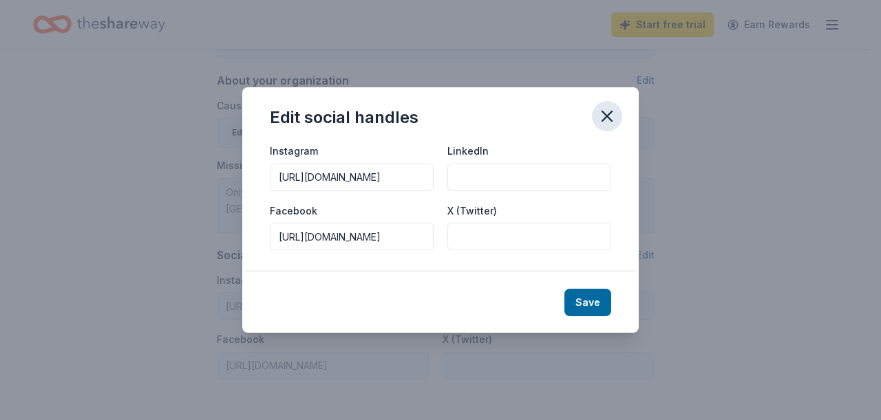
click at [606, 106] on button "button" at bounding box center [607, 116] width 30 height 30
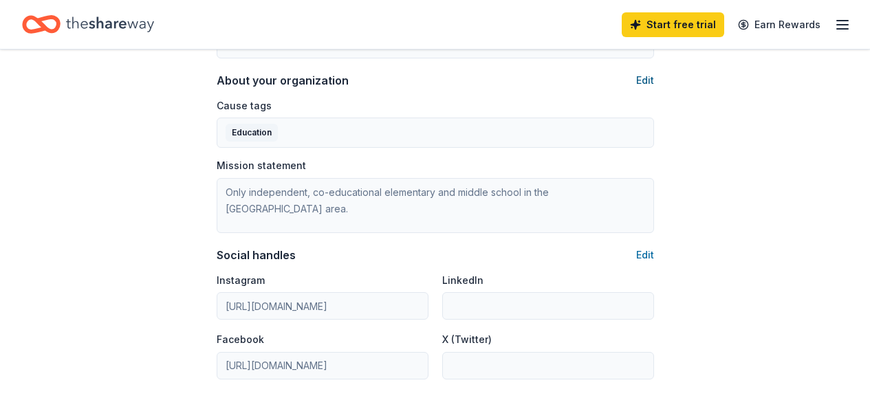
click at [644, 78] on button "Edit" at bounding box center [646, 80] width 18 height 17
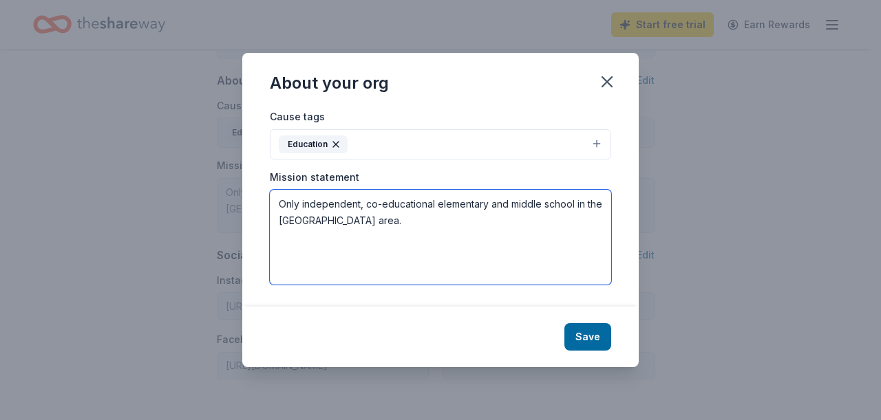
drag, startPoint x: 389, startPoint y: 231, endPoint x: 286, endPoint y: 183, distance: 113.9
click at [286, 183] on div "Mission statement Only independent, co-educational elementary and middle school…" at bounding box center [440, 228] width 341 height 114
click at [283, 210] on textarea "Only independent, co-educational elementary and middle school in the [GEOGRAPHI…" at bounding box center [440, 237] width 341 height 95
click at [279, 206] on textarea "Only independent, co-educational elementary and middle school in the [GEOGRAPHI…" at bounding box center [440, 237] width 341 height 95
paste textarea "MISSION Westerly School empowers students to become lifelong learners who lead …"
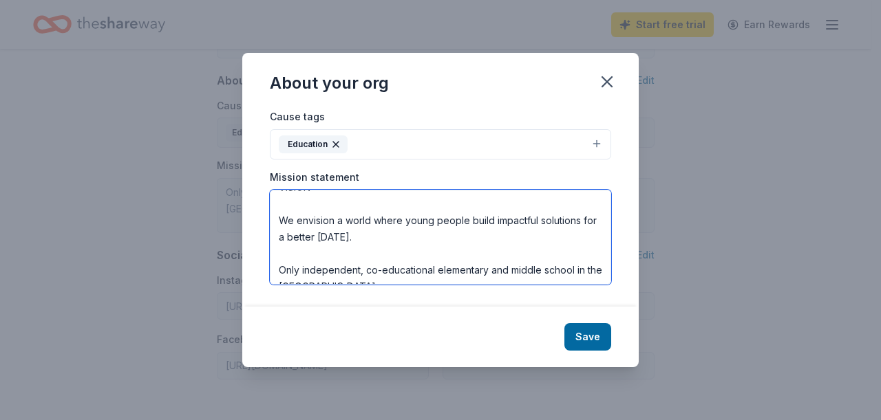
scroll to position [99, 0]
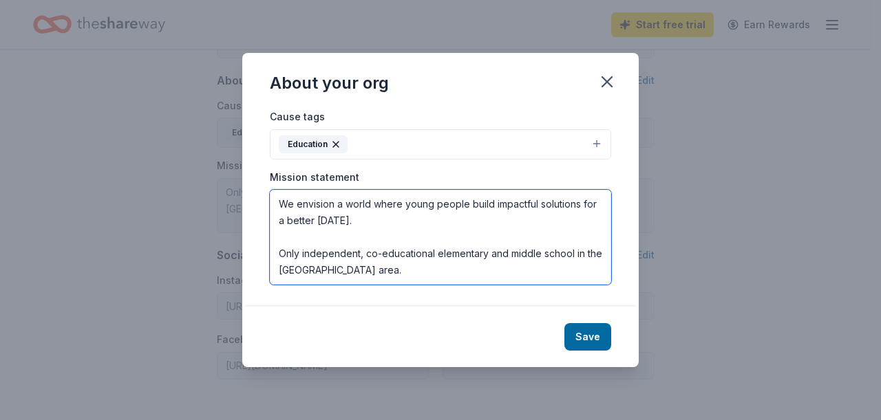
drag, startPoint x: 427, startPoint y: 279, endPoint x: 273, endPoint y: 255, distance: 156.7
click at [273, 255] on textarea "MISSION Westerly School empowers students to become lifelong learners who lead …" at bounding box center [440, 237] width 341 height 95
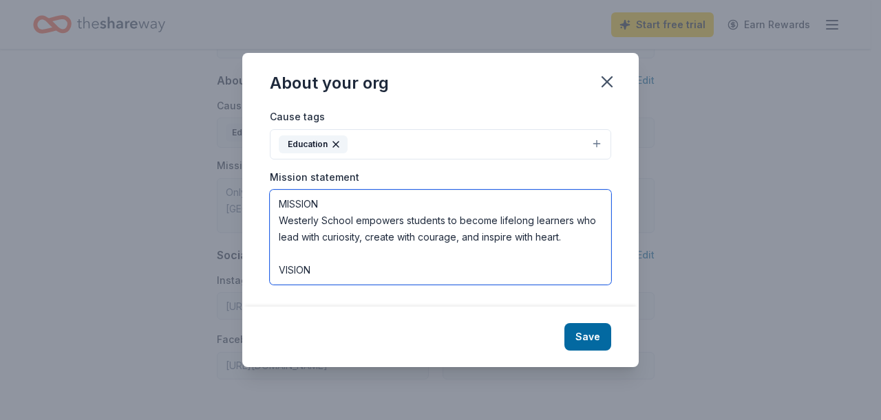
click at [335, 254] on textarea "MISSION Westerly School empowers students to become lifelong learners who lead …" at bounding box center [440, 237] width 341 height 95
paste textarea "Only independent, co-educational elementary and middle school in the [GEOGRAPHI…"
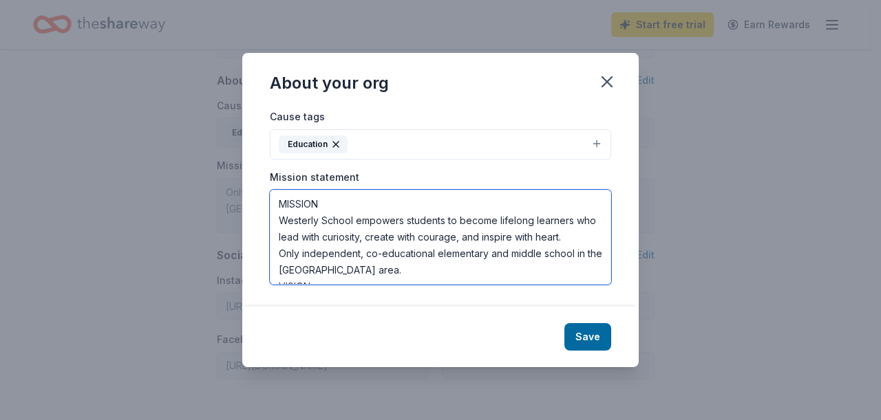
click at [286, 254] on textarea "MISSION Westerly School empowers students to become lifelong learners who lead …" at bounding box center [440, 237] width 341 height 95
click at [391, 271] on textarea "MISSION Westerly School empowers students to become lifelong learners who lead …" at bounding box center [440, 237] width 341 height 95
click at [474, 275] on textarea "MISSION Westerly School empowers students to become lifelong learners who lead …" at bounding box center [440, 237] width 341 height 95
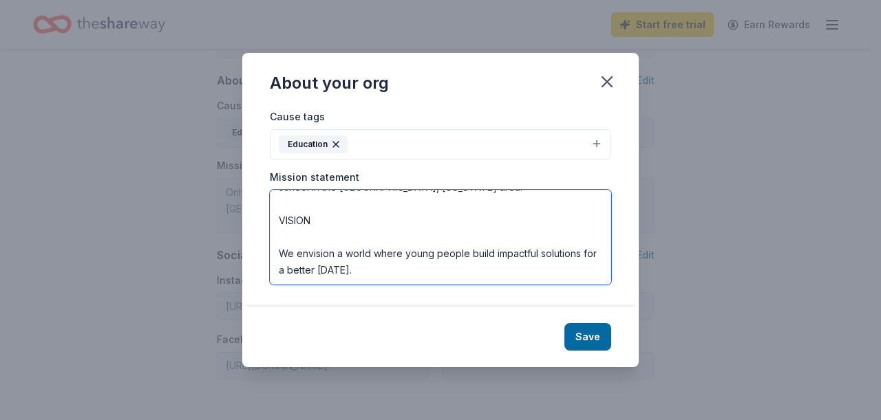
scroll to position [116, 0]
click at [532, 211] on textarea "MISSION Westerly School empowers students to become lifelong learners who lead …" at bounding box center [440, 237] width 341 height 95
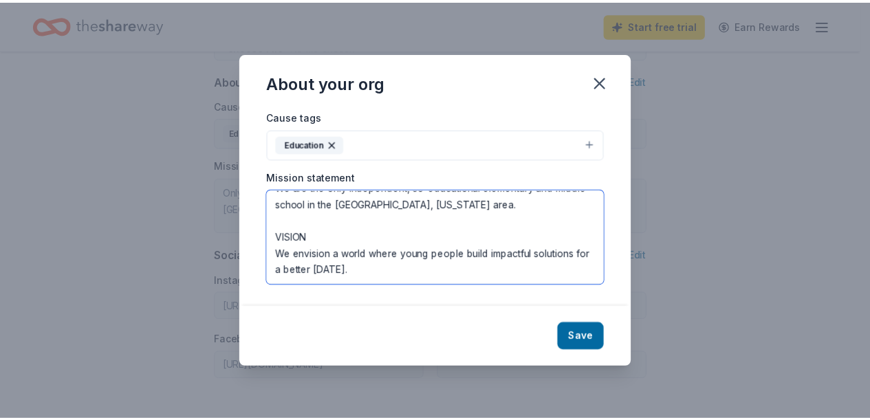
scroll to position [99, 0]
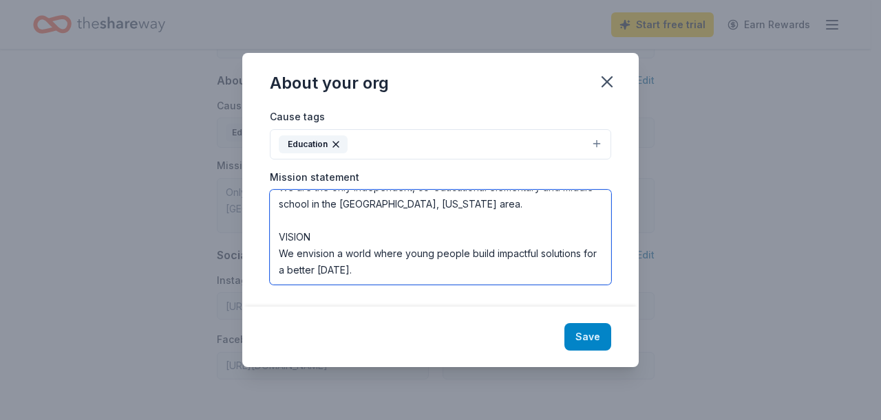
type textarea "MISSION Westerly School empowers students to become lifelong learners who lead …"
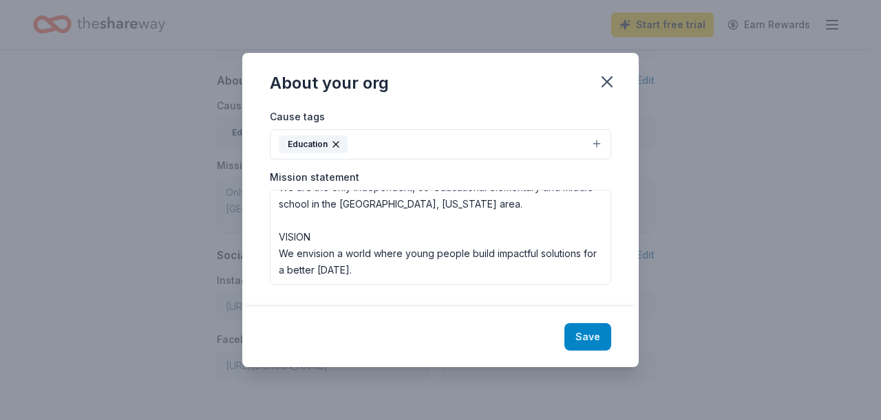
click at [591, 334] on button "Save" at bounding box center [587, 337] width 47 height 28
type textarea "MISSION Westerly School empowers students to become lifelong learners who lead …"
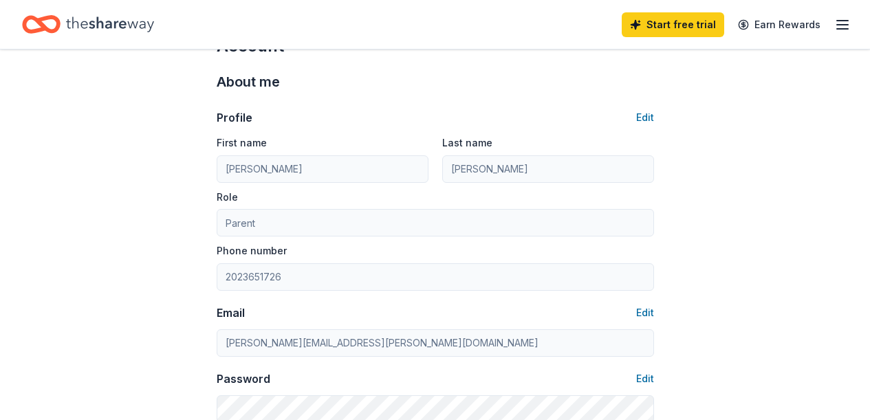
scroll to position [0, 0]
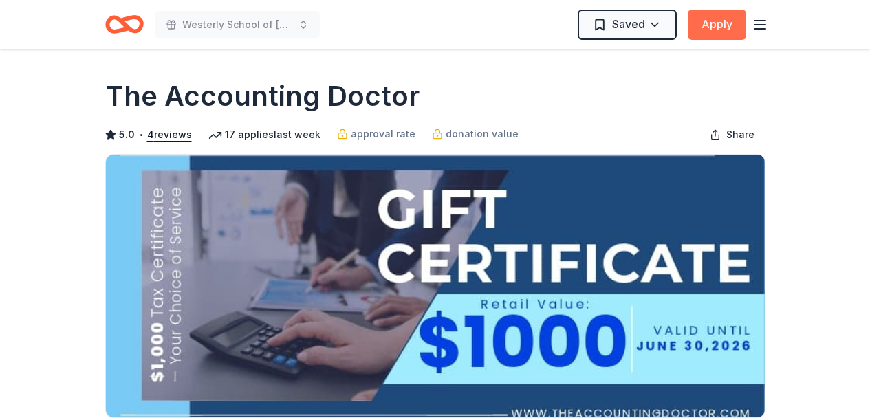
click at [719, 24] on button "Apply" at bounding box center [717, 25] width 58 height 30
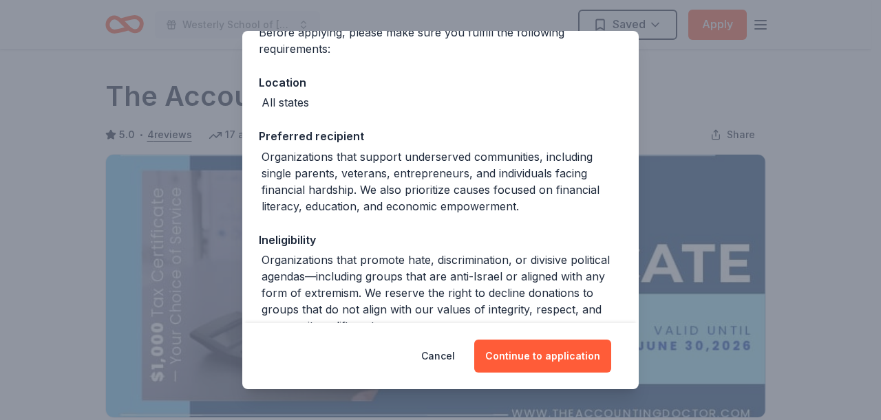
scroll to position [207, 0]
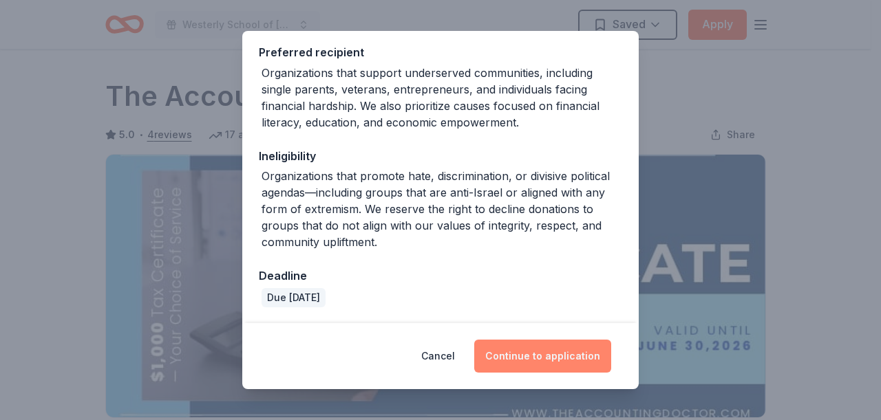
click at [555, 359] on button "Continue to application" at bounding box center [542, 356] width 137 height 33
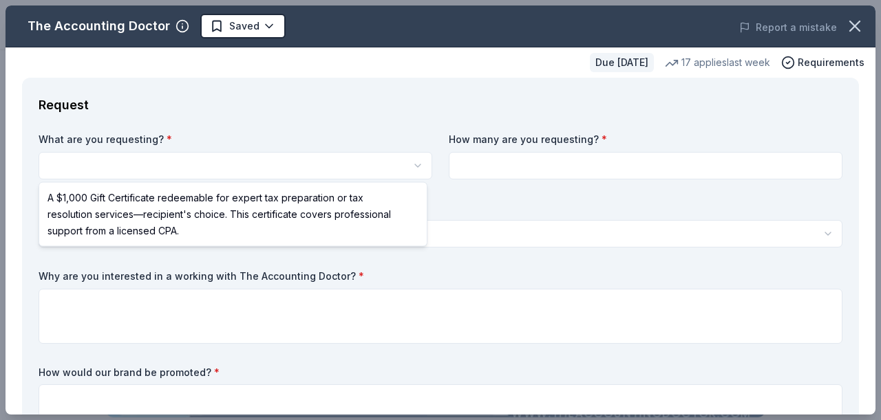
click at [259, 169] on html "Westerly School of [GEOGRAPHIC_DATA] 2026 Auction Saved Apply Due [DATE] Share …" at bounding box center [440, 210] width 881 height 420
select select "A $1,000 Gift Certificate redeemable for expert tax preparation or tax resoluti…"
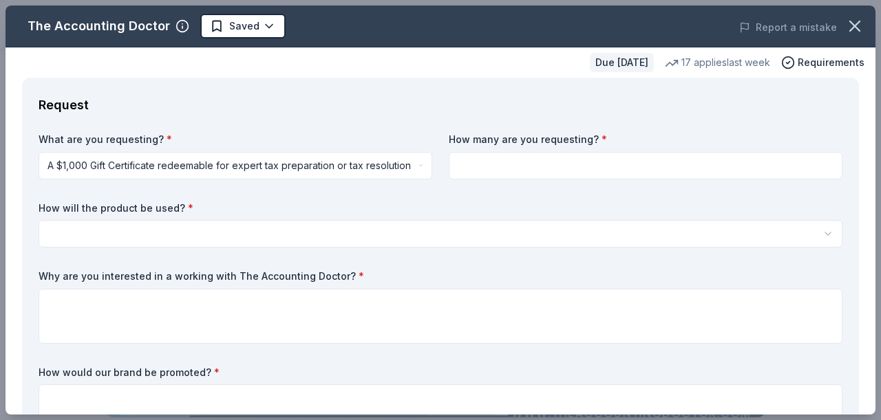
click at [463, 158] on input at bounding box center [646, 166] width 394 height 28
type input "1"
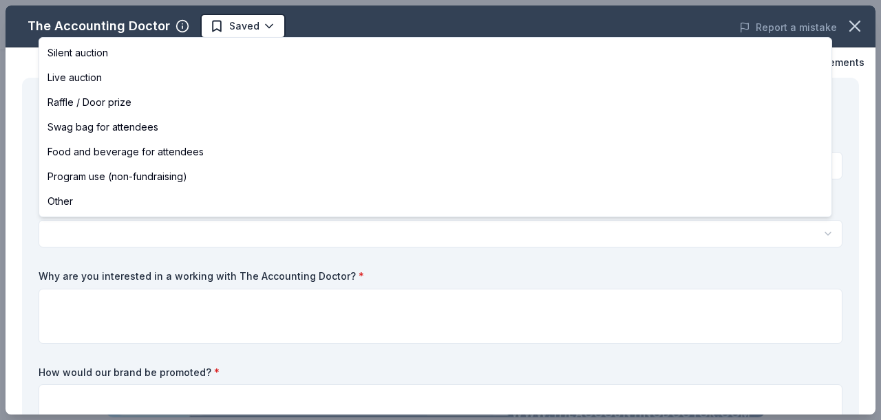
click at [366, 237] on html "Westerly School of [GEOGRAPHIC_DATA] 2026 Auction Saved Apply Due [DATE] Share …" at bounding box center [440, 210] width 881 height 420
select select "silentAuction"
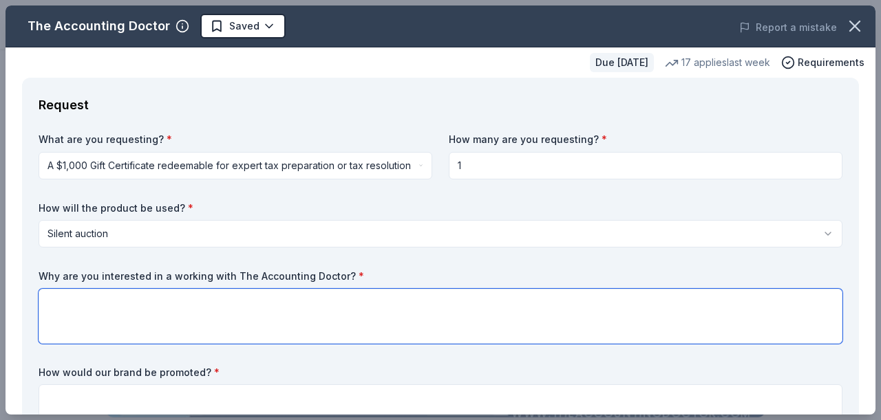
click at [248, 292] on textarea at bounding box center [441, 316] width 804 height 55
paste textarea "We would auction the gift certification for CPA services either as part of our …"
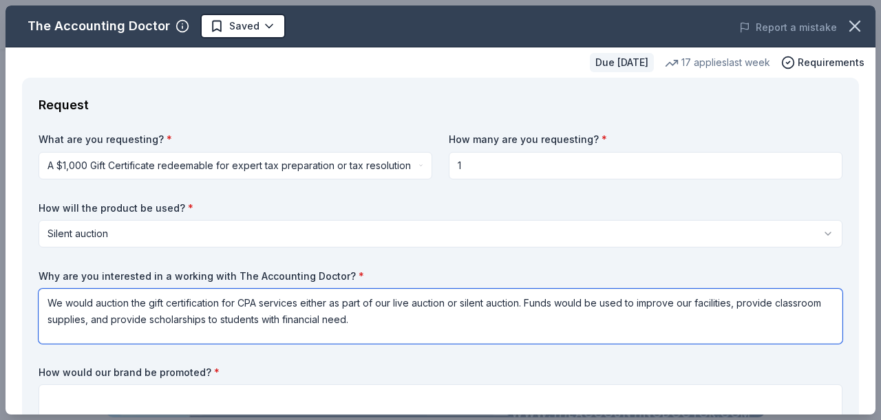
drag, startPoint x: 520, startPoint y: 321, endPoint x: 493, endPoint y: 273, distance: 55.5
click at [493, 273] on div "Why are you interested in a working with The Accounting Doctor? * We would auct…" at bounding box center [441, 307] width 804 height 74
type textarea "We would auction the gift certification for CPA services either as part of our …"
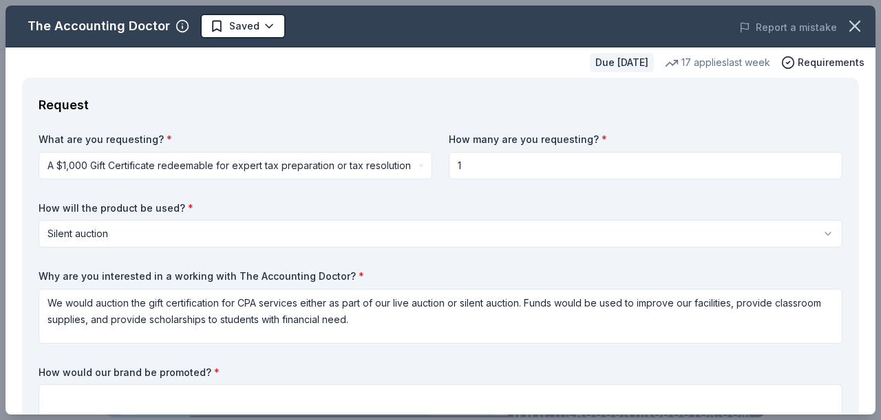
drag, startPoint x: 864, startPoint y: 61, endPoint x: 864, endPoint y: 79, distance: 18.6
click at [864, 79] on div "The Accounting Doctor Saved Report a mistake Due in 200 days 17 applies last we…" at bounding box center [441, 210] width 870 height 409
click at [861, 72] on div "Due in 200 days 17 applies last week Requirements" at bounding box center [441, 62] width 870 height 30
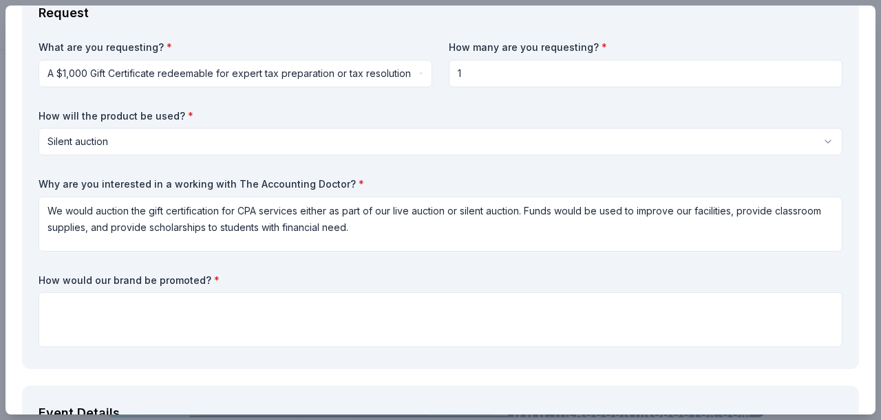
scroll to position [94, 0]
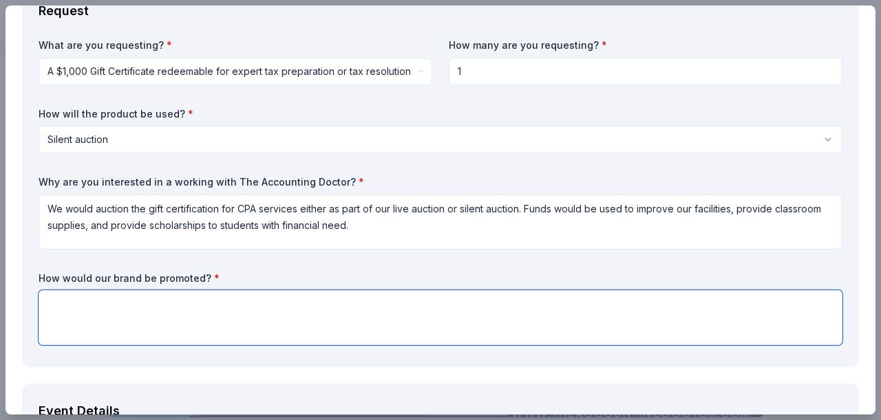
click at [250, 314] on textarea at bounding box center [441, 317] width 804 height 55
paste textarea "We would include the a description of the Cottages of Napa Valley as part of ou…"
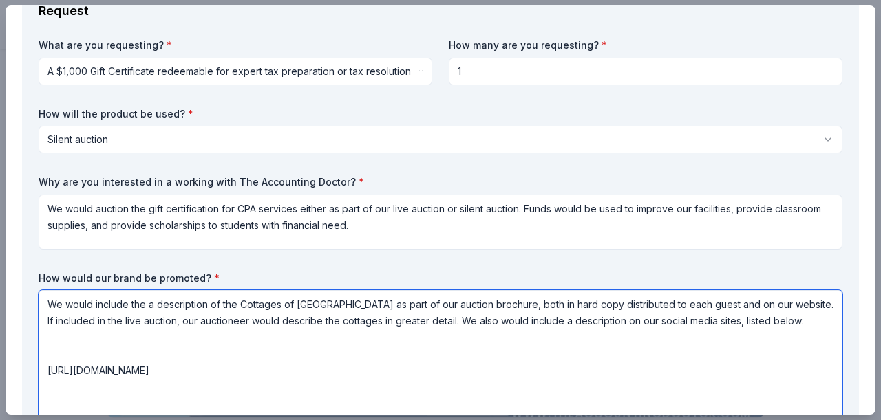
scroll to position [288, 0]
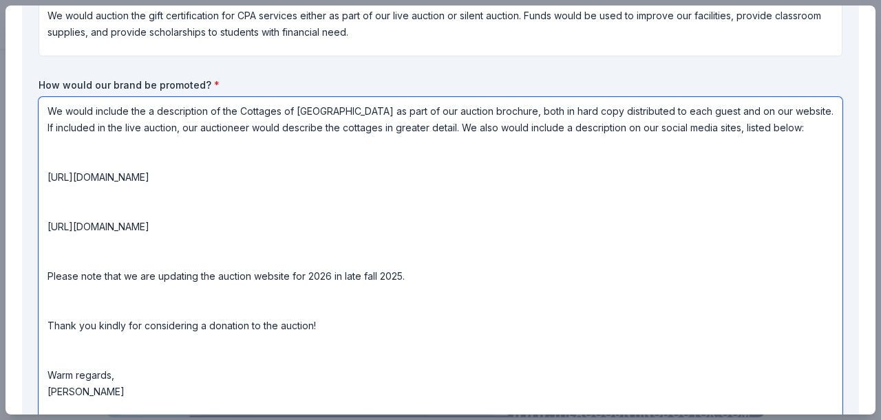
drag, startPoint x: 306, startPoint y: 110, endPoint x: 348, endPoint y: 110, distance: 42.7
click at [348, 110] on textarea "We would include the a description of the Cottages of Napa Valley as part of ou…" at bounding box center [441, 259] width 804 height 325
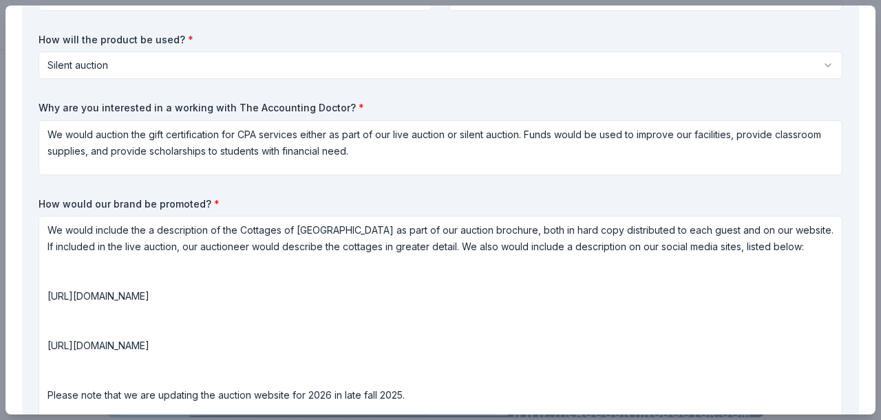
scroll to position [182, 0]
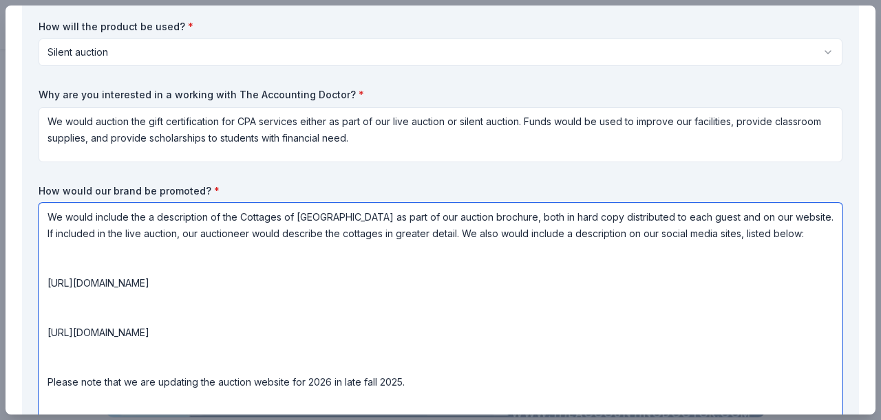
drag, startPoint x: 237, startPoint y: 217, endPoint x: 350, endPoint y: 213, distance: 112.2
click at [350, 213] on textarea "We would include the a description of the Cottages of Napa Valley as part of ou…" at bounding box center [441, 365] width 804 height 325
drag, startPoint x: 770, startPoint y: 217, endPoint x: 454, endPoint y: 234, distance: 316.3
click at [454, 234] on textarea "We would include the a description of The Accounting Doctor as part of our auct…" at bounding box center [441, 365] width 804 height 325
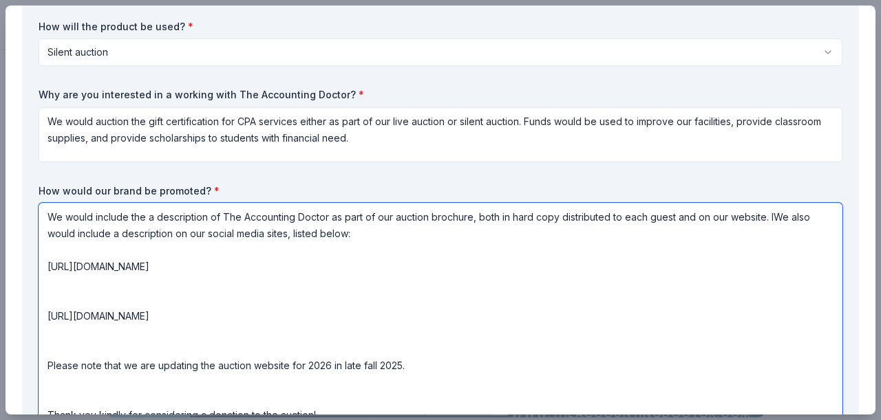
click at [130, 299] on textarea "We would include the a description of The Accounting Doctor as part of our auct…" at bounding box center [441, 357] width 804 height 308
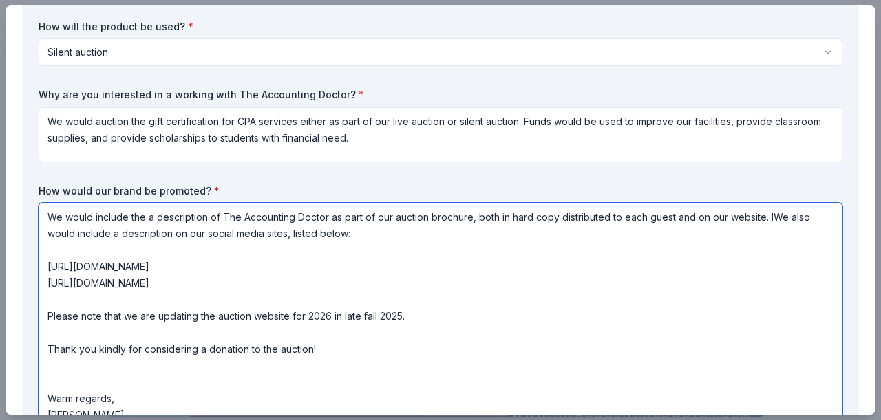
paste textarea "Please note that we are updating the auction website for 2026 in late fall 2025…"
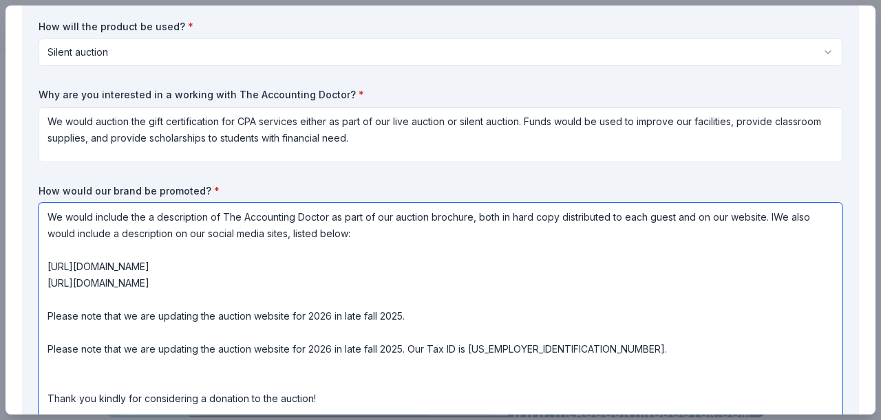
scroll to position [255, 0]
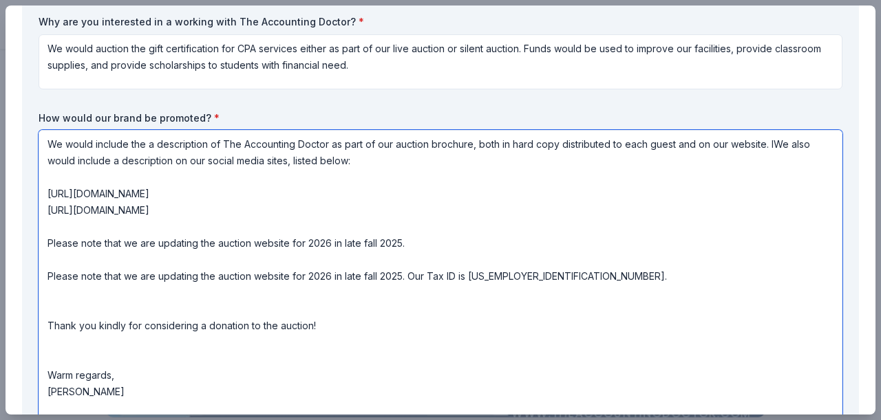
drag, startPoint x: 410, startPoint y: 243, endPoint x: 403, endPoint y: 229, distance: 15.7
click at [403, 229] on textarea "We would include the a description of The Accounting Doctor as part of our auct…" at bounding box center [441, 295] width 804 height 330
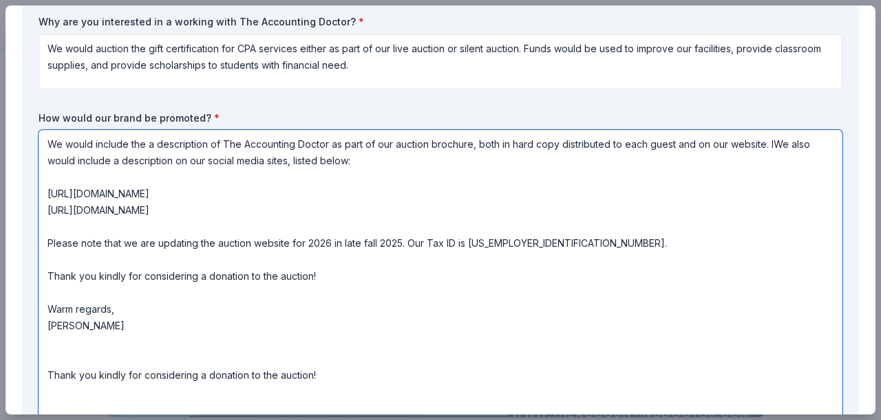
click at [334, 325] on textarea "We would include the a description of The Accounting Doctor as part of our auct…" at bounding box center [441, 295] width 804 height 330
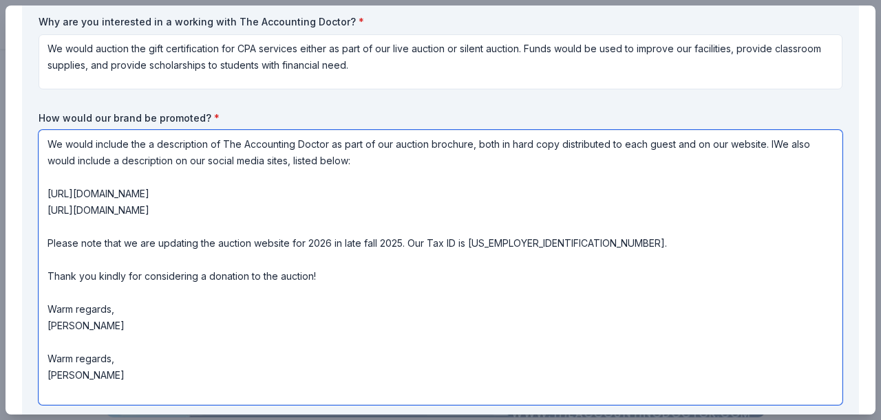
drag, startPoint x: 100, startPoint y: 349, endPoint x: 100, endPoint y: 331, distance: 17.9
click at [100, 331] on textarea "We would include the a description of The Accounting Doctor as part of our auct…" at bounding box center [441, 267] width 804 height 275
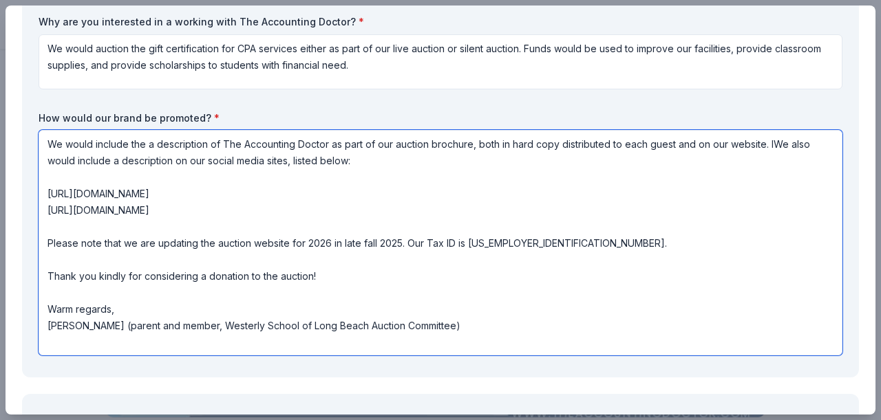
drag, startPoint x: 769, startPoint y: 144, endPoint x: 782, endPoint y: 155, distance: 16.6
click at [771, 145] on textarea "We would include the a description of The Accounting Doctor as part of our auct…" at bounding box center [441, 243] width 804 height 226
drag, startPoint x: 592, startPoint y: 335, endPoint x: 38, endPoint y: 131, distance: 590.5
click at [39, 131] on div "We would include the a description of The Accounting Doctor as part of our auct…" at bounding box center [441, 243] width 804 height 226
type textarea "We would include the a description of The Accounting Doctor as part of our auct…"
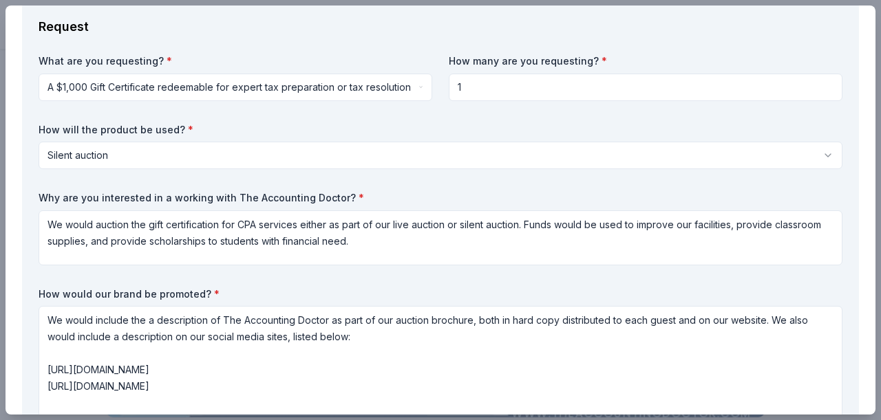
scroll to position [70, 0]
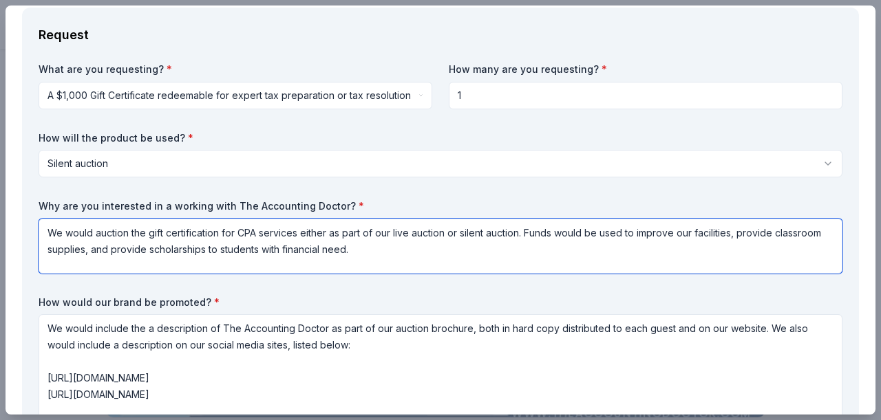
drag, startPoint x: 259, startPoint y: 233, endPoint x: 236, endPoint y: 231, distance: 22.8
click at [236, 231] on textarea "We would auction the gift certification for CPA services either as part of our …" at bounding box center [441, 246] width 804 height 55
type textarea "We would auction the gift certification for tax services either as part of our …"
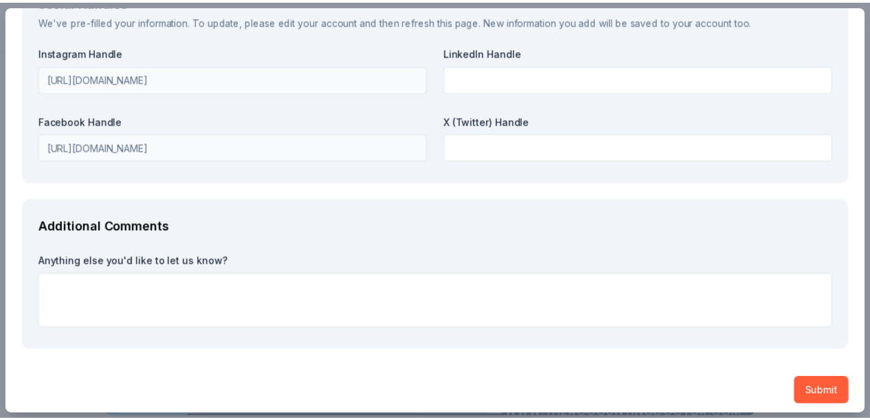
scroll to position [2036, 0]
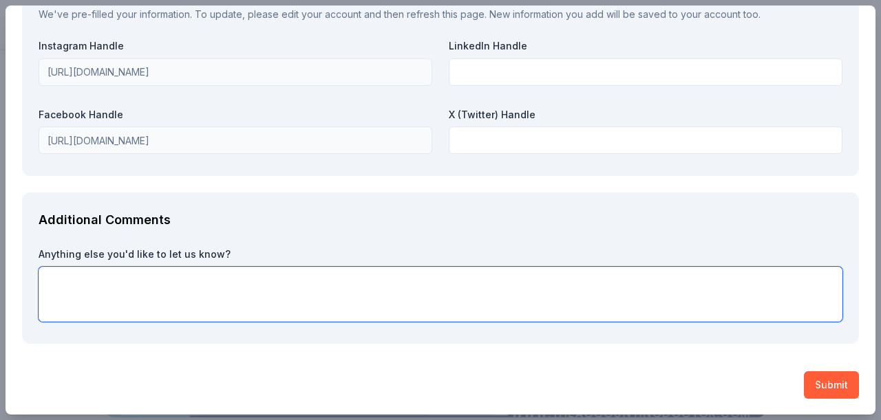
click at [679, 306] on textarea at bounding box center [441, 294] width 804 height 55
type textarea "t"
click at [50, 281] on textarea "Thank you kindly for considering!" at bounding box center [441, 294] width 804 height 55
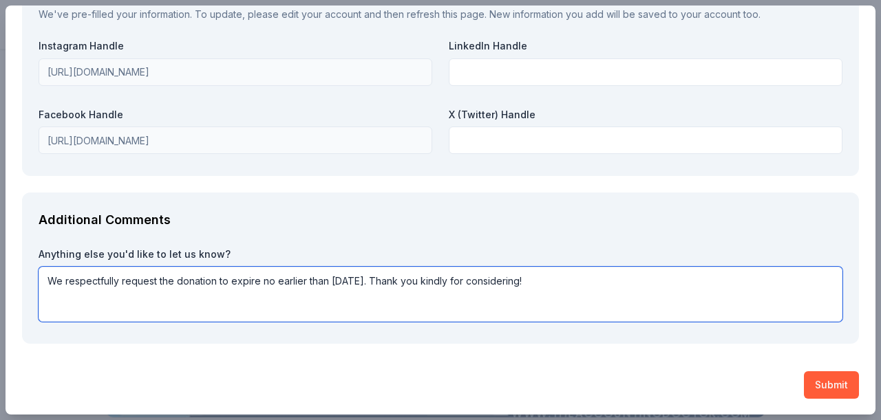
drag, startPoint x: 197, startPoint y: 281, endPoint x: 0, endPoint y: 279, distance: 197.5
click at [0, 279] on div "The Accounting Doctor Saved Report a mistake Due in 200 days 17 applies last we…" at bounding box center [440, 210] width 881 height 420
type textarea "We respectfully request the donation to expire no earlier than December 31, 202…"
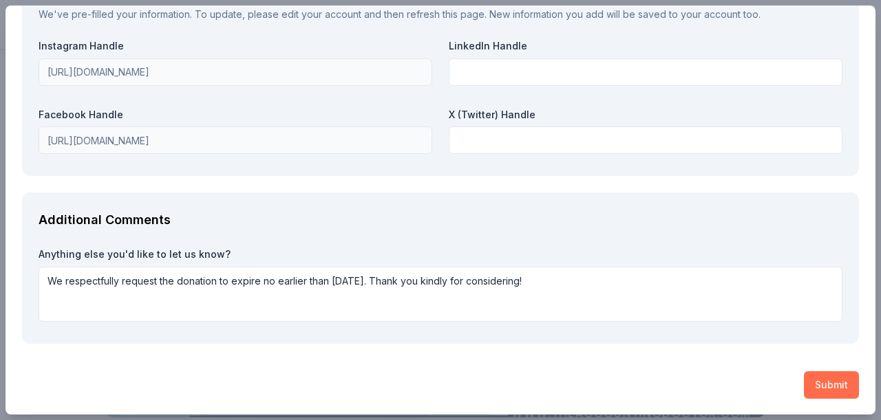
click at [820, 380] on button "Submit" at bounding box center [831, 386] width 55 height 28
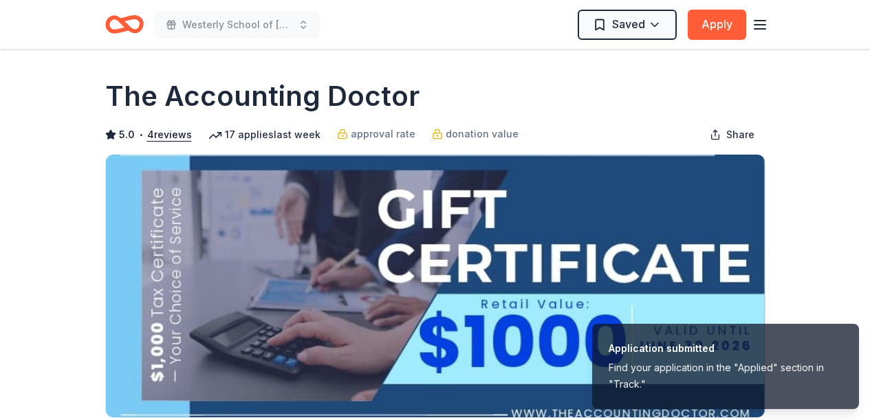
scroll to position [0, 0]
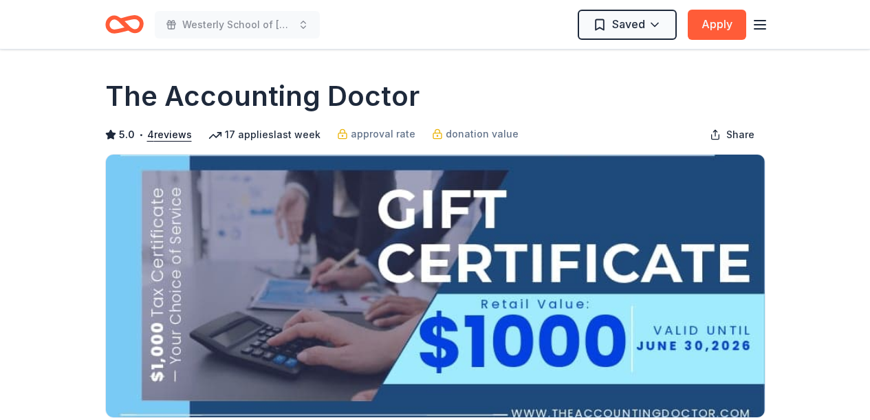
click at [754, 27] on icon "button" at bounding box center [760, 25] width 17 height 17
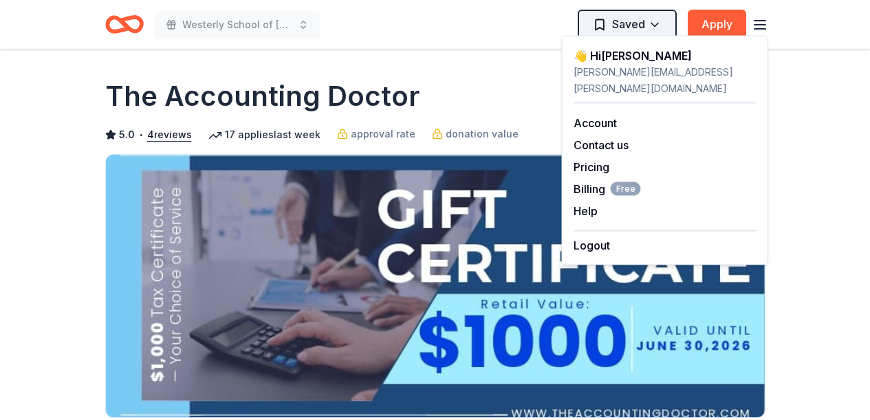
click at [645, 24] on html "Westerly School of Long Beach 2026 Auction Saved Apply Due in 200 days Share Th…" at bounding box center [435, 210] width 870 height 420
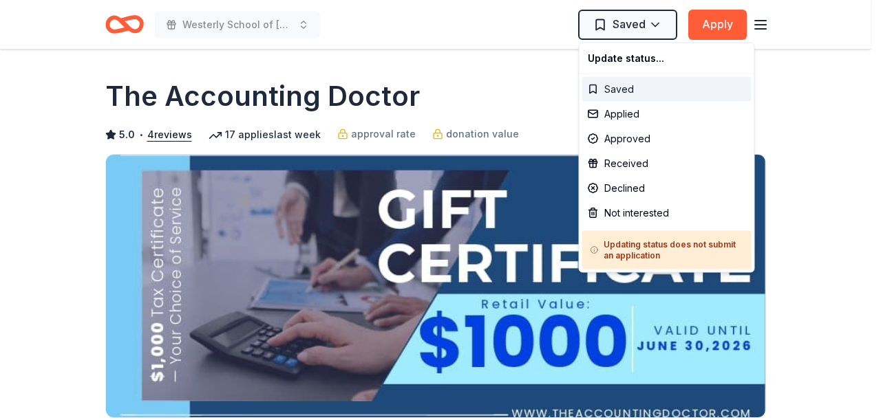
click at [605, 91] on div "Saved" at bounding box center [666, 89] width 169 height 25
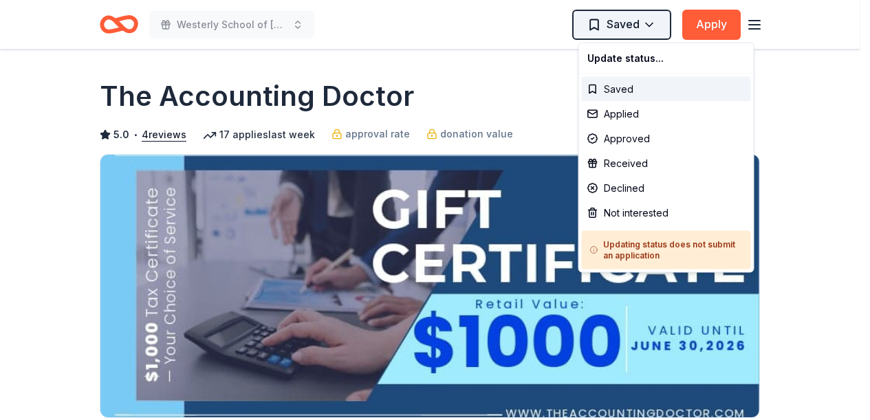
click at [600, 22] on html "Westerly School of Long Beach 2026 Auction Saved Apply Due in 200 days Share Th…" at bounding box center [435, 210] width 870 height 420
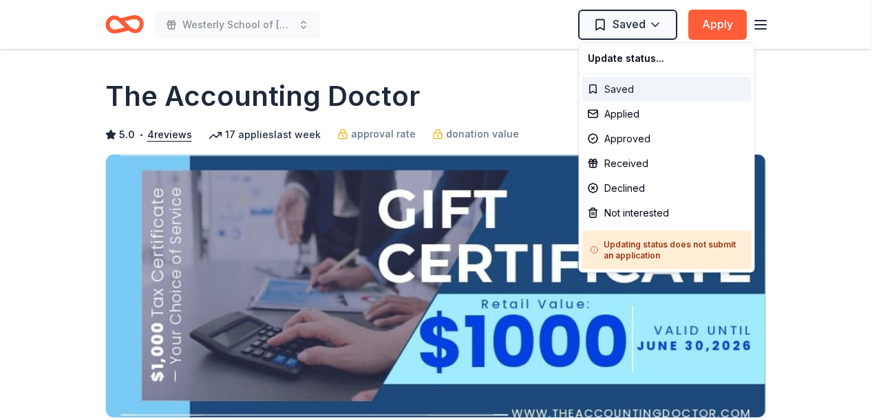
click at [615, 88] on div "Saved" at bounding box center [666, 89] width 169 height 25
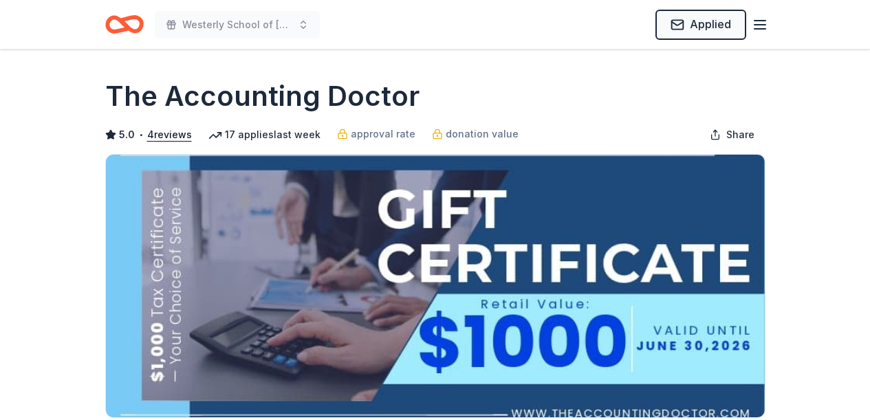
click at [762, 21] on line "button" at bounding box center [760, 21] width 11 height 0
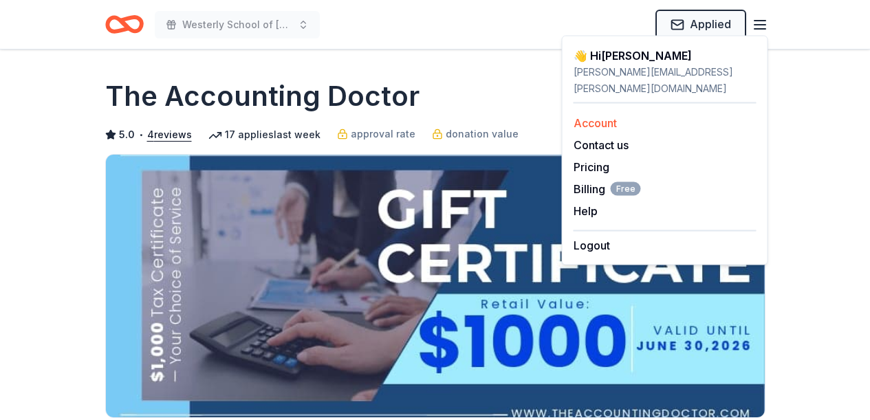
click at [590, 116] on link "Account" at bounding box center [595, 123] width 43 height 14
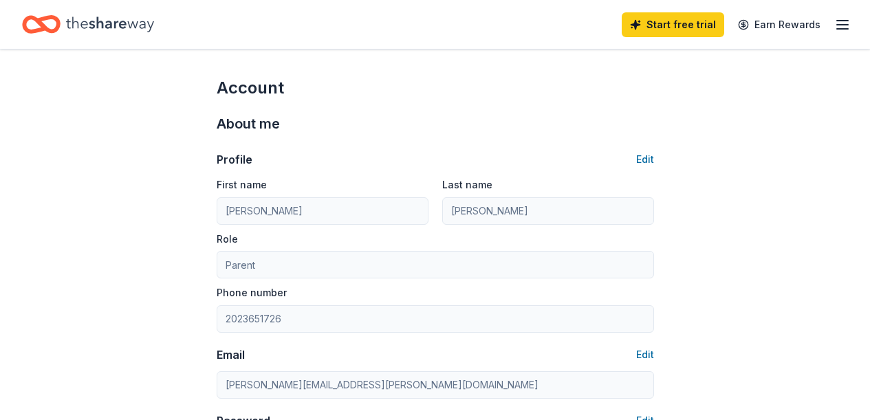
click at [835, 26] on icon "button" at bounding box center [843, 25] width 17 height 17
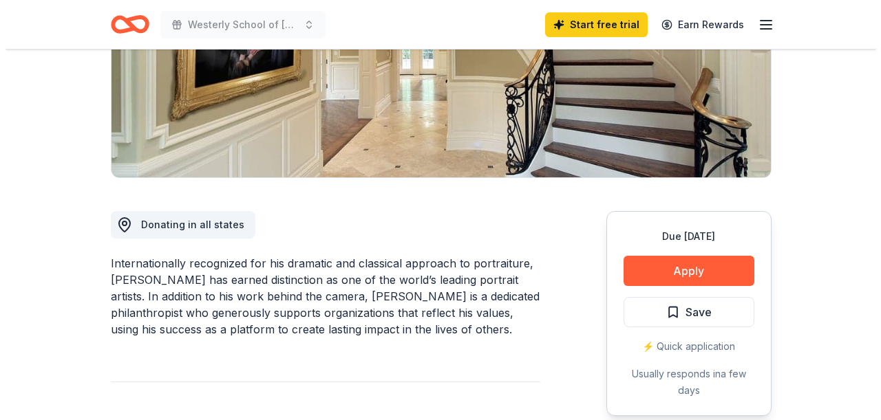
scroll to position [242, 0]
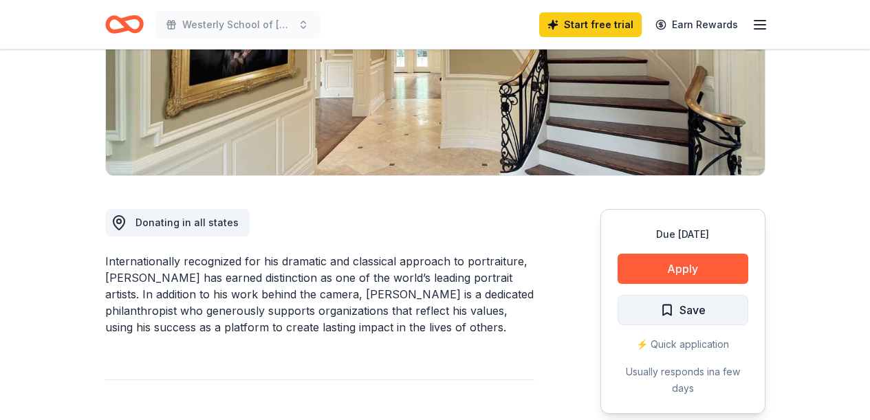
click at [669, 306] on span "Save" at bounding box center [683, 310] width 45 height 18
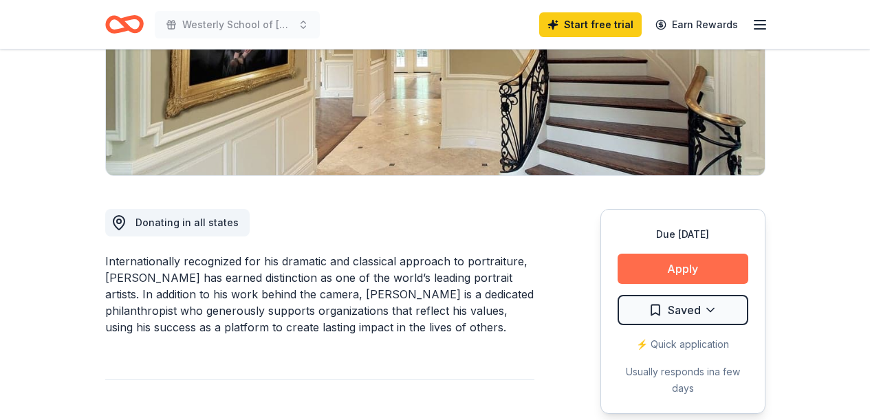
click at [690, 258] on button "Apply" at bounding box center [683, 269] width 131 height 30
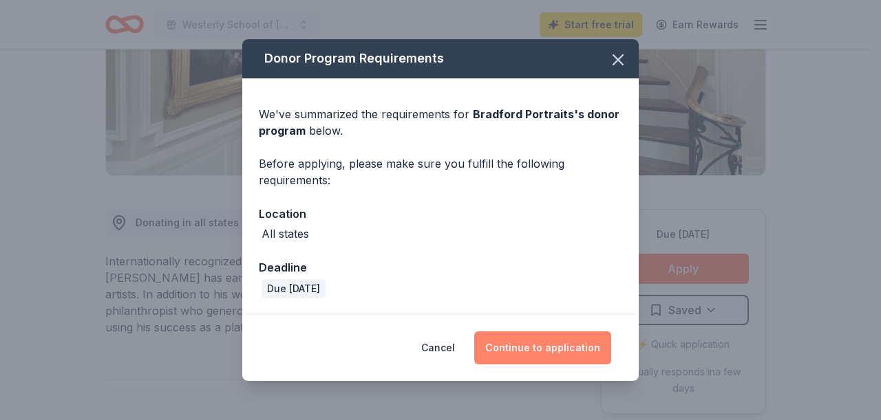
click at [531, 343] on button "Continue to application" at bounding box center [542, 348] width 137 height 33
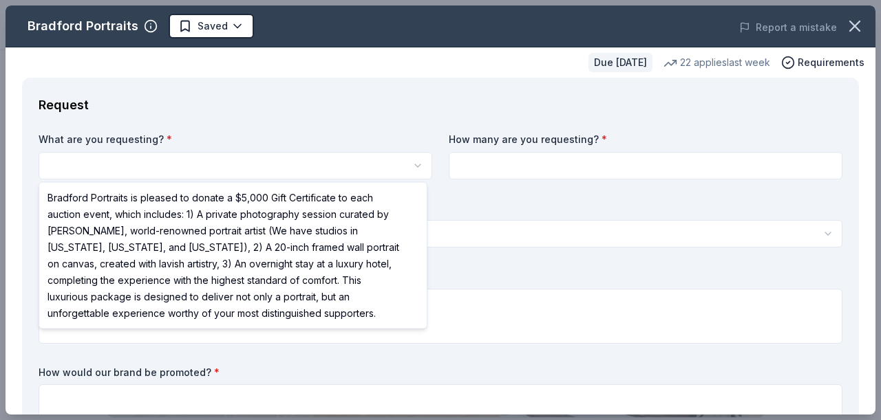
select select "Bradford Portraits is pleased to donate a $5,000 Gift Certificate to each aucti…"
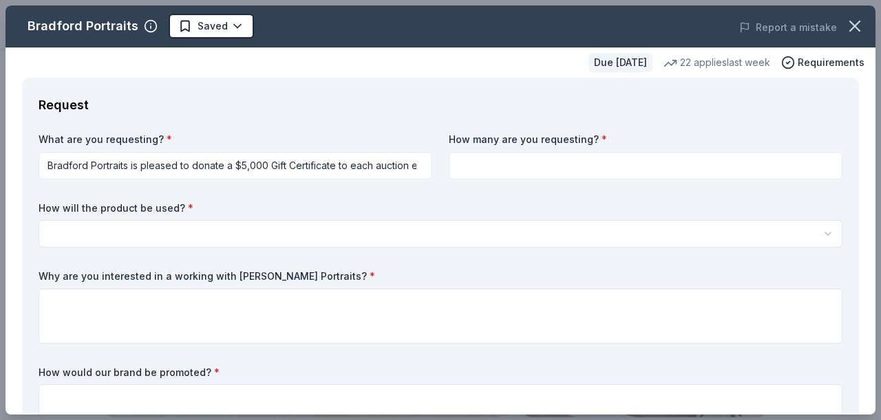
click at [487, 156] on input at bounding box center [646, 166] width 394 height 28
type input "1"
click at [382, 166] on html "Westerly School of Long Beach 2026 Auction Saved Apply Due in 177 days Share Br…" at bounding box center [440, 210] width 881 height 420
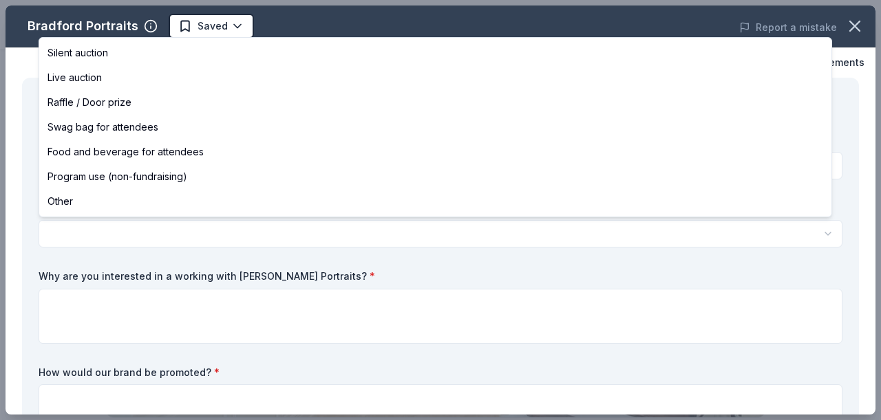
click at [414, 232] on html "Westerly School of Long Beach 2026 Auction Saved Apply Due in 177 days Share Br…" at bounding box center [440, 210] width 881 height 420
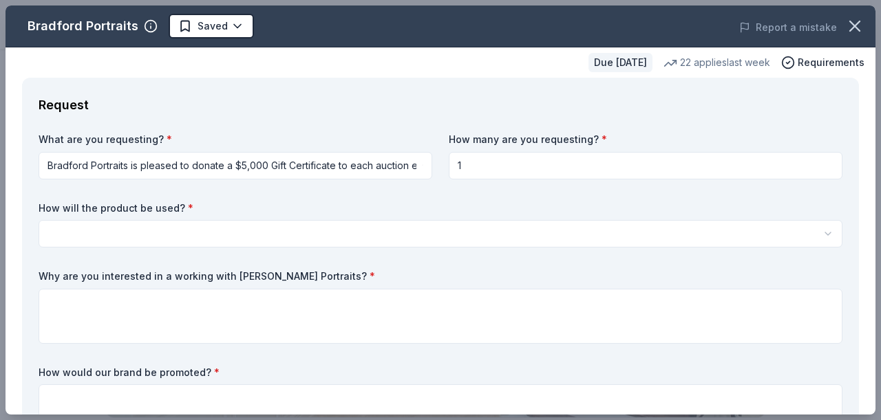
click at [510, 253] on div "What are you requesting? * Bradford Portraits is pleased to donate a $5,000 Gif…" at bounding box center [441, 289] width 804 height 312
click at [504, 236] on html "Westerly School of Long Beach 2026 Auction Saved Apply Due in 177 days Share Br…" at bounding box center [440, 210] width 881 height 420
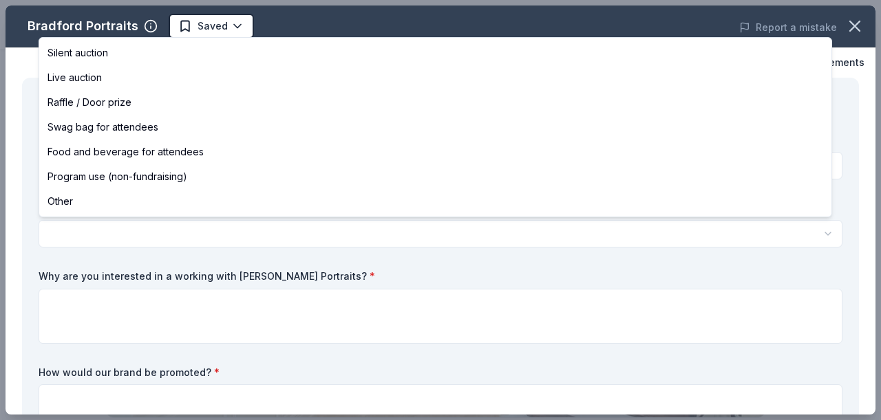
select select "liveAuction"
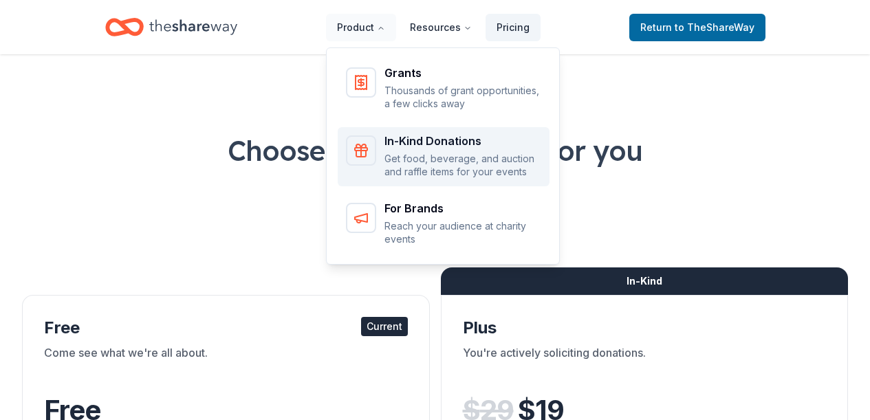
click at [411, 157] on p "Get food, beverage, and auction and raffle items for your events" at bounding box center [463, 165] width 157 height 27
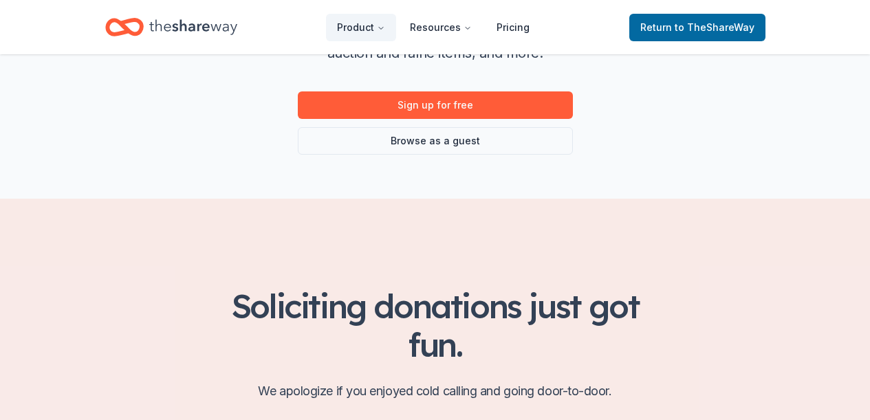
scroll to position [266, 0]
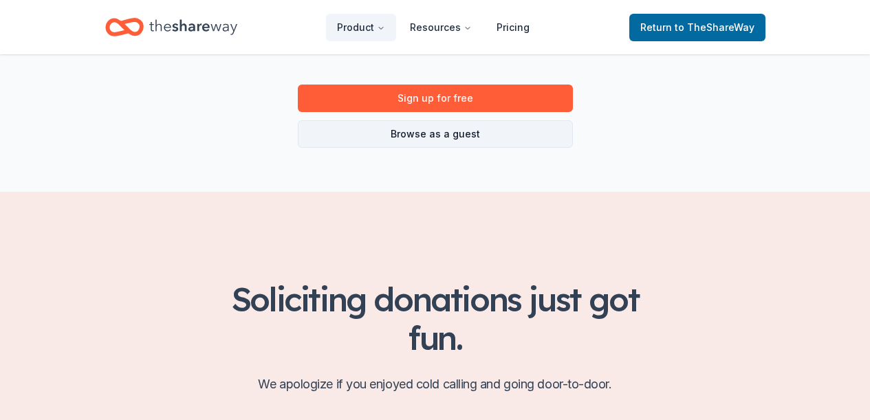
click at [456, 138] on link "Browse as a guest" at bounding box center [435, 134] width 275 height 28
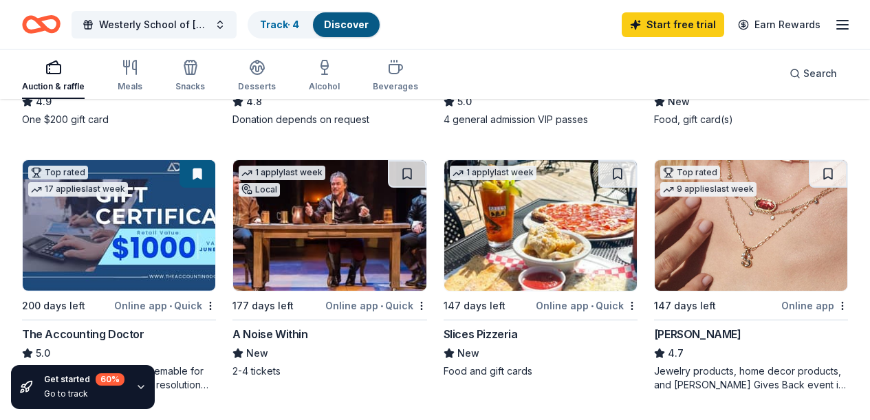
scroll to position [612, 0]
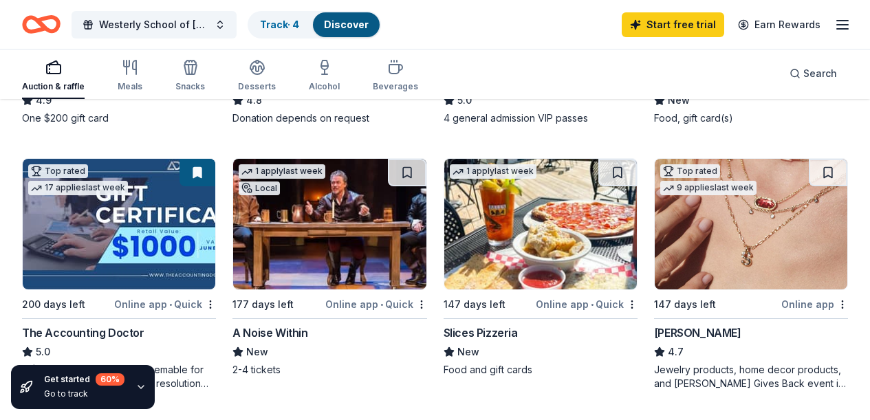
click at [655, 285] on img at bounding box center [751, 224] width 193 height 131
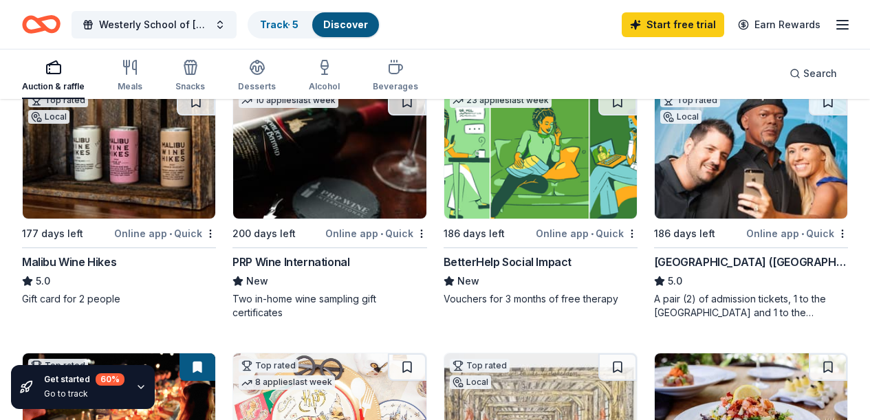
scroll to position [145, 0]
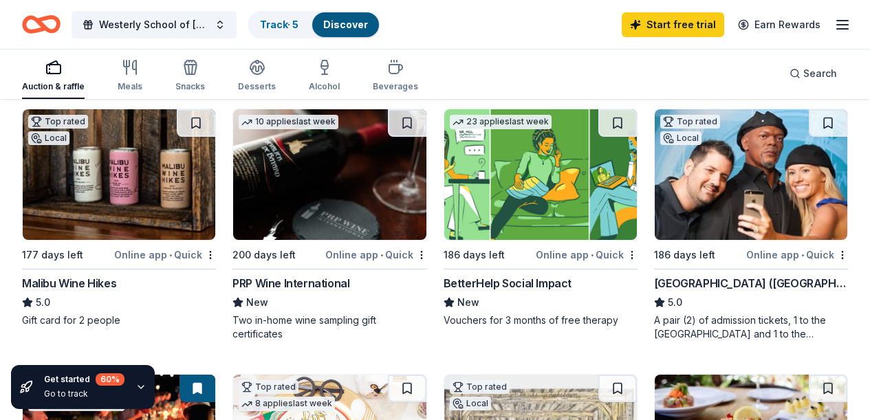
click at [247, 198] on img at bounding box center [329, 174] width 193 height 131
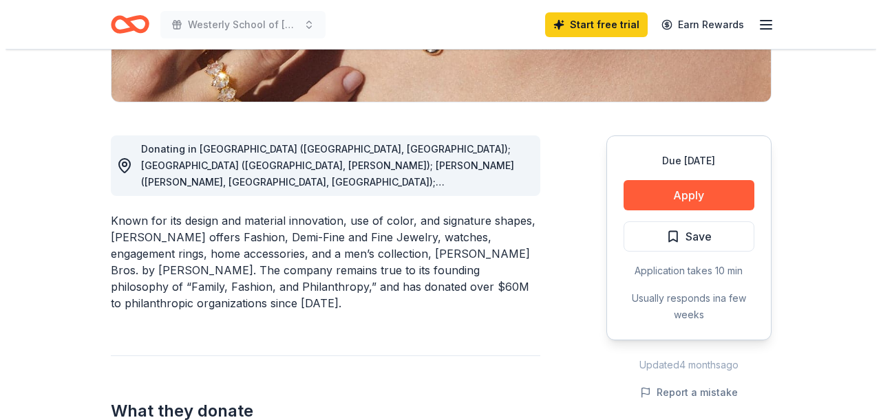
scroll to position [310, 0]
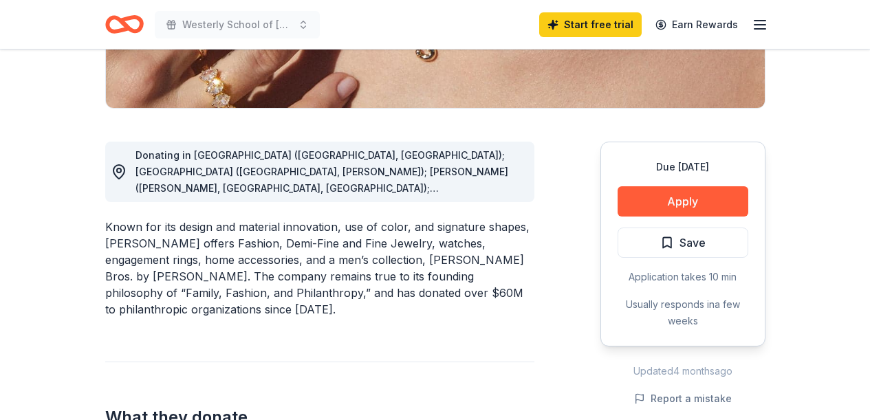
click at [401, 159] on span "Donating in [GEOGRAPHIC_DATA] ([GEOGRAPHIC_DATA], [GEOGRAPHIC_DATA]); [GEOGRAPH…" at bounding box center [322, 328] width 373 height 359
click at [668, 239] on span "Save" at bounding box center [683, 243] width 45 height 18
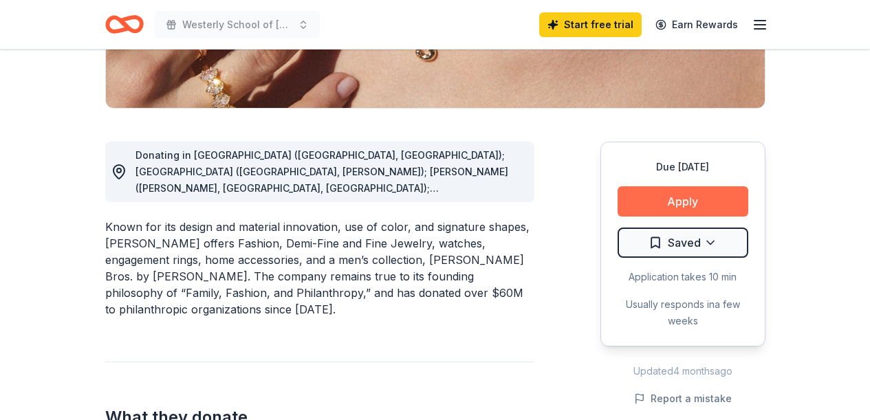
click at [670, 199] on button "Apply" at bounding box center [683, 201] width 131 height 30
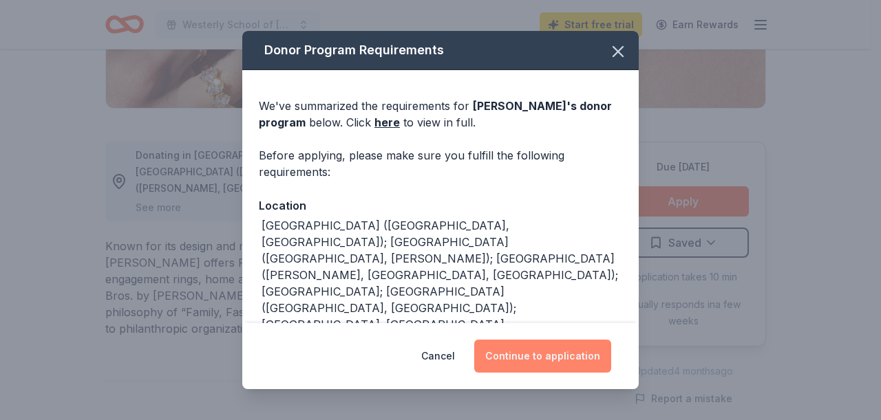
click at [530, 359] on button "Continue to application" at bounding box center [542, 356] width 137 height 33
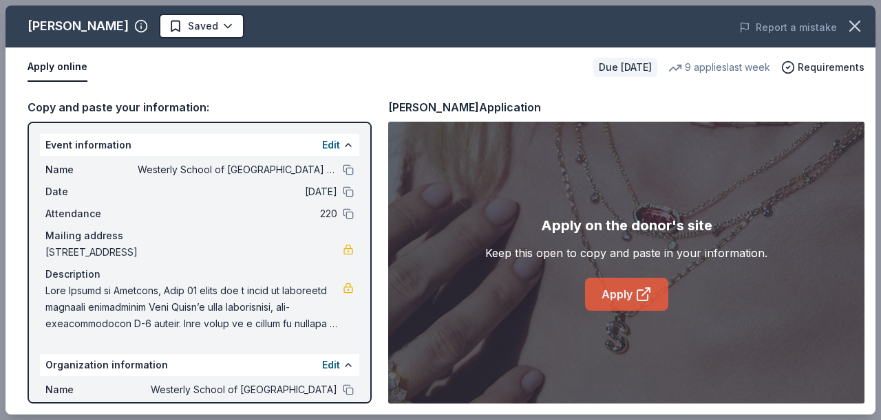
click at [635, 300] on icon at bounding box center [643, 294] width 17 height 17
drag, startPoint x: 45, startPoint y: 292, endPoint x: 116, endPoint y: 303, distance: 71.0
click at [116, 303] on span at bounding box center [193, 308] width 297 height 50
drag, startPoint x: 116, startPoint y: 303, endPoint x: 135, endPoint y: 297, distance: 20.2
click at [123, 302] on span at bounding box center [193, 308] width 297 height 50
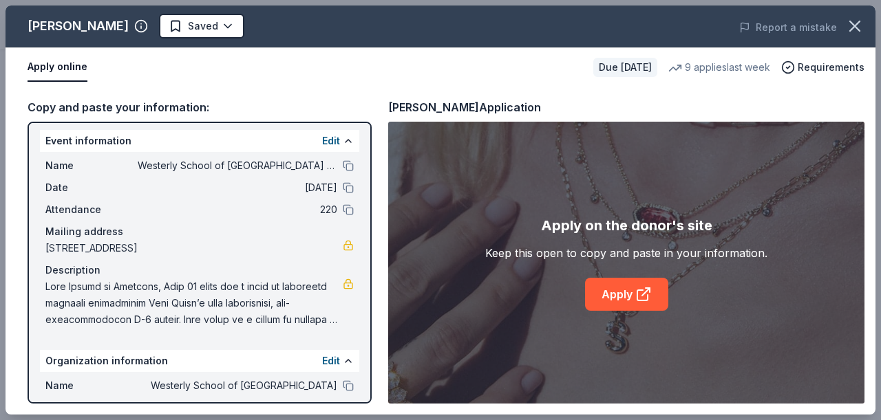
scroll to position [1, 0]
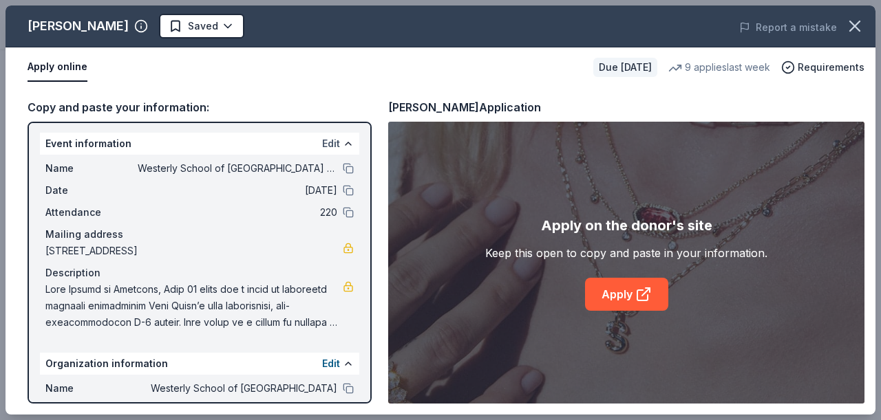
click at [322, 151] on button "Edit" at bounding box center [331, 144] width 18 height 17
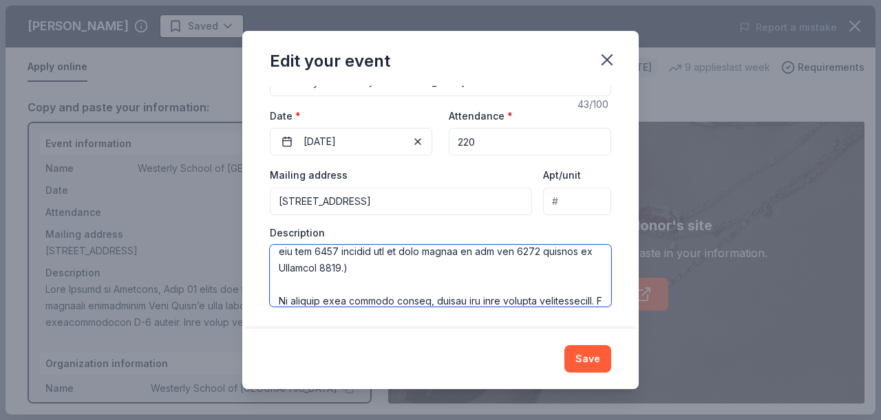
scroll to position [347, 0]
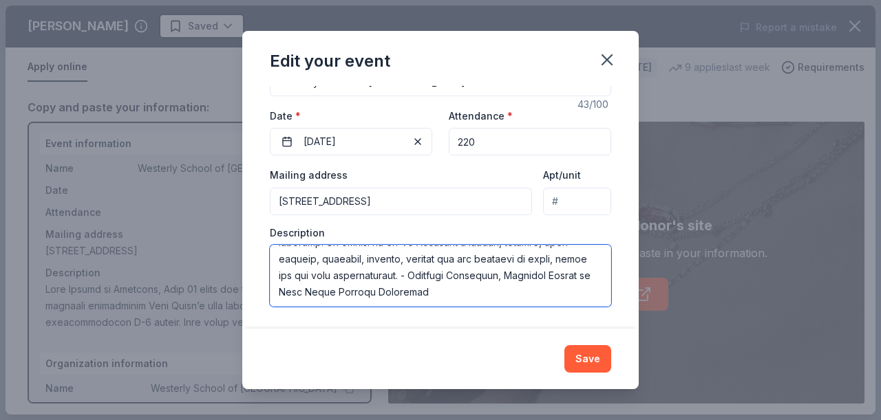
drag, startPoint x: 279, startPoint y: 261, endPoint x: 504, endPoint y: 330, distance: 235.8
click at [504, 330] on div "Edit your event Changes made here will update the Event too. Update donors you'…" at bounding box center [440, 210] width 396 height 359
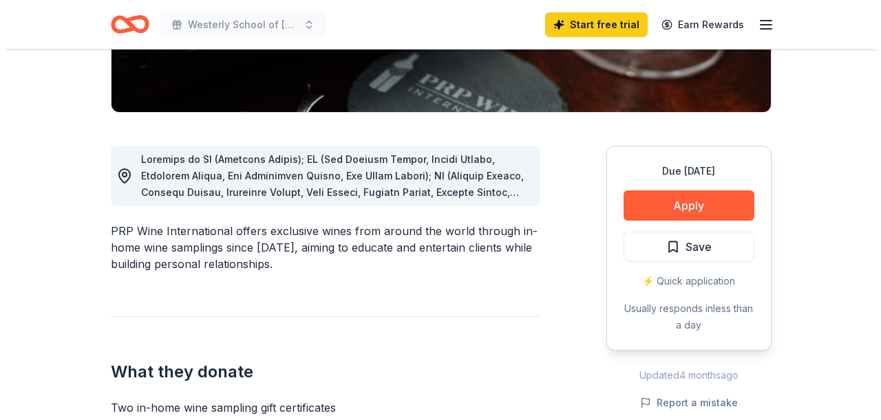
scroll to position [318, 0]
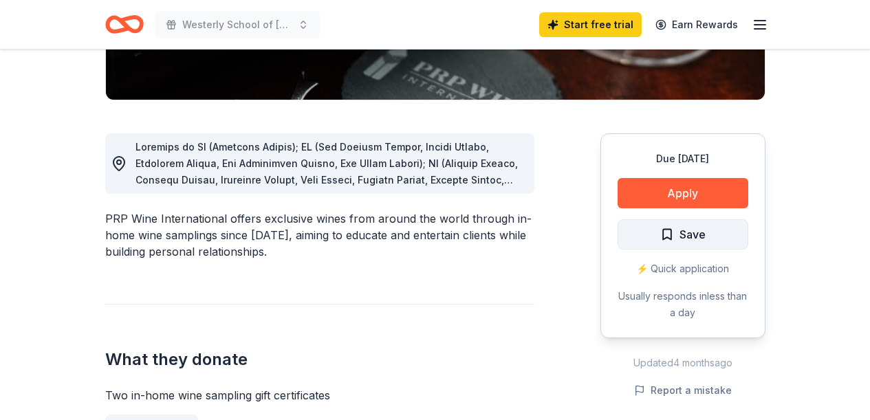
click at [664, 231] on span "Save" at bounding box center [683, 235] width 45 height 18
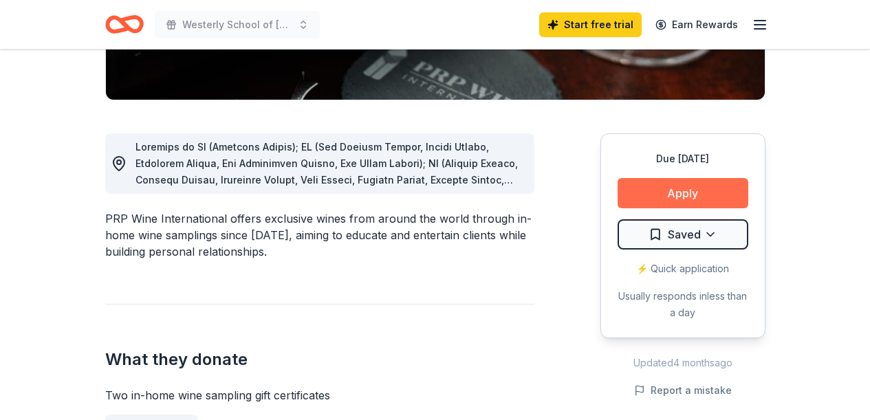
click at [679, 191] on button "Apply" at bounding box center [683, 193] width 131 height 30
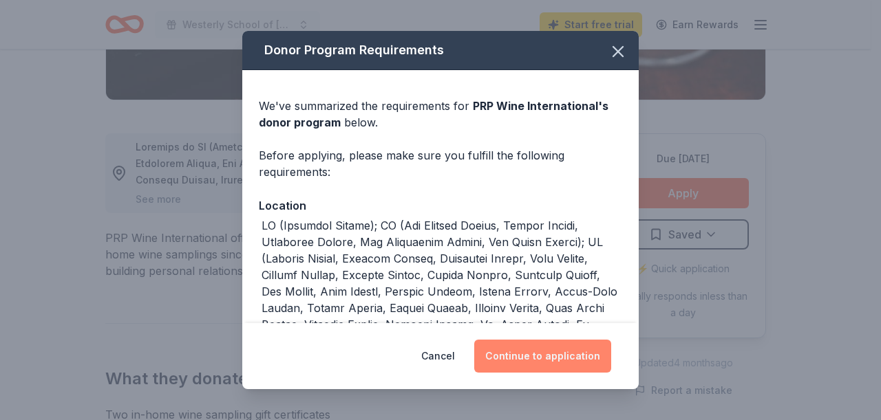
click at [513, 355] on button "Continue to application" at bounding box center [542, 356] width 137 height 33
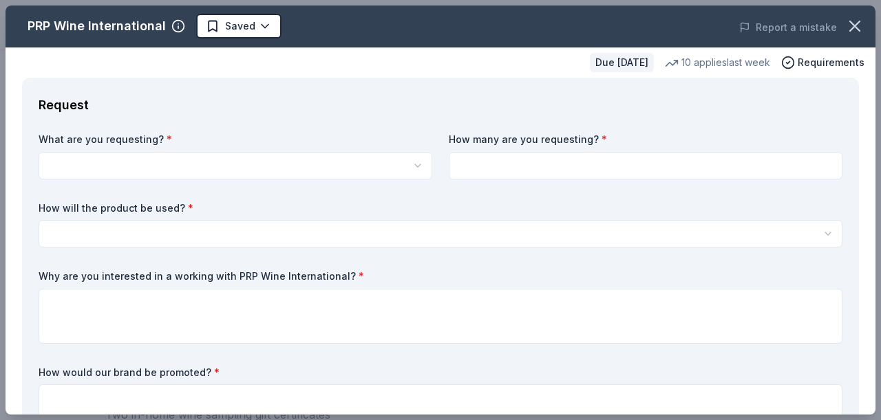
scroll to position [0, 0]
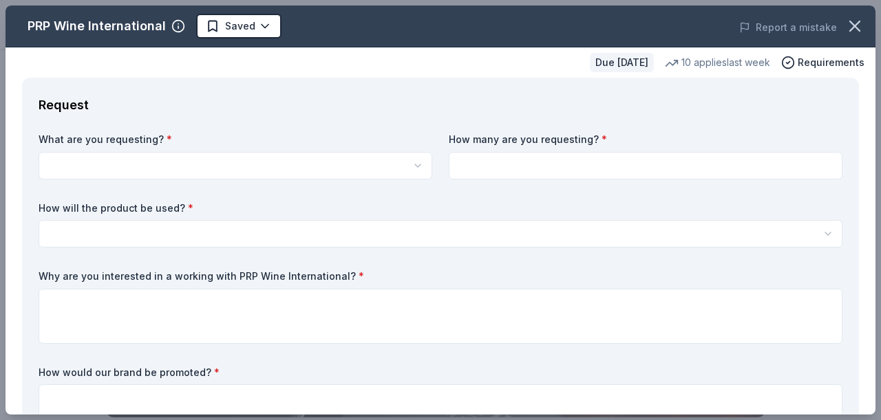
click at [290, 171] on html "Westerly School of Long Beach 2026 Auction Start free trial Earn Rewards Due [D…" at bounding box center [440, 210] width 881 height 420
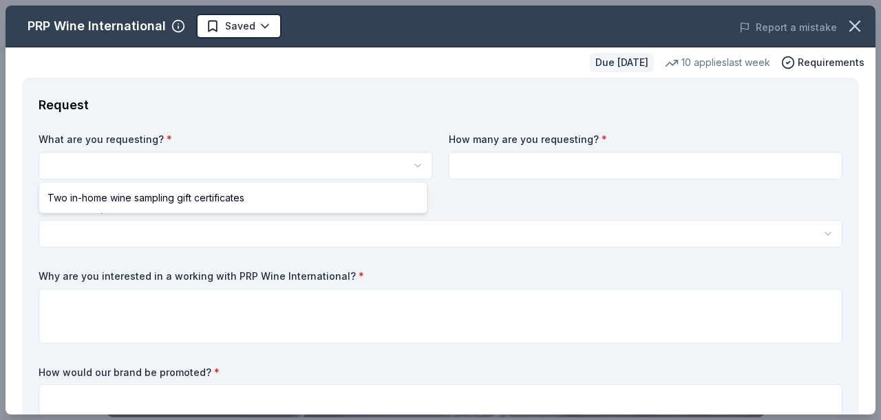
select select "Two in-home wine sampling gift certificates"
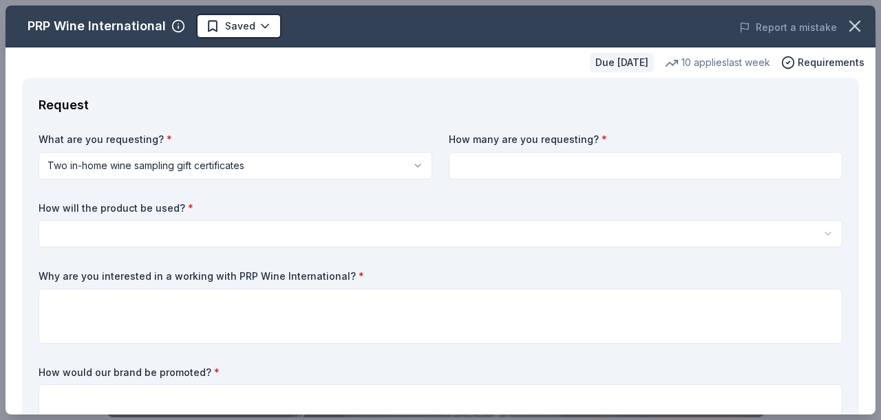
click at [512, 158] on input at bounding box center [646, 166] width 394 height 28
type input "1"
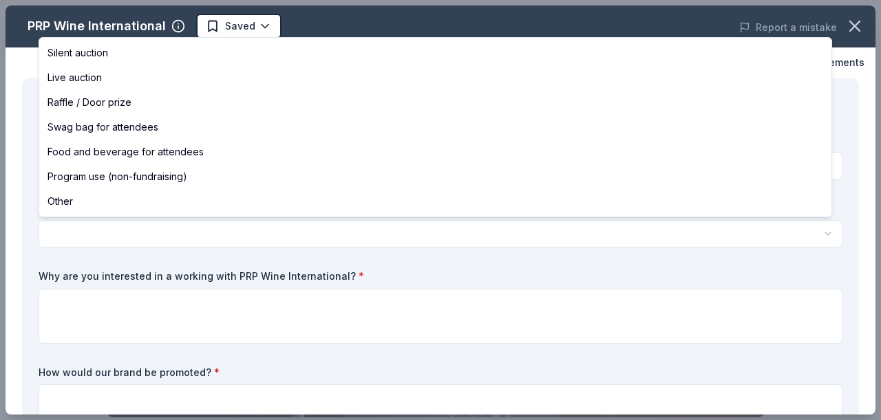
click at [439, 227] on html "Westerly School of [GEOGRAPHIC_DATA] 2026 Auction Saved Apply Due [DATE] Share …" at bounding box center [440, 210] width 881 height 420
select select "silentAuction"
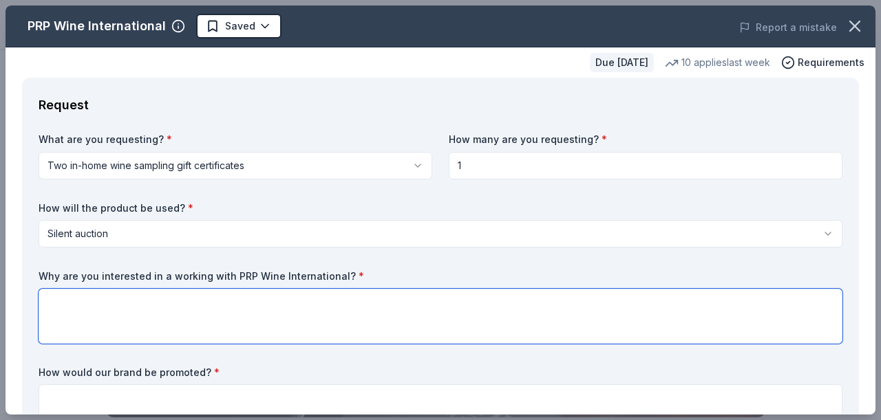
click at [259, 333] on textarea at bounding box center [441, 316] width 804 height 55
paste textarea "We would auction the gift certification for CPA services either as part of our …"
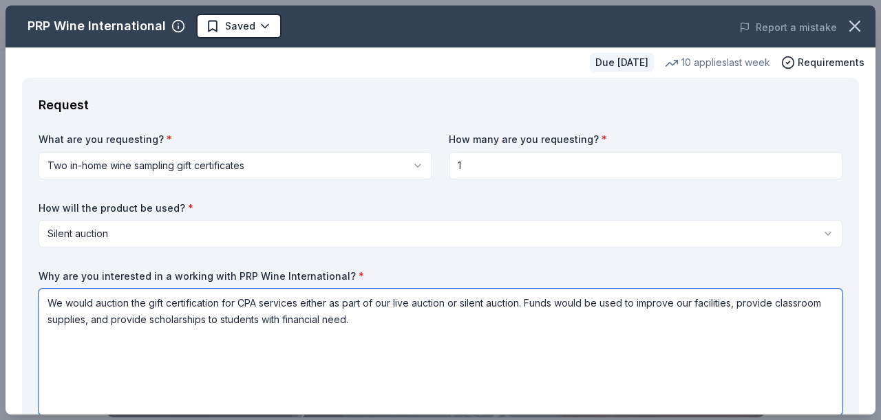
click at [244, 309] on textarea "We would auction the gift certification for CPA services either as part of our …" at bounding box center [441, 352] width 804 height 127
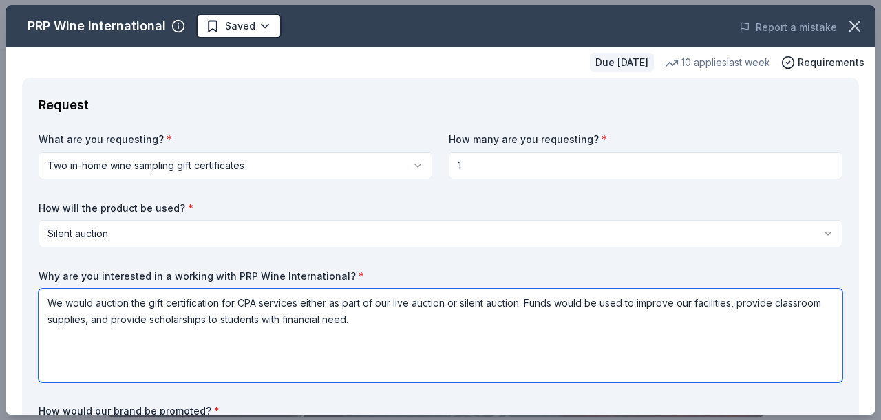
drag, startPoint x: 122, startPoint y: 300, endPoint x: 302, endPoint y: 299, distance: 180.3
click at [302, 299] on textarea "We would auction the gift certification for CPA services either as part of our …" at bounding box center [441, 336] width 804 height 94
drag, startPoint x: 405, startPoint y: 341, endPoint x: 1, endPoint y: 270, distance: 410.1
click at [1, 270] on div "PRP Wine International Saved Report a mistake Due [DATE] 10 applies last week R…" at bounding box center [440, 210] width 881 height 420
click at [362, 321] on textarea "We would be honored to use the two gift certificates either as part of our live…" at bounding box center [441, 336] width 804 height 94
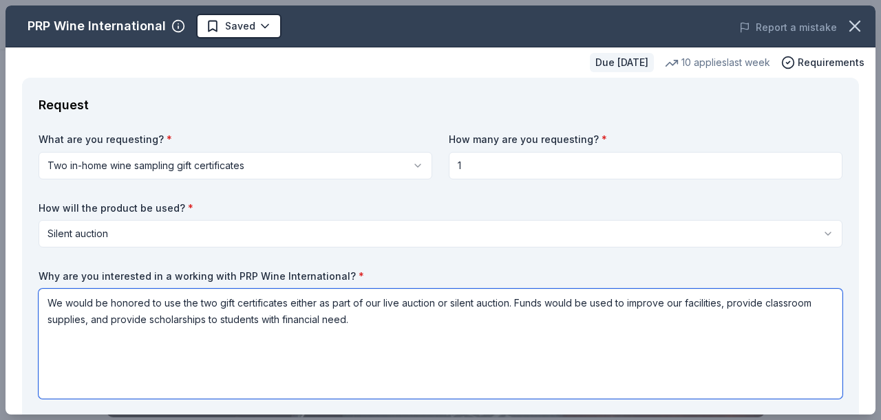
paste textarea "Please note that we are updating the auction website for 2026 in late fall 2025…"
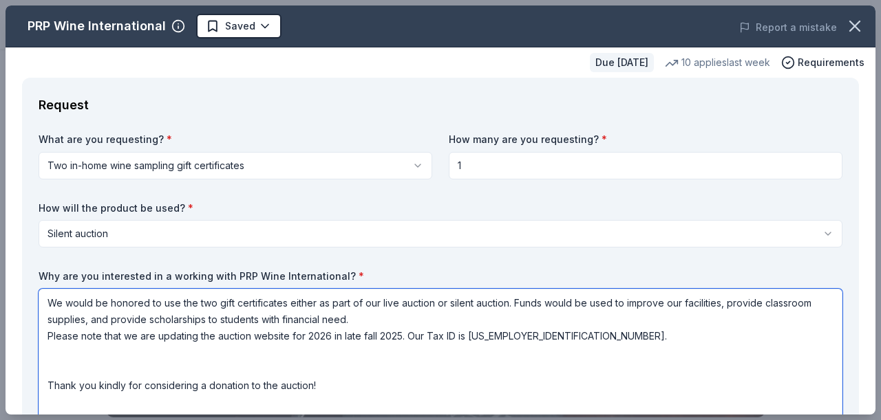
scroll to position [59, 0]
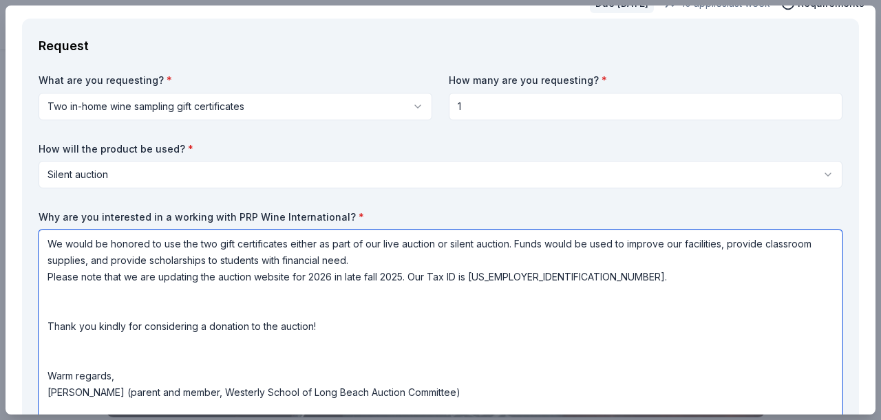
click at [380, 255] on textarea "We would be honored to use the two gift certificates either as part of our live…" at bounding box center [441, 351] width 804 height 242
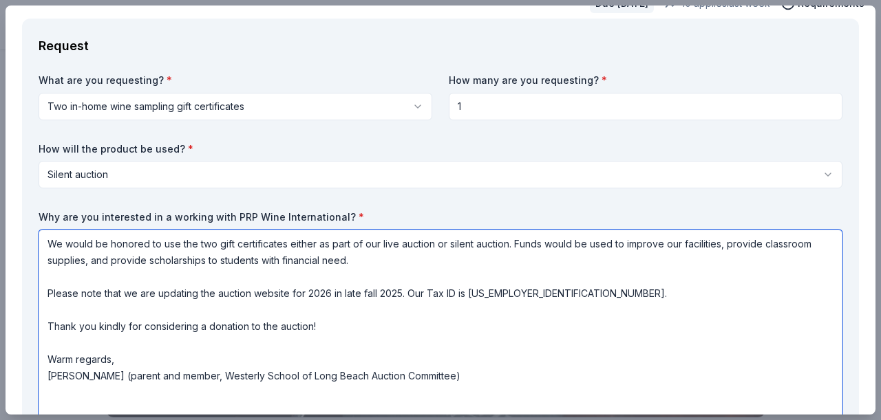
type textarea "We would be honored to use the two gift certificates either as part of our live…"
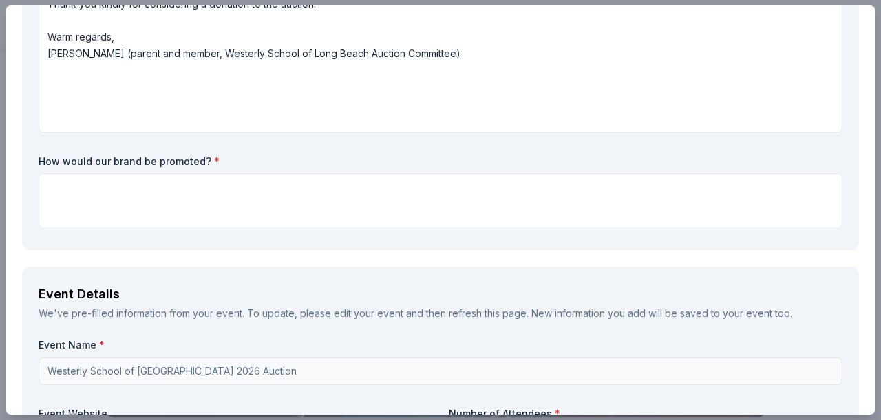
scroll to position [390, 0]
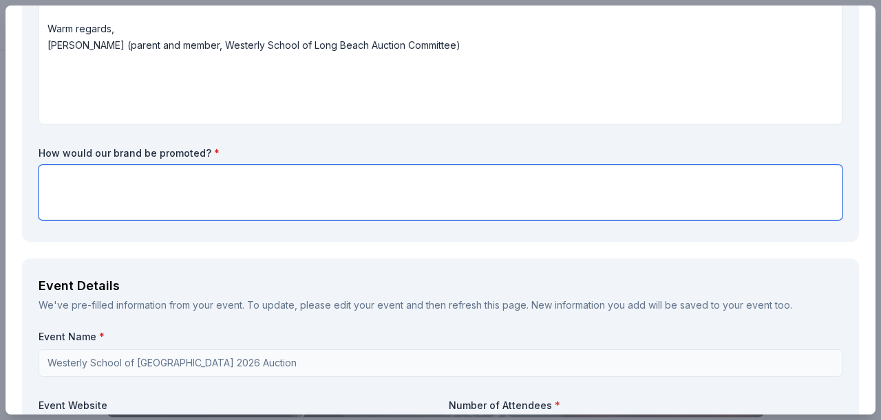
click at [268, 184] on textarea at bounding box center [441, 192] width 804 height 55
paste textarea "We would include the a description of The Accounting Doctor as part of our auct…"
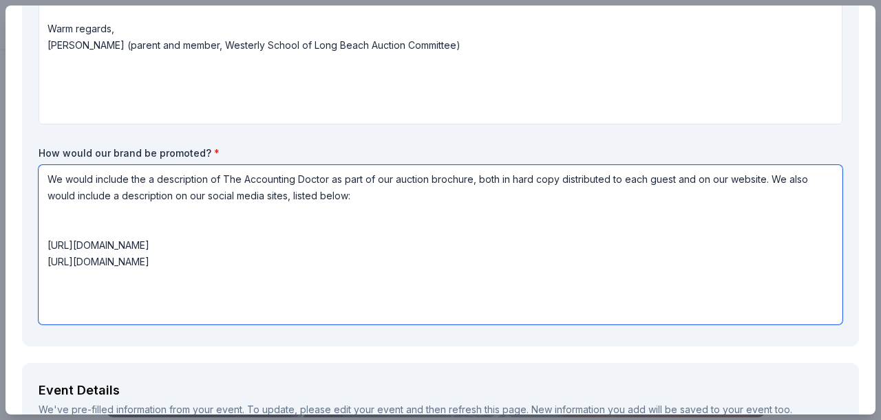
drag, startPoint x: 226, startPoint y: 180, endPoint x: 327, endPoint y: 178, distance: 100.5
click at [327, 178] on textarea "We would include the a description of The Accounting Doctor as part of our auct…" at bounding box center [441, 245] width 804 height 160
click at [239, 180] on textarea "We would include the a description of The PRP as part of our auction brochure, …" at bounding box center [441, 245] width 804 height 160
click at [240, 182] on textarea "We would include the a description of PRP as part of our auction brochure, both…" at bounding box center [441, 245] width 804 height 160
type textarea "We would include the a description of PRP Wine International as part of our auc…"
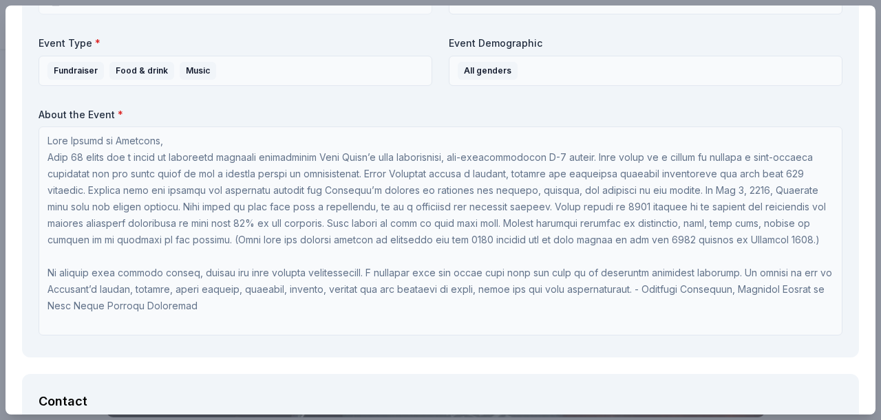
scroll to position [990, 0]
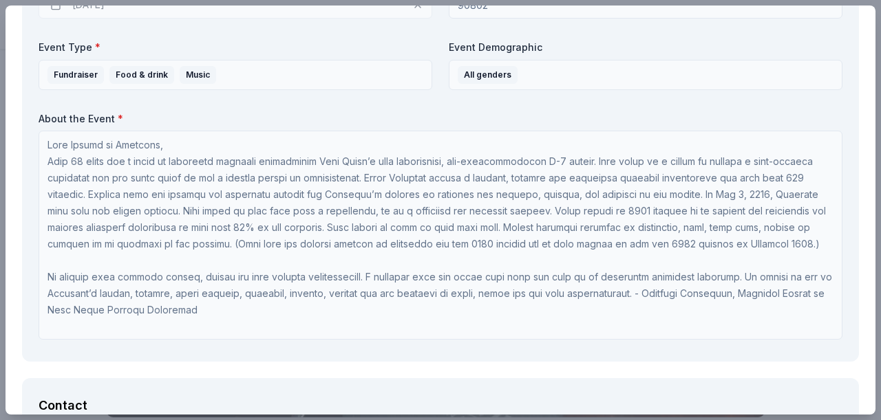
drag, startPoint x: 864, startPoint y: 190, endPoint x: 867, endPoint y: 211, distance: 20.9
click at [867, 226] on div "PRP Wine International Saved Report a mistake Due [DATE] 10 applies last week R…" at bounding box center [441, 210] width 870 height 409
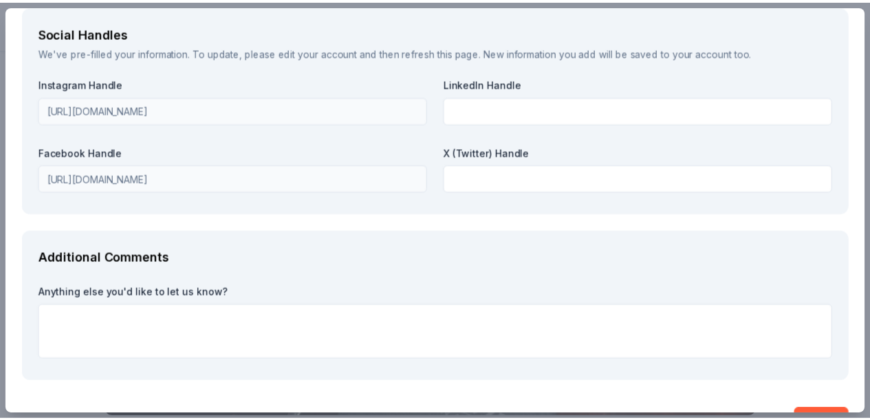
scroll to position [2140, 0]
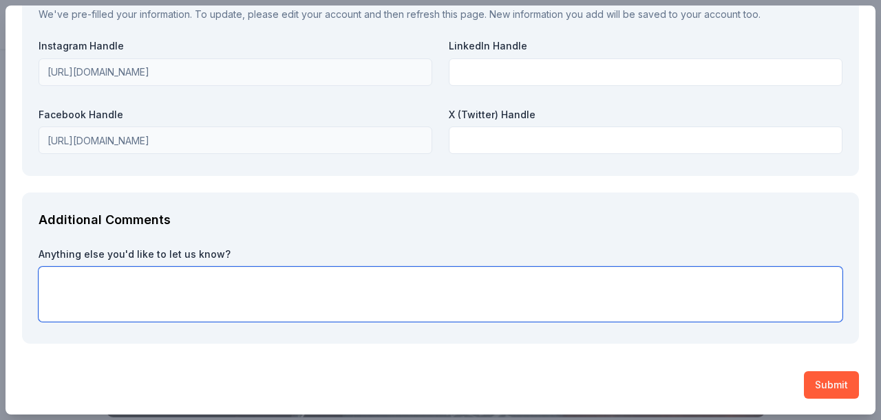
click at [202, 286] on textarea at bounding box center [441, 294] width 804 height 55
paste textarea "We respectfully request the donation to expire no earlier than [DATE]. Thank yo…"
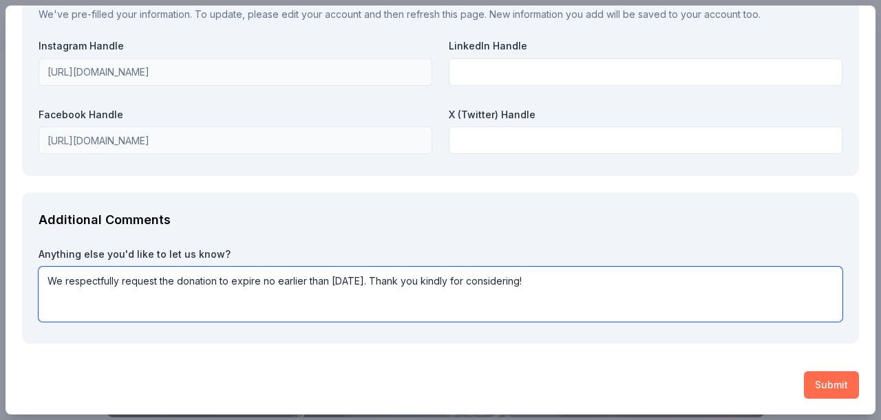
type textarea "We respectfully request the donation to expire no earlier than [DATE]. Thank yo…"
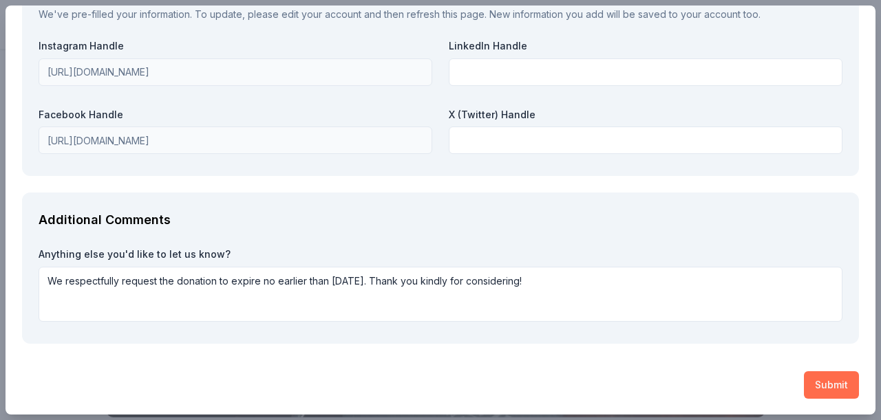
click at [818, 384] on button "Submit" at bounding box center [831, 386] width 55 height 28
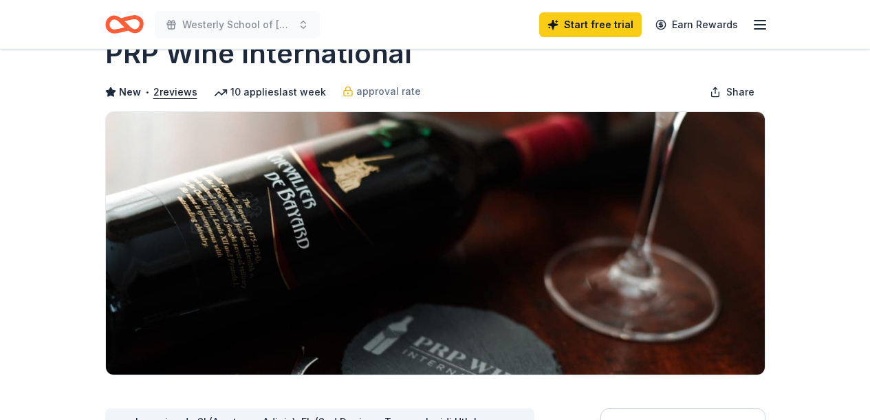
scroll to position [0, 0]
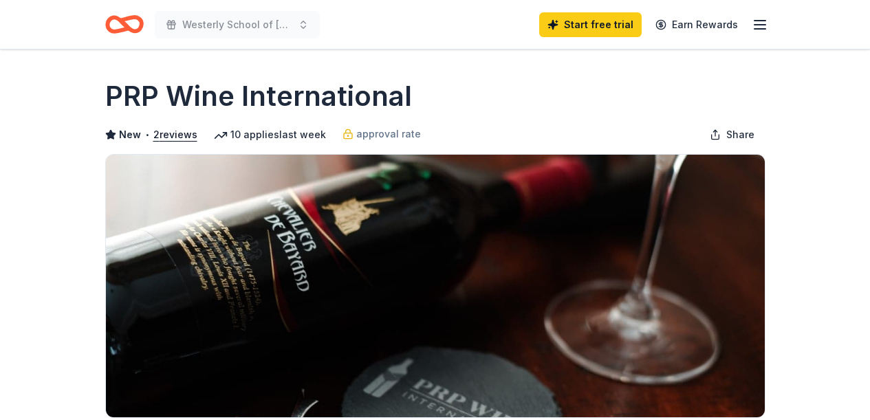
click at [760, 28] on icon "button" at bounding box center [760, 25] width 17 height 17
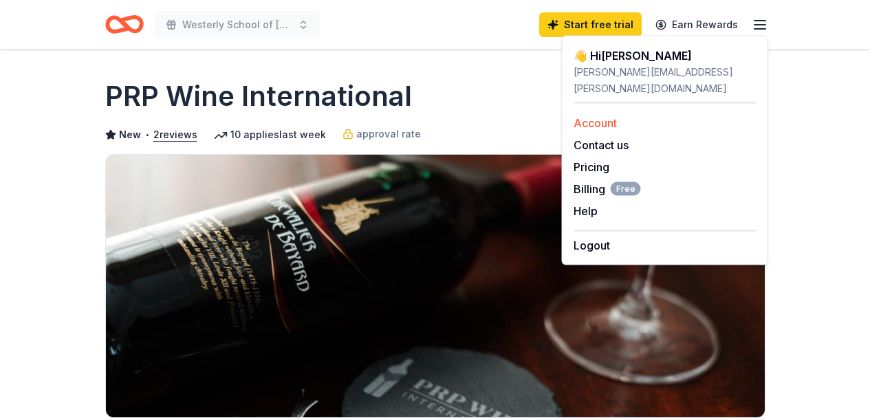
click at [607, 116] on link "Account" at bounding box center [595, 123] width 43 height 14
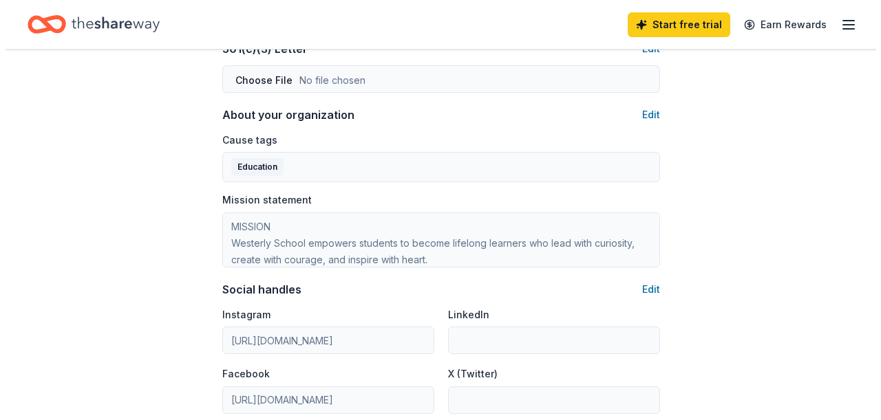
scroll to position [765, 0]
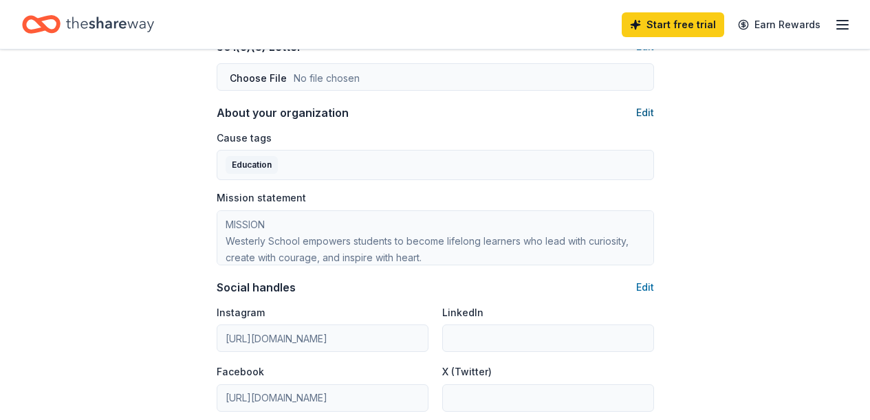
click at [645, 115] on button "Edit" at bounding box center [646, 113] width 18 height 17
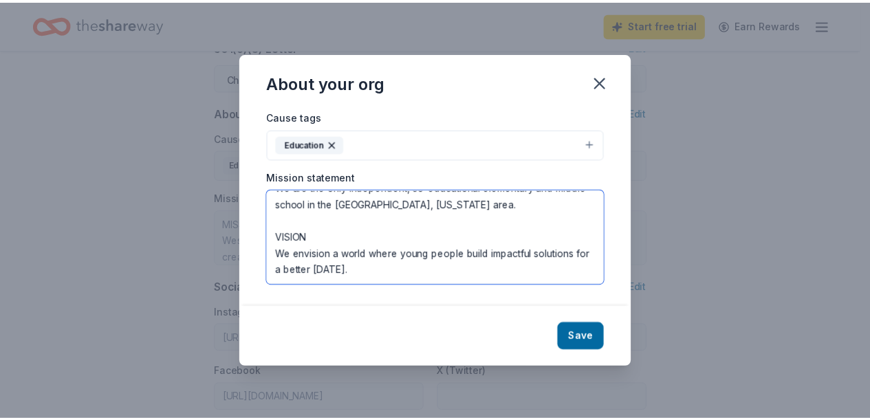
scroll to position [99, 0]
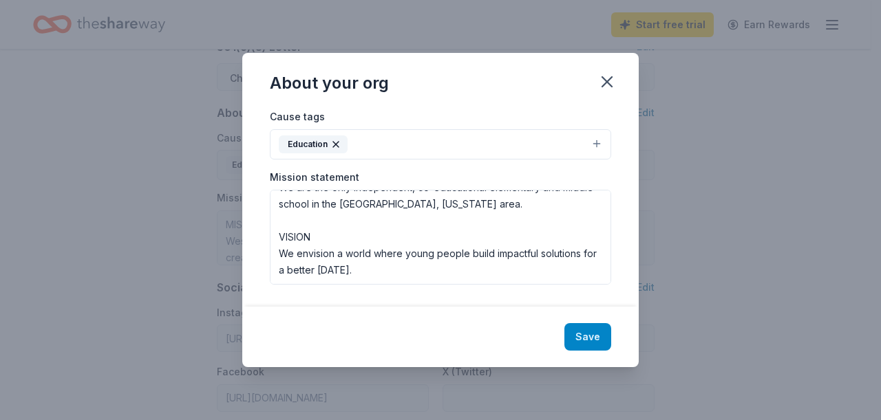
click at [592, 339] on button "Save" at bounding box center [587, 337] width 47 height 28
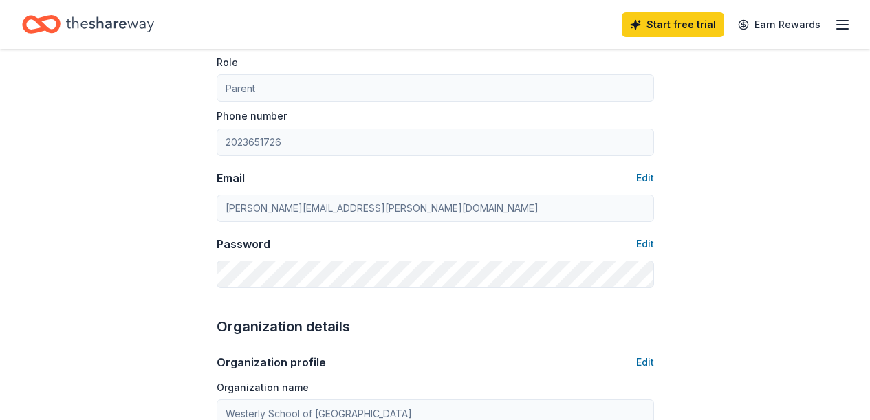
scroll to position [0, 0]
